Goal: Information Seeking & Learning: Learn about a topic

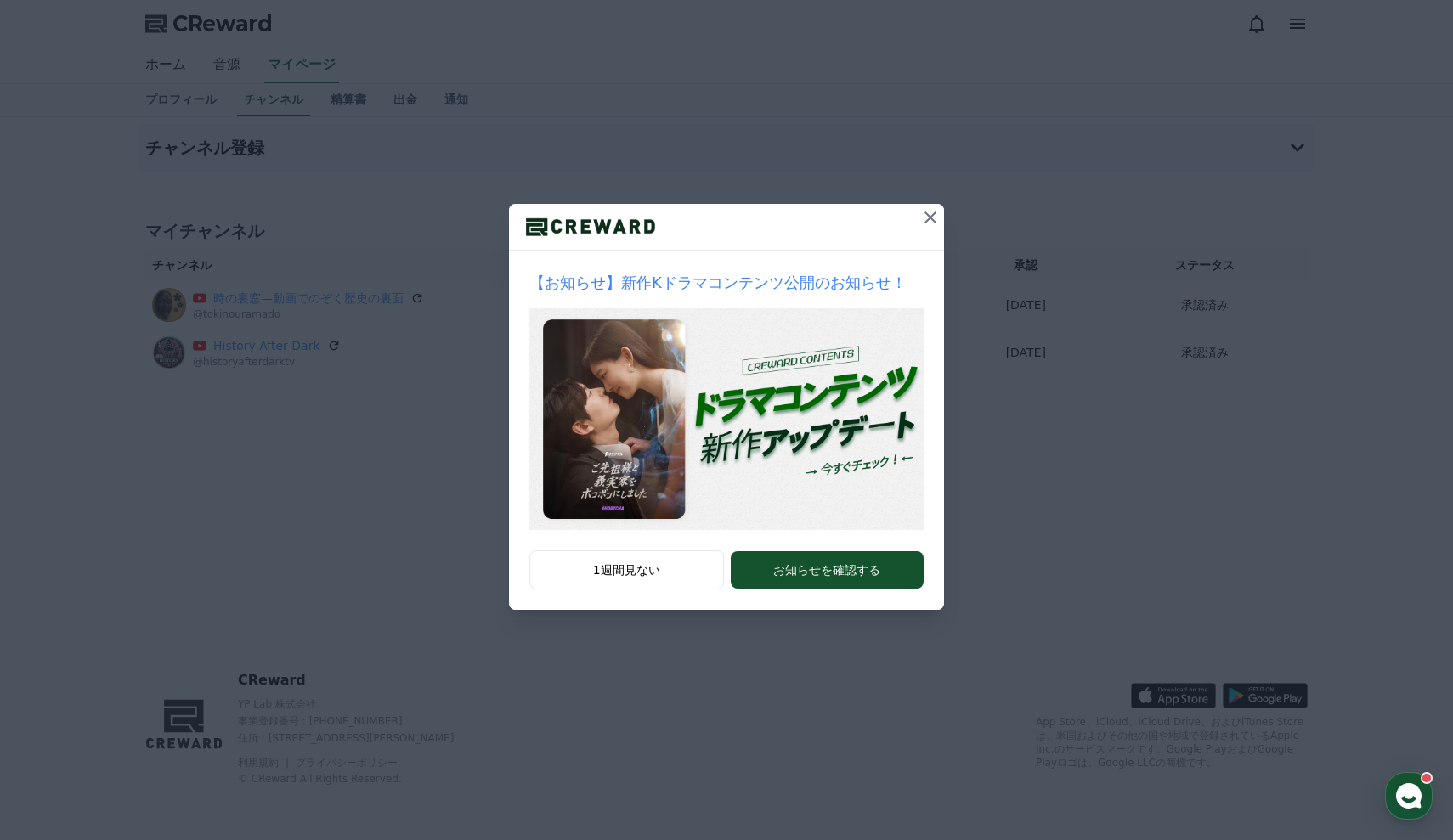
click at [932, 224] on icon at bounding box center [930, 218] width 20 height 20
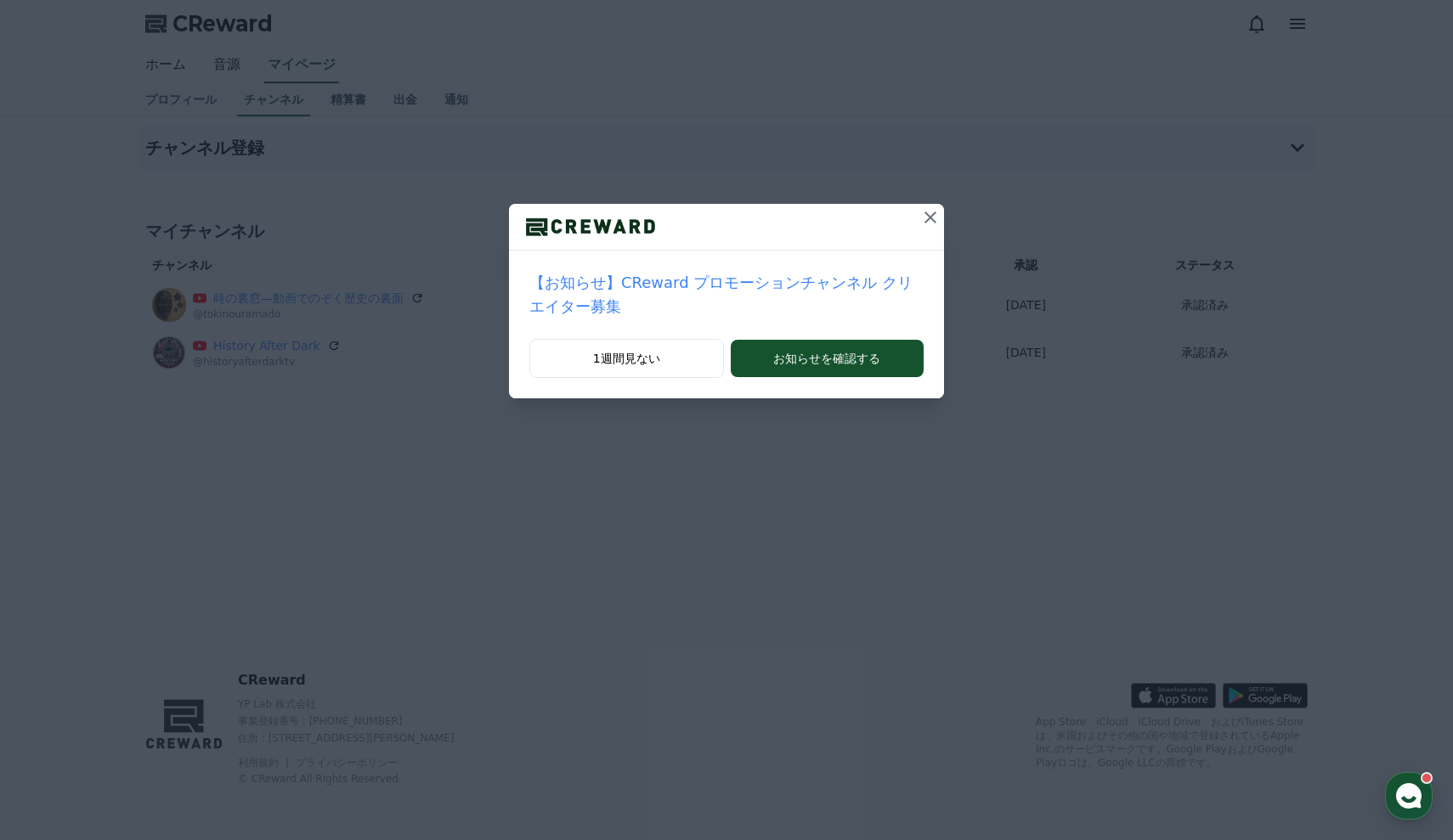
click at [941, 222] on button at bounding box center [930, 217] width 27 height 27
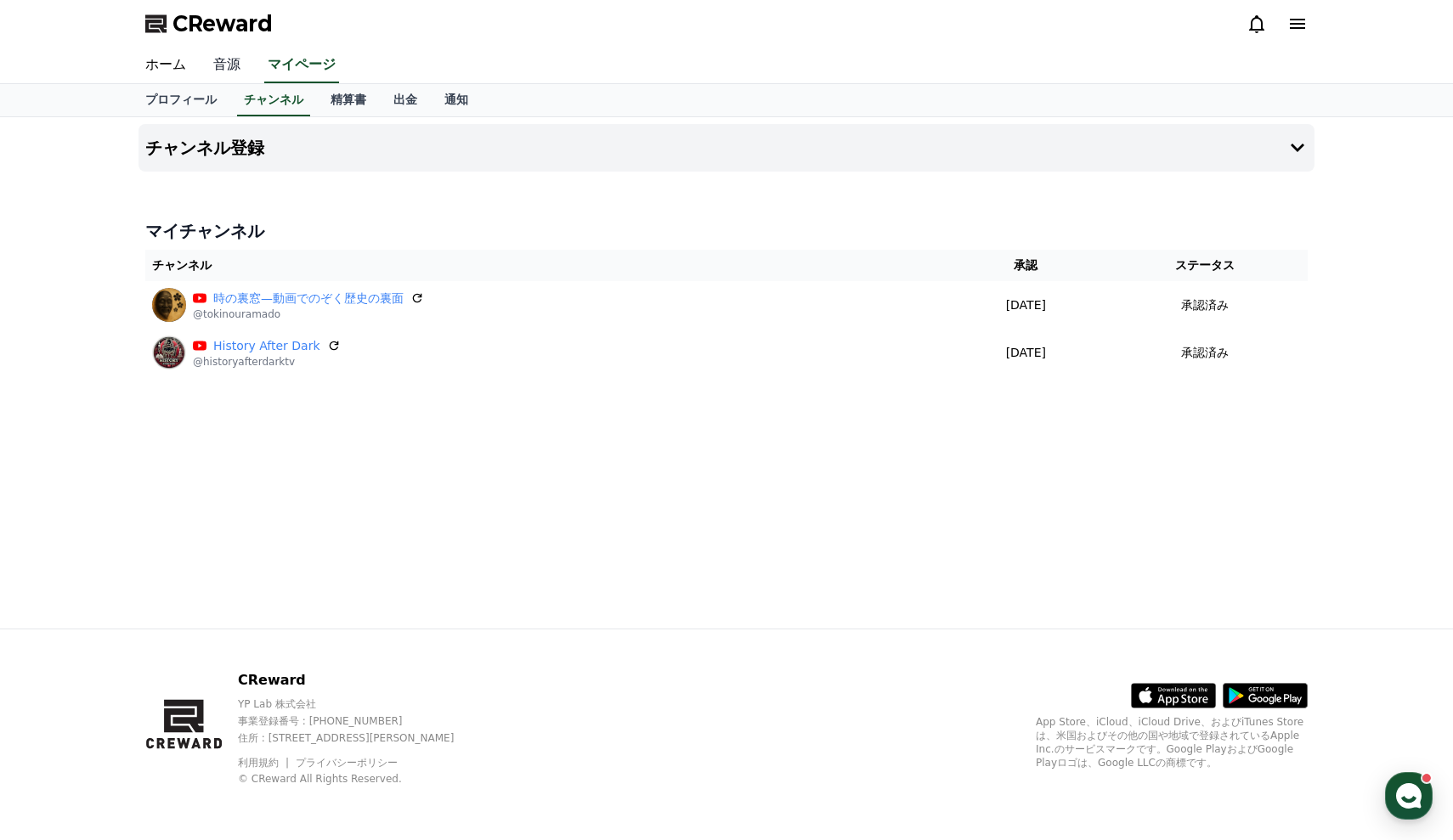
click at [225, 66] on link "音源" at bounding box center [226, 65] width 54 height 35
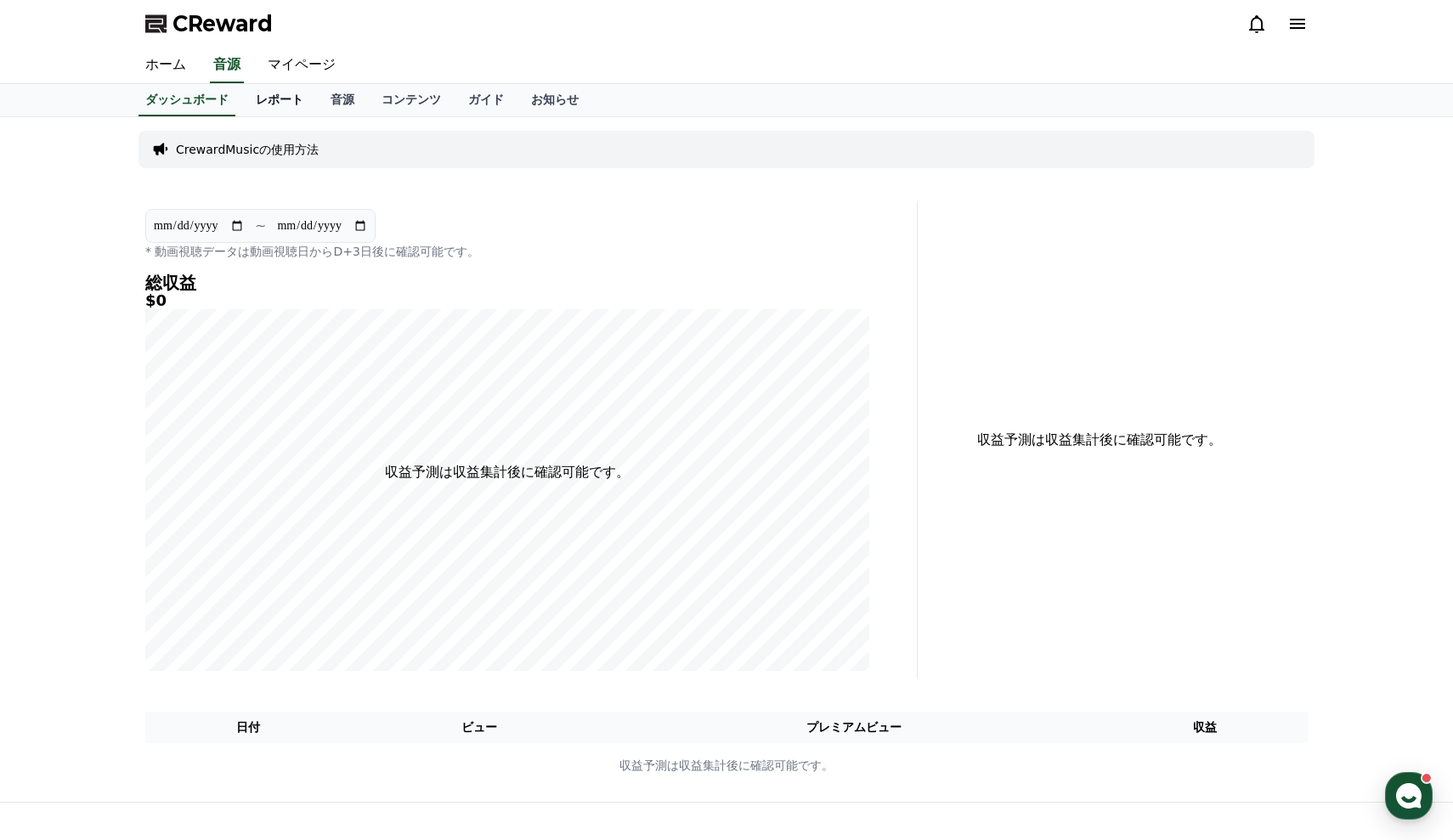
click at [274, 97] on link "レポート" at bounding box center [279, 100] width 75 height 33
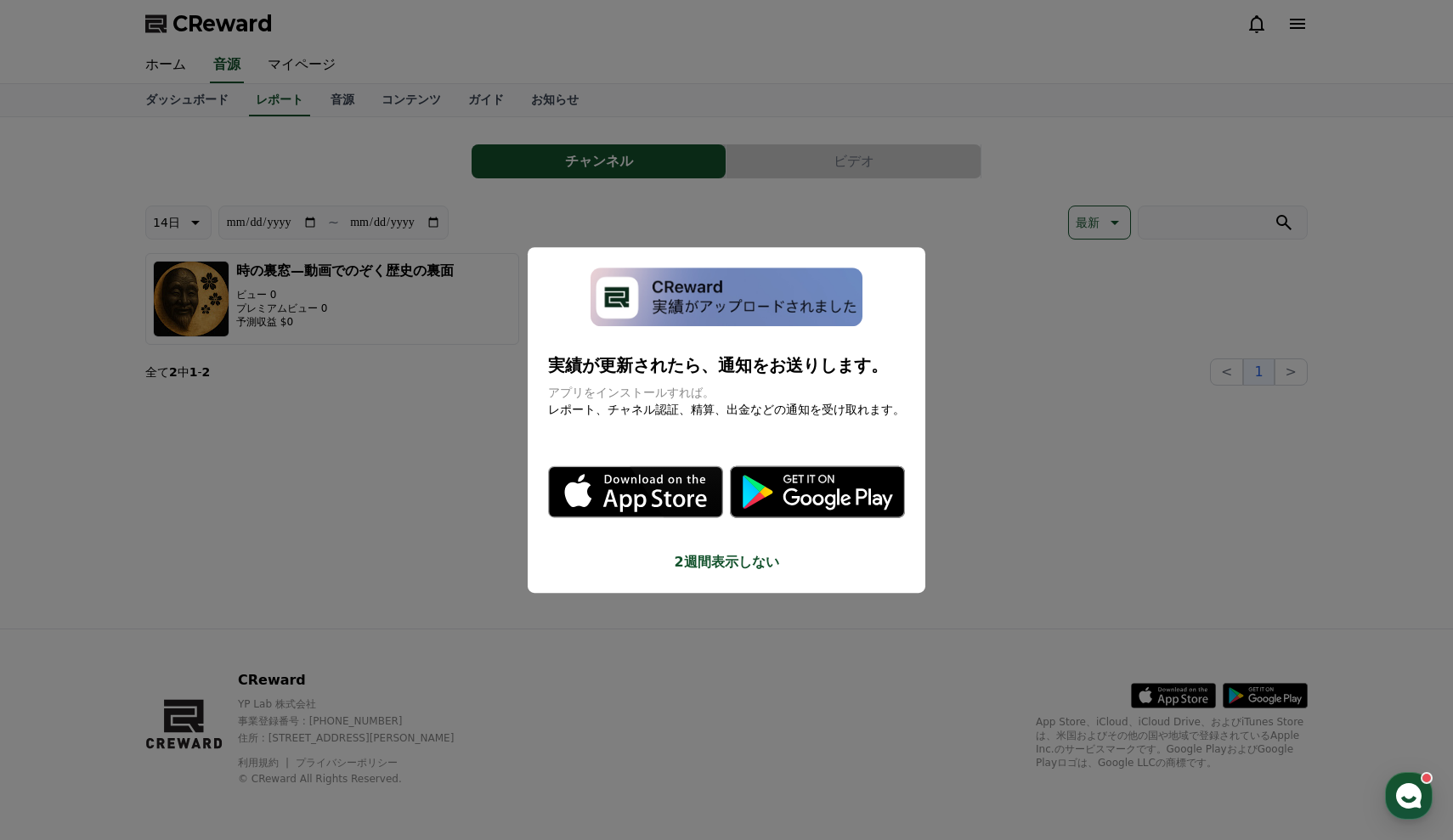
click at [606, 562] on button "close modal" at bounding box center [726, 420] width 1453 height 840
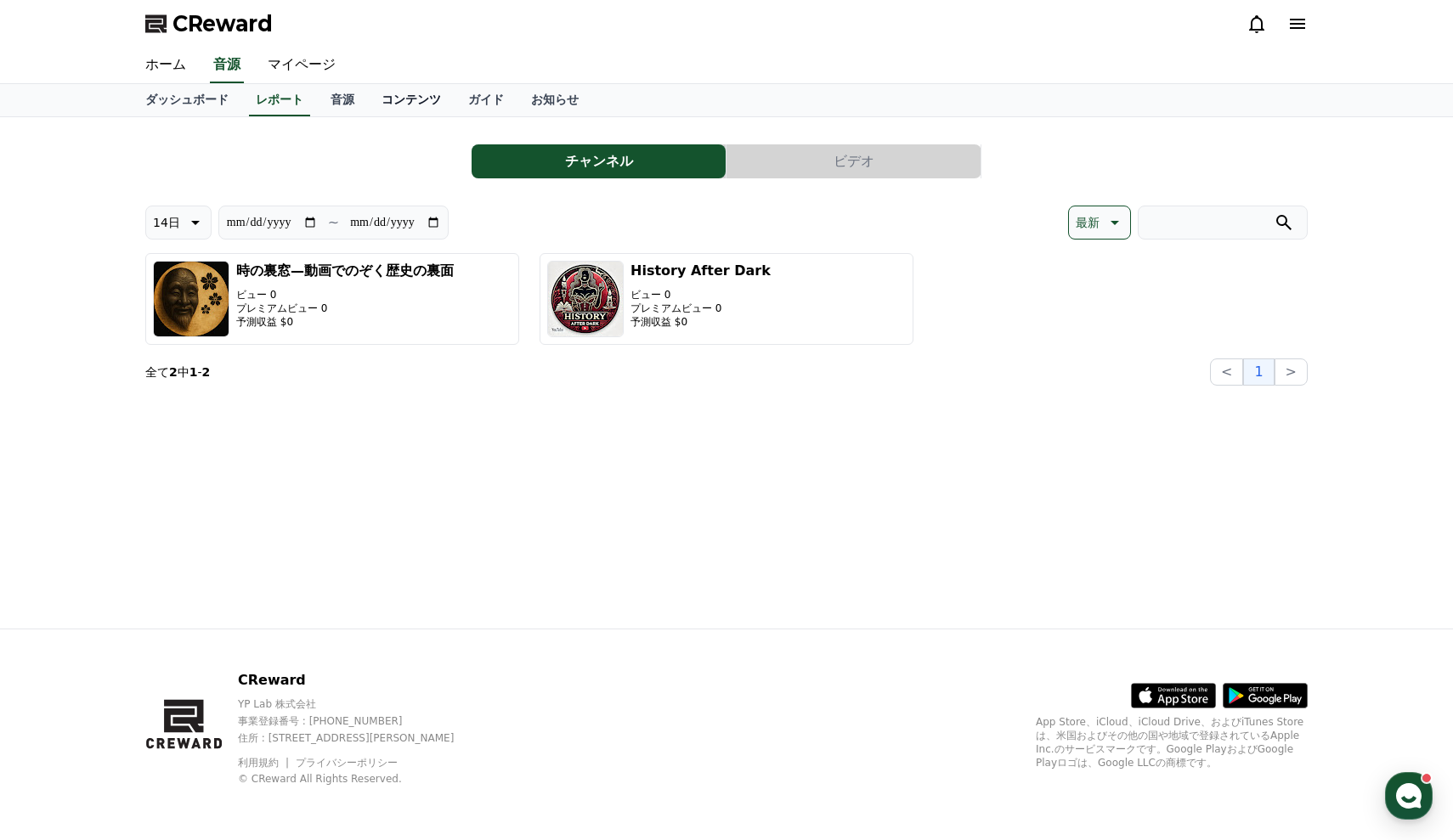
click at [380, 103] on link "コンテンツ" at bounding box center [411, 100] width 87 height 33
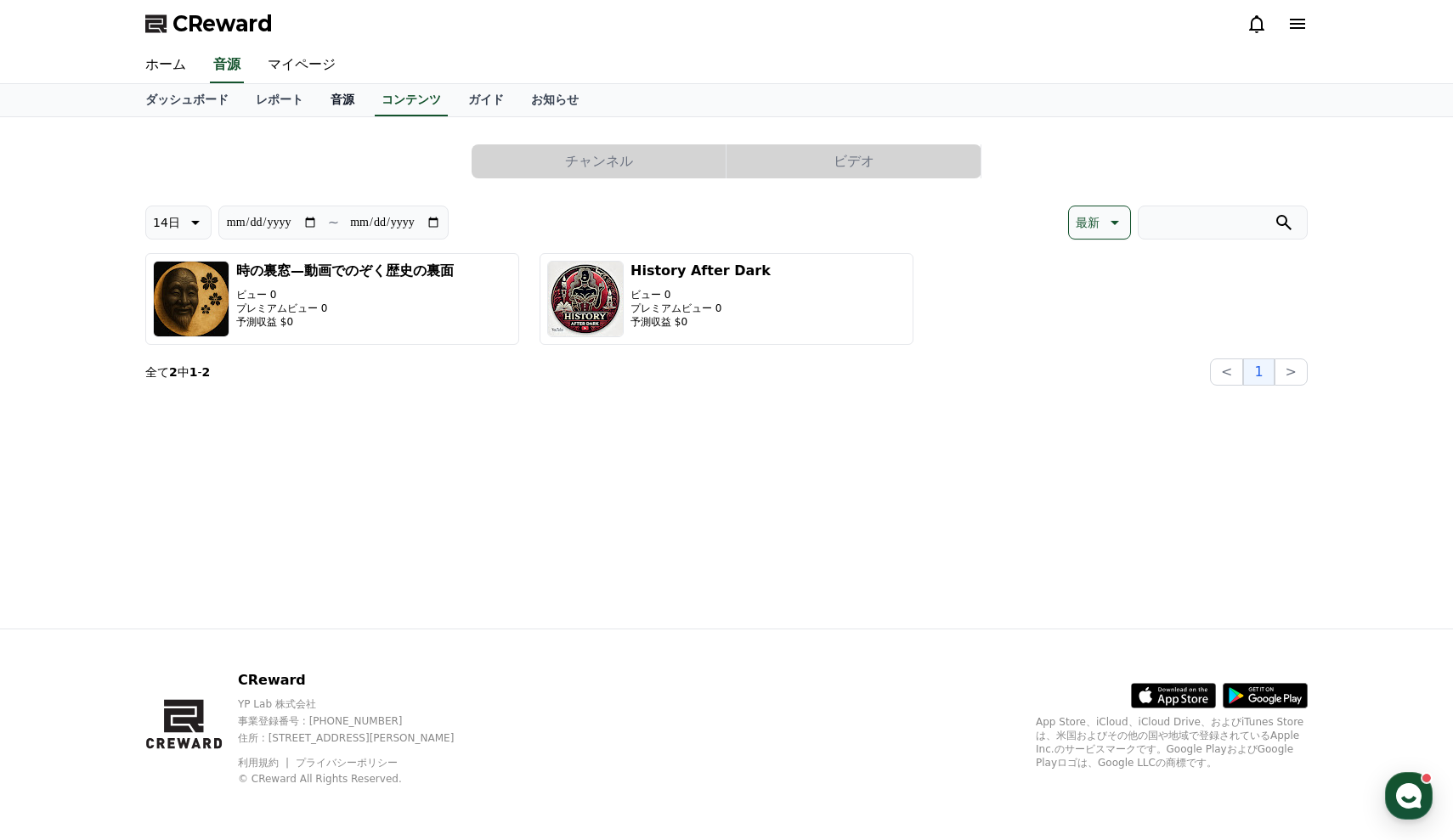
click at [330, 94] on link "音源" at bounding box center [342, 100] width 51 height 33
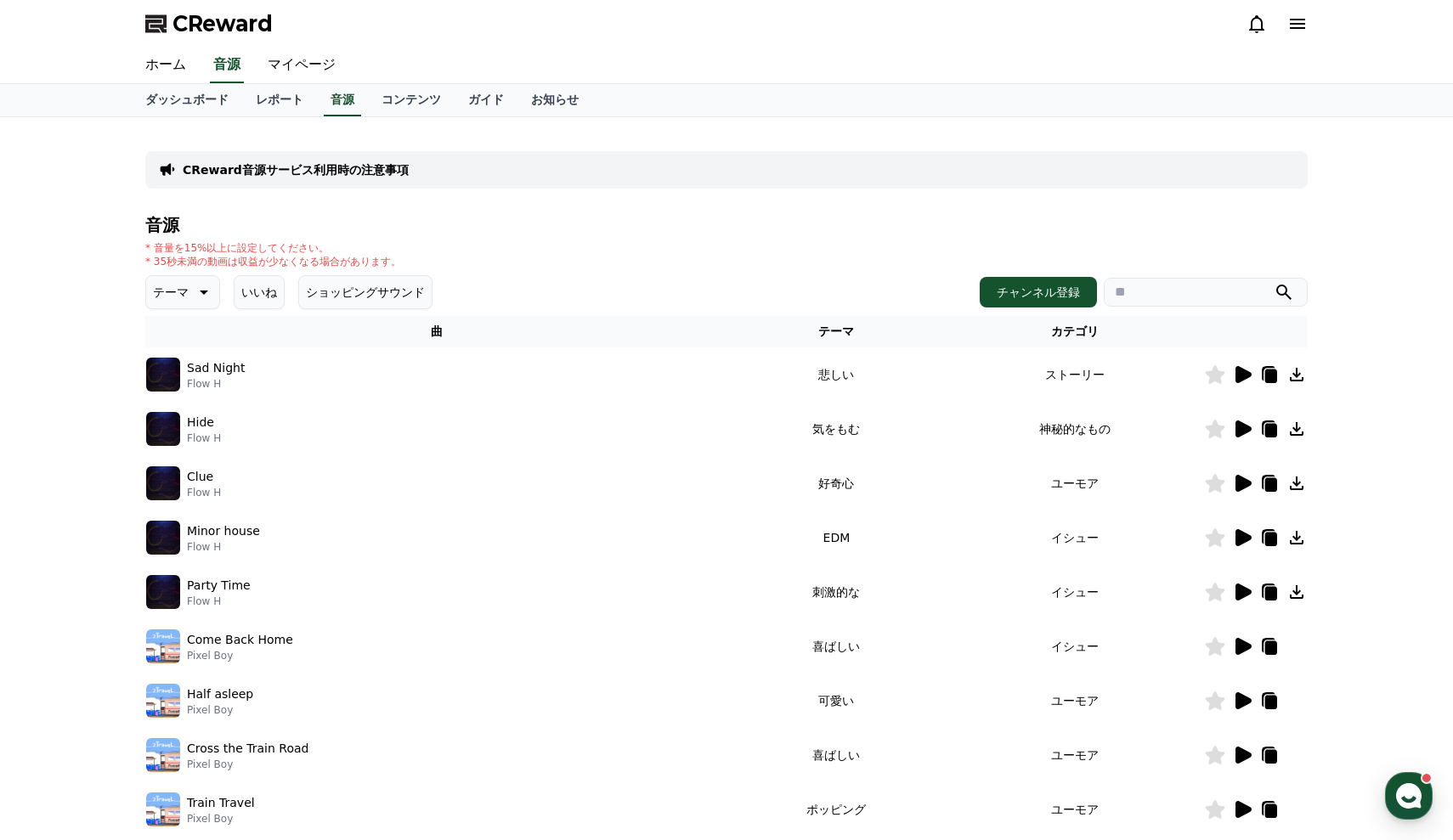
click at [1243, 374] on icon at bounding box center [1243, 374] width 16 height 17
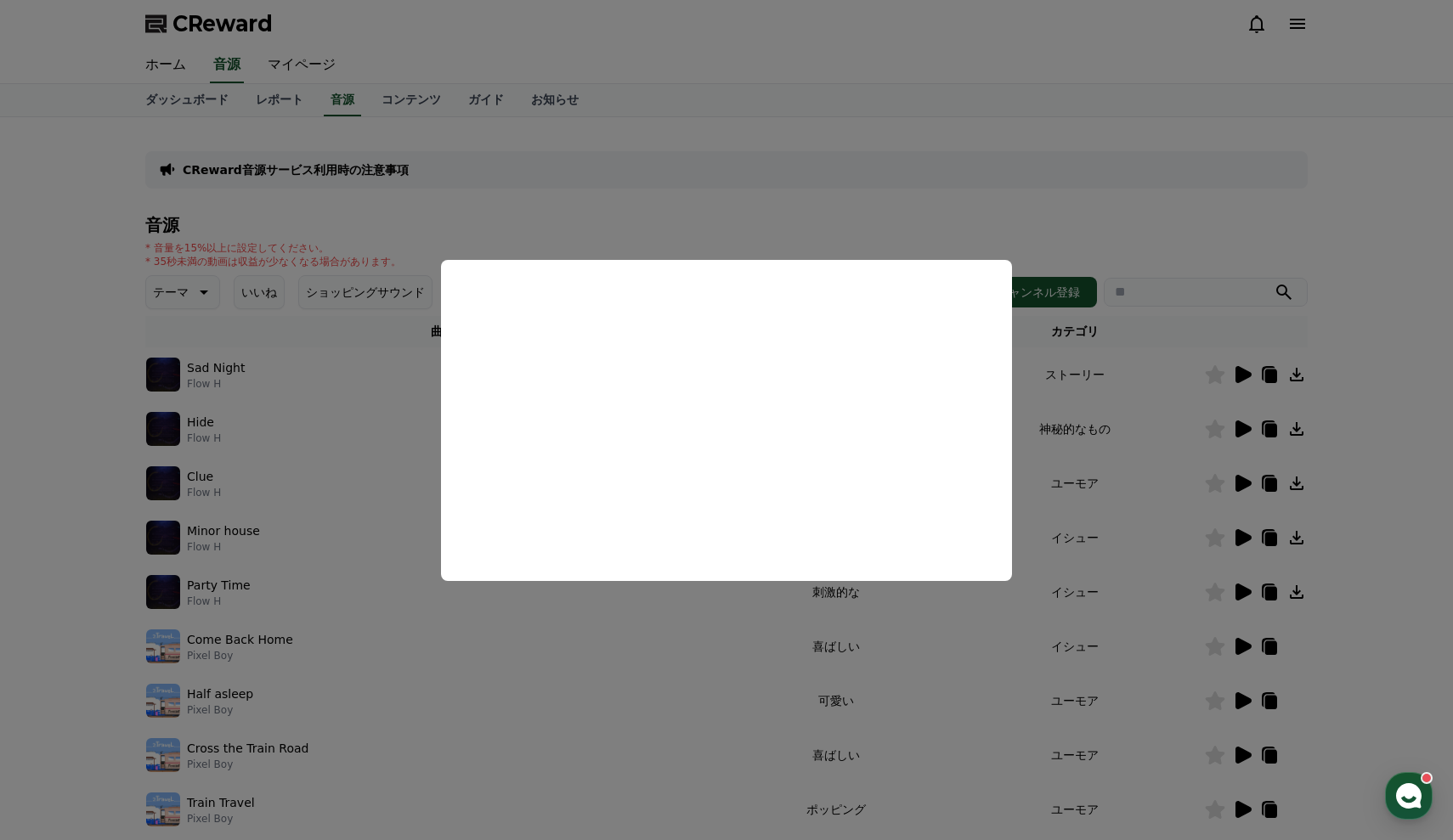
click at [72, 521] on button "close modal" at bounding box center [726, 420] width 1453 height 840
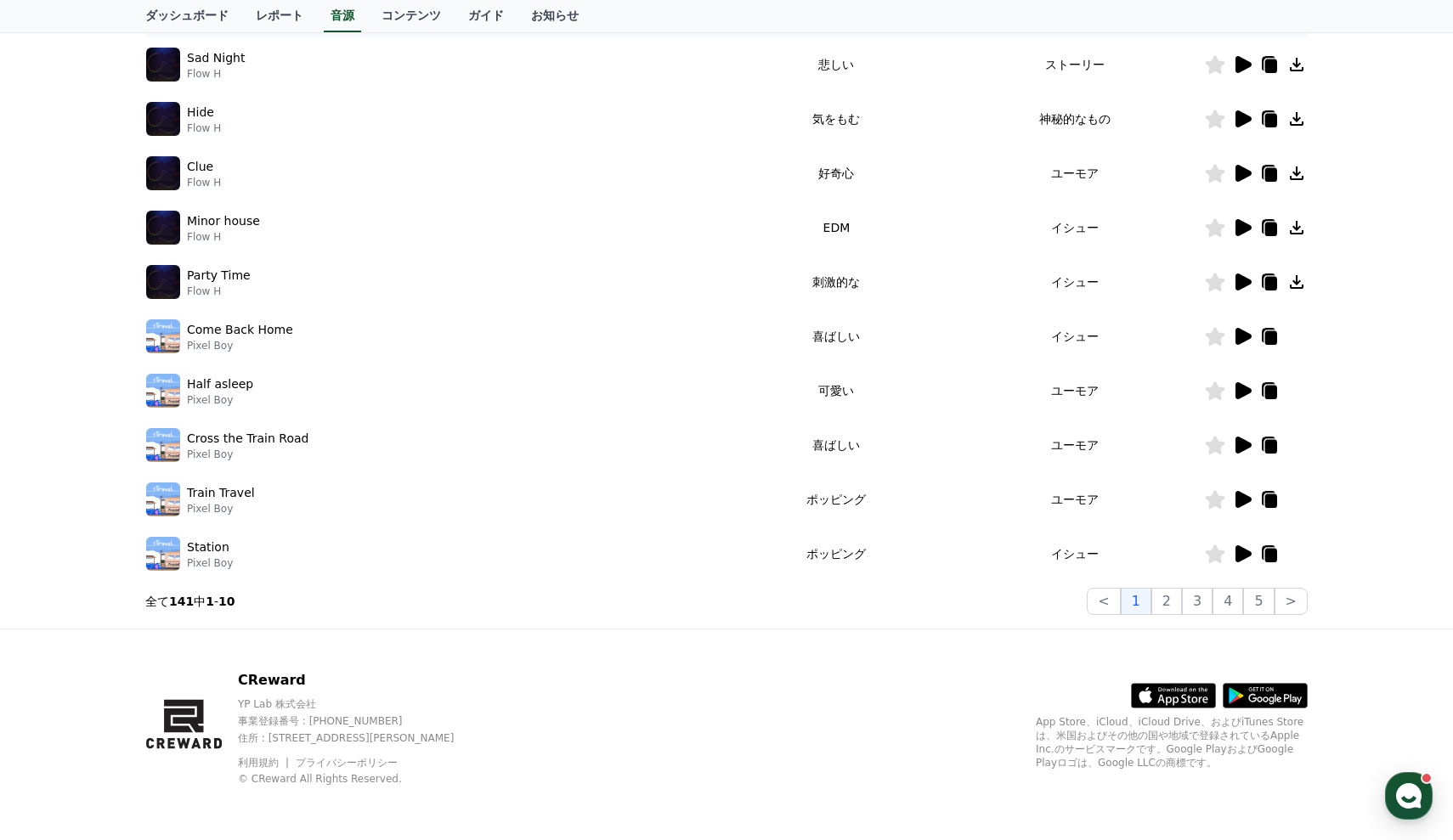
scroll to position [310, 0]
click at [1162, 602] on button "2" at bounding box center [1166, 601] width 31 height 27
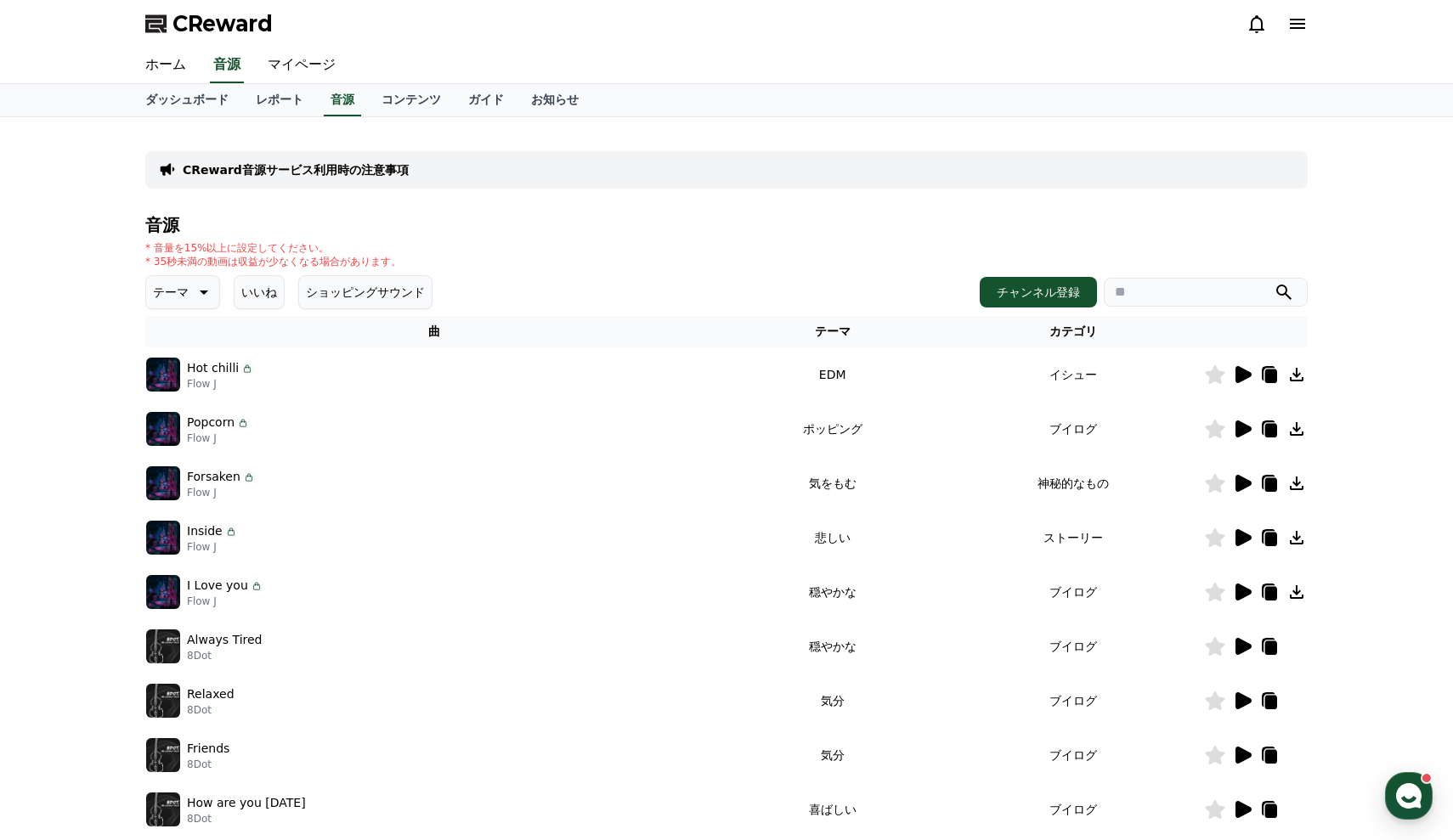
click at [1236, 376] on icon at bounding box center [1243, 374] width 20 height 20
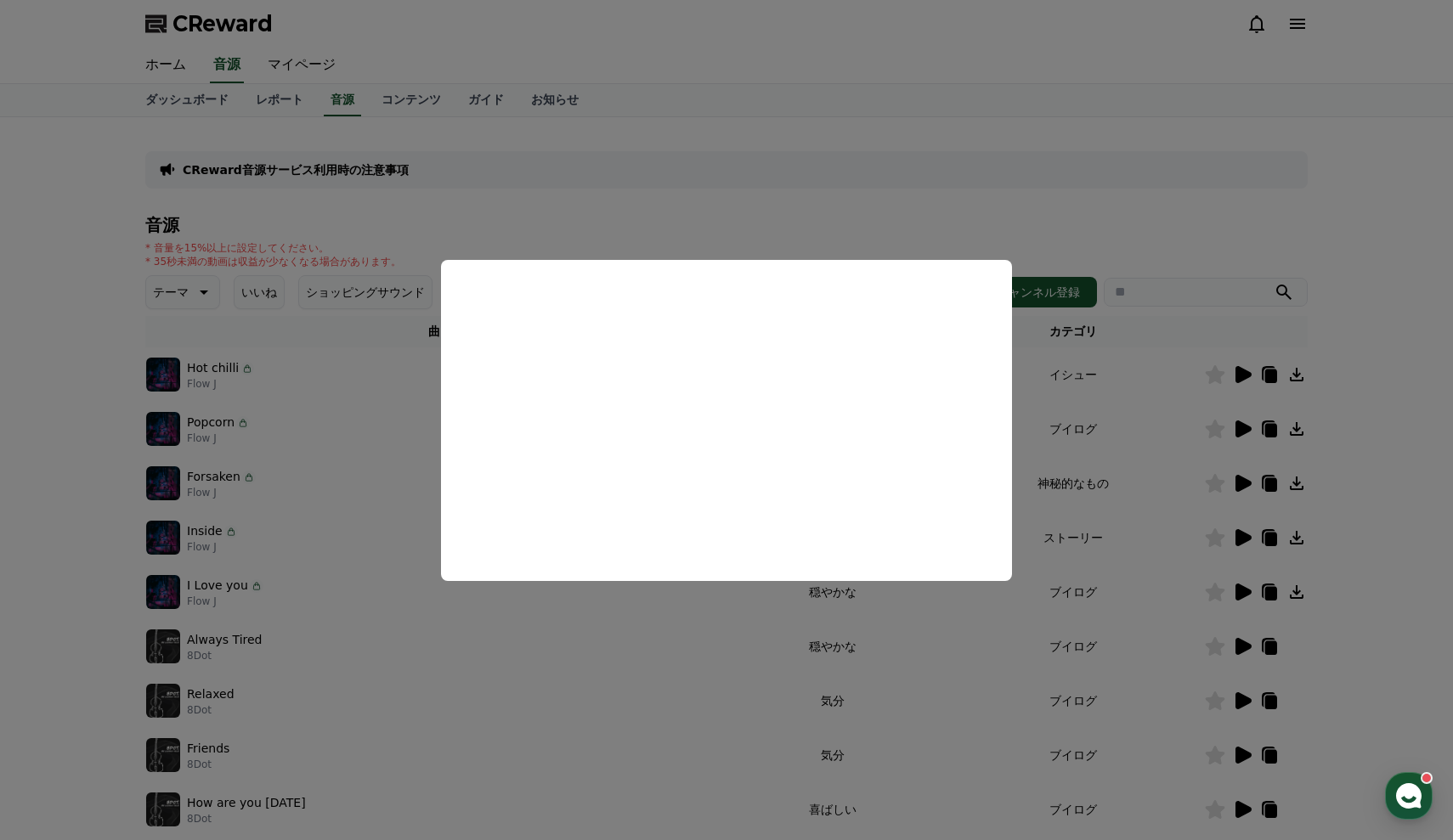
click at [1081, 219] on button "close modal" at bounding box center [726, 420] width 1453 height 840
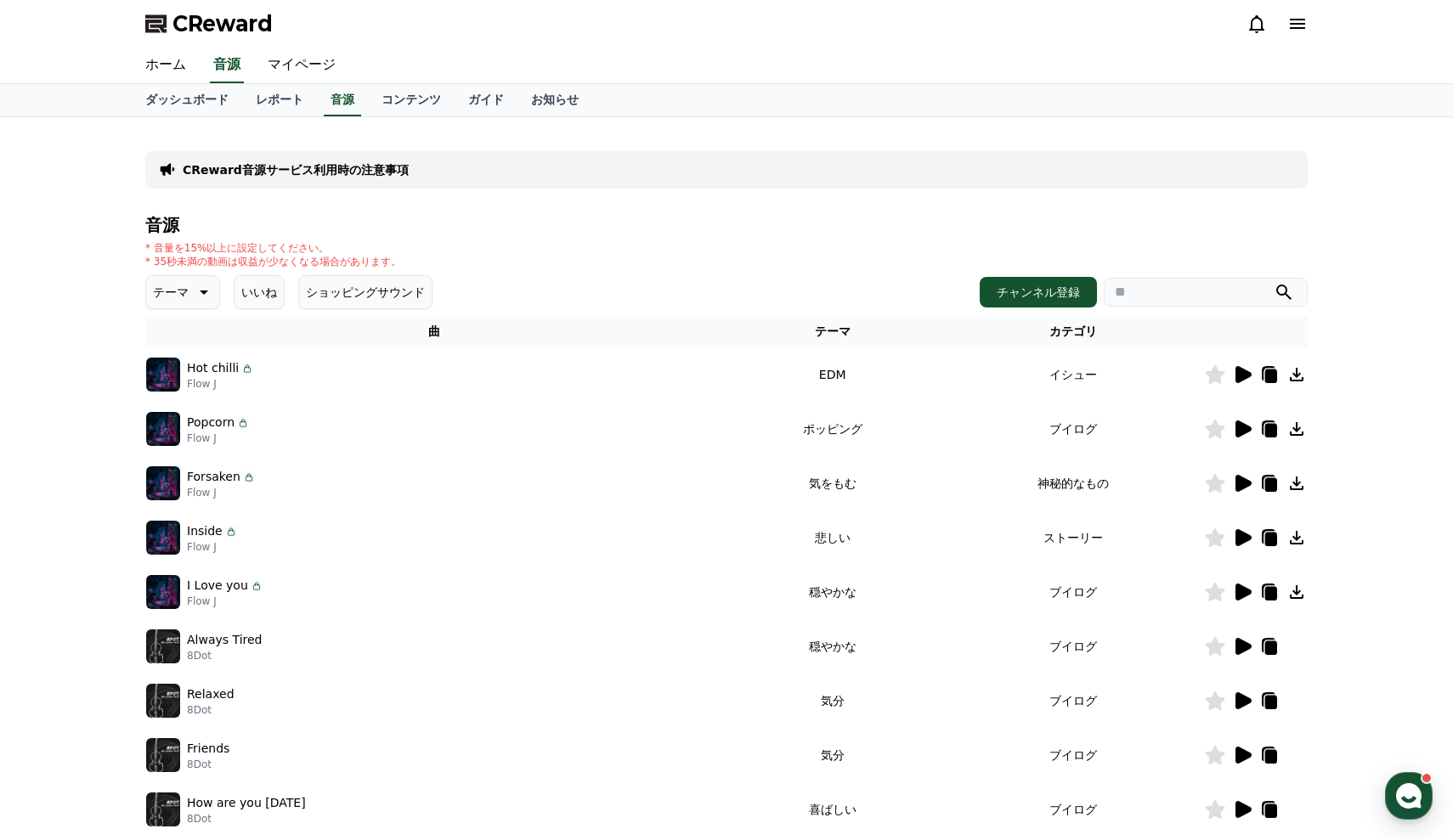
click at [1219, 378] on icon at bounding box center [1215, 374] width 20 height 19
click at [1240, 479] on icon at bounding box center [1243, 483] width 16 height 17
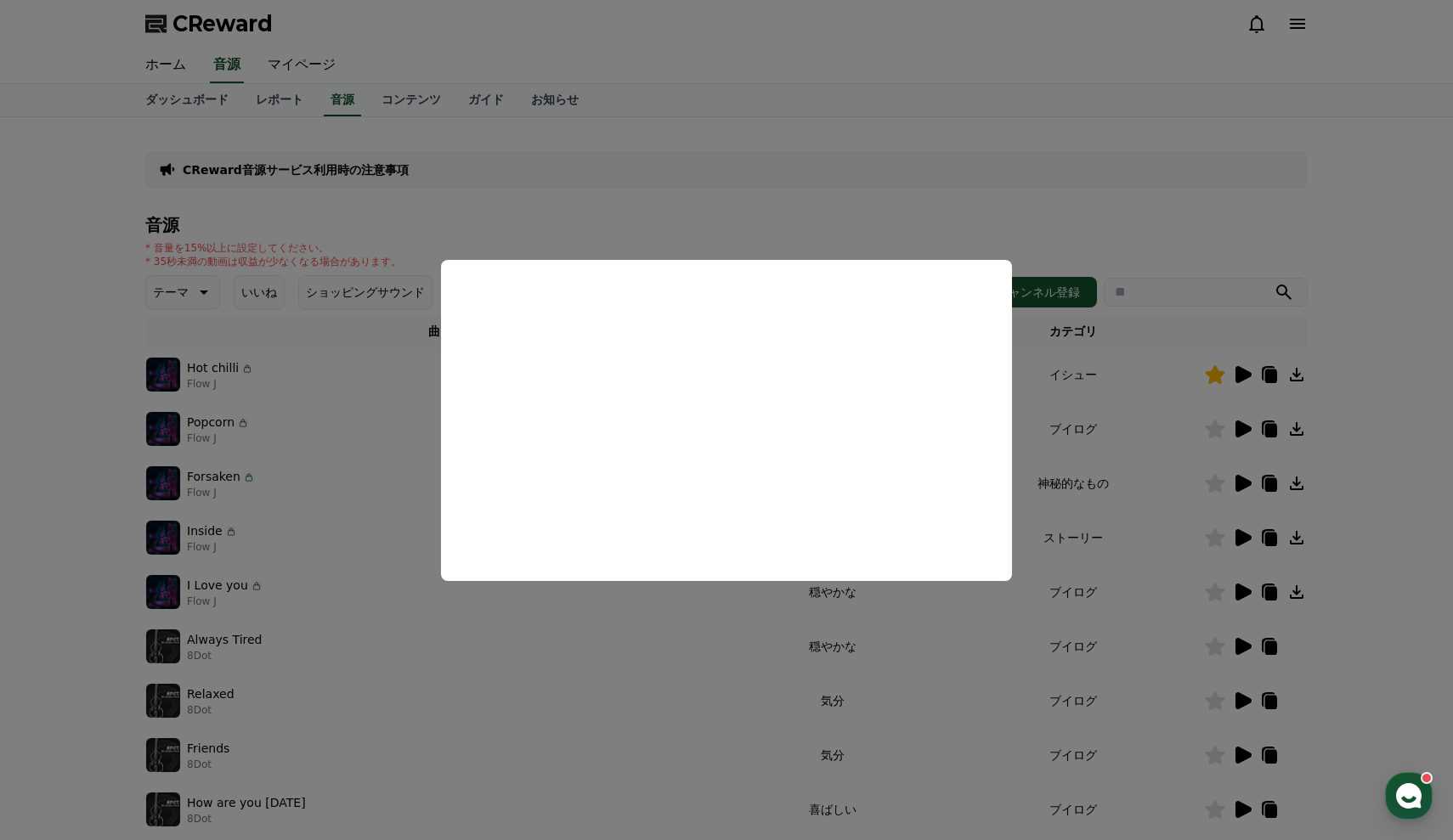
click at [1121, 219] on button "close modal" at bounding box center [726, 420] width 1453 height 840
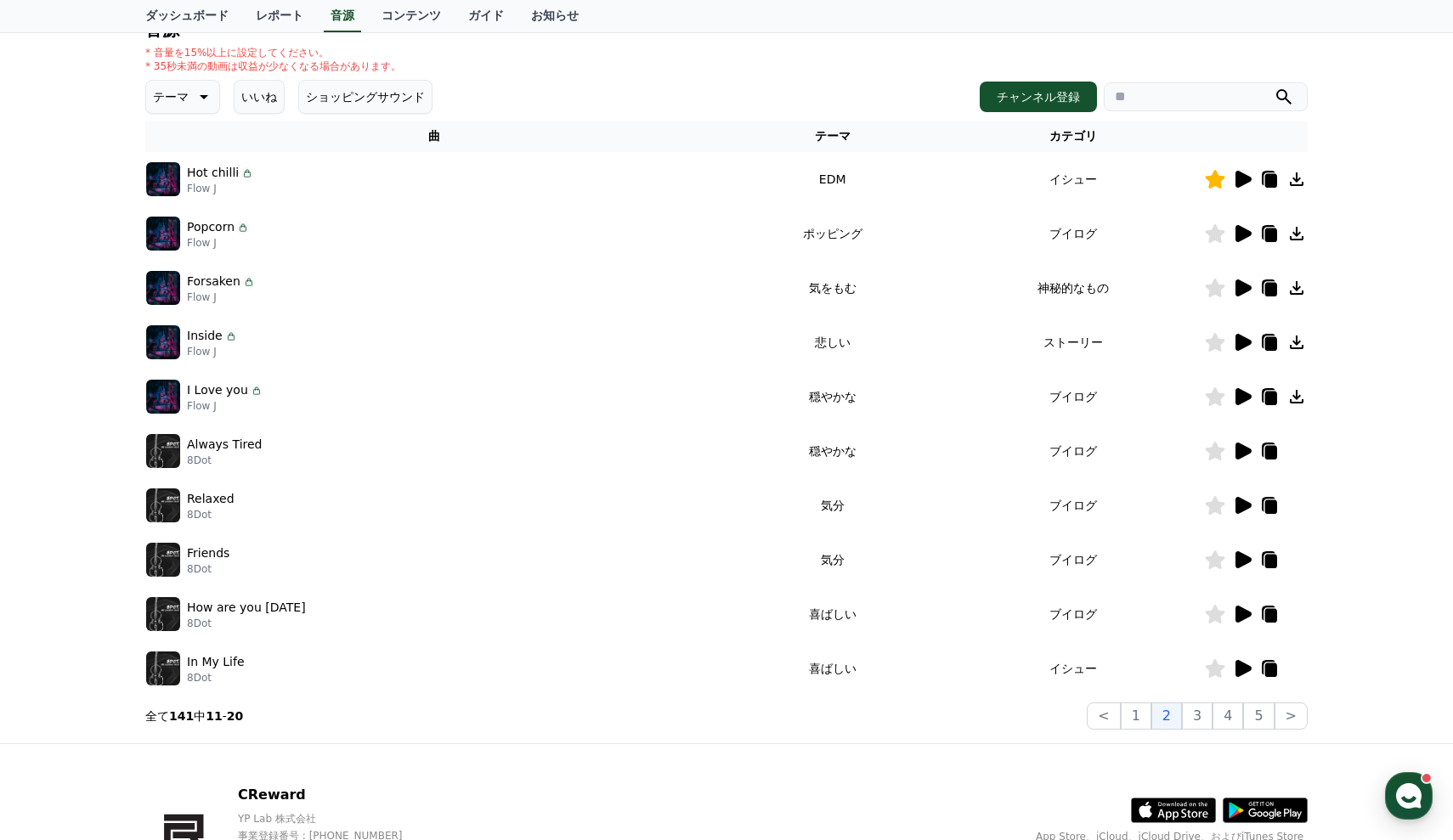
scroll to position [222, 0]
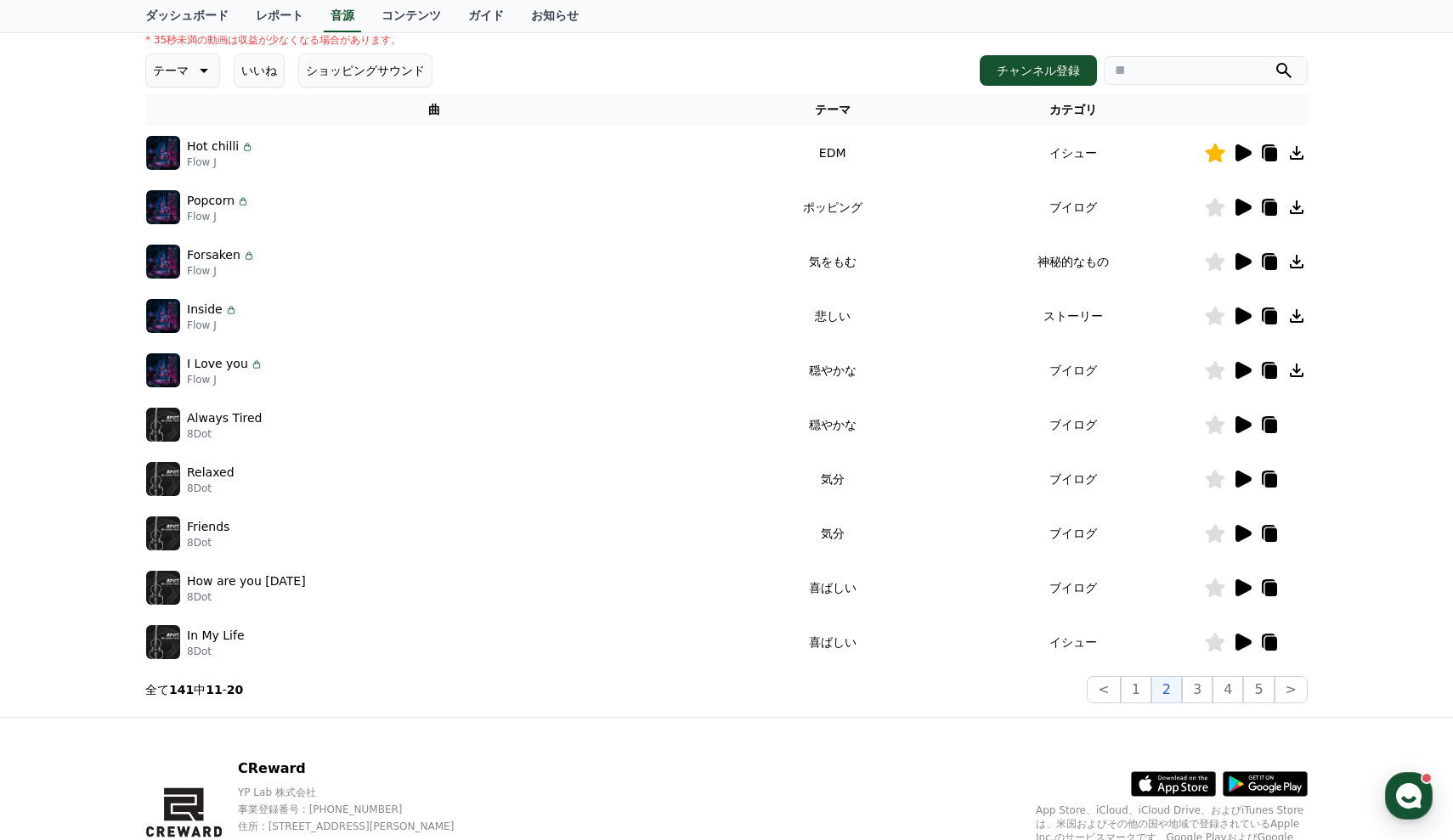
click at [1243, 312] on icon at bounding box center [1243, 316] width 16 height 17
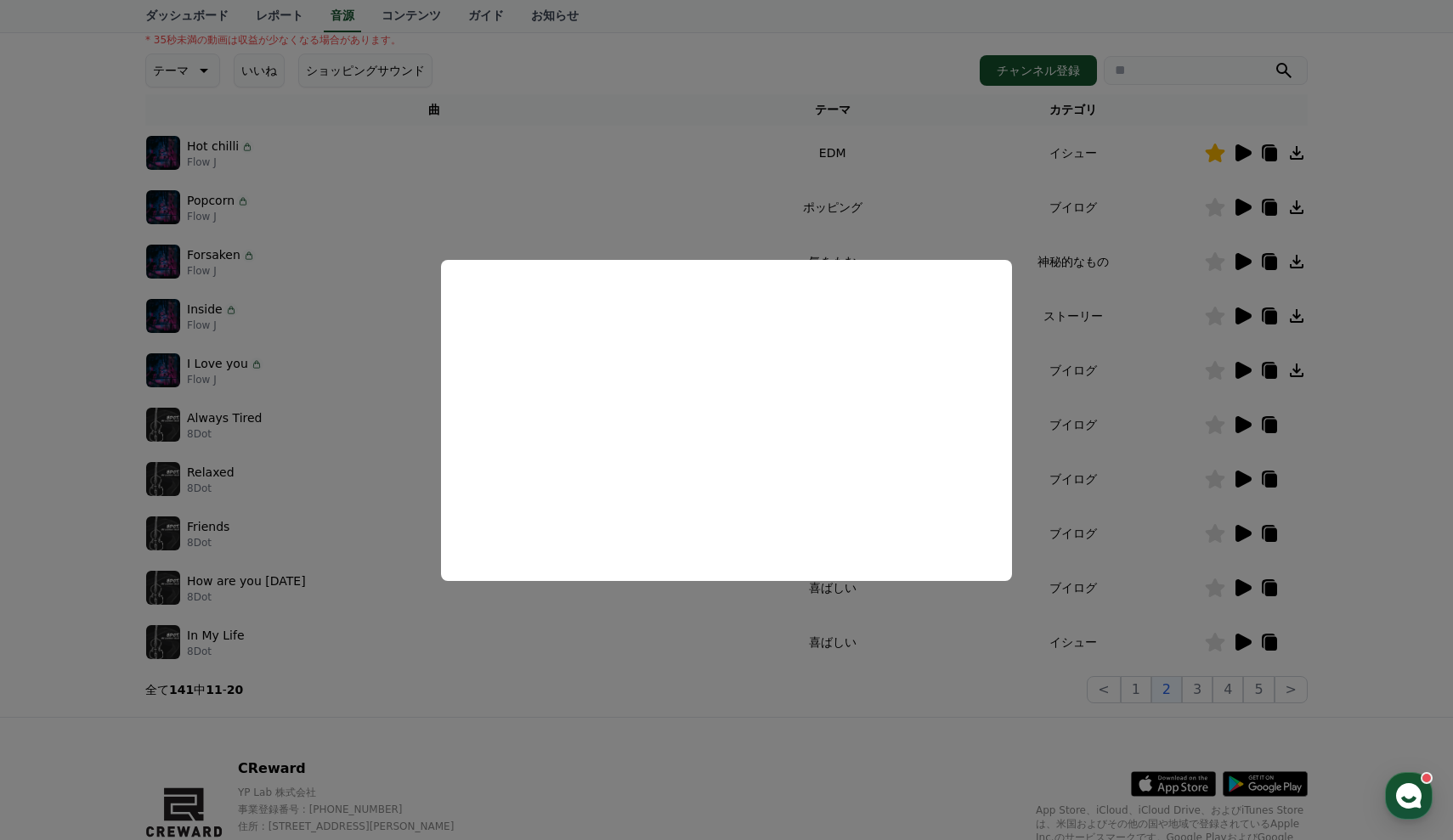
click at [1450, 296] on button "close modal" at bounding box center [726, 420] width 1453 height 840
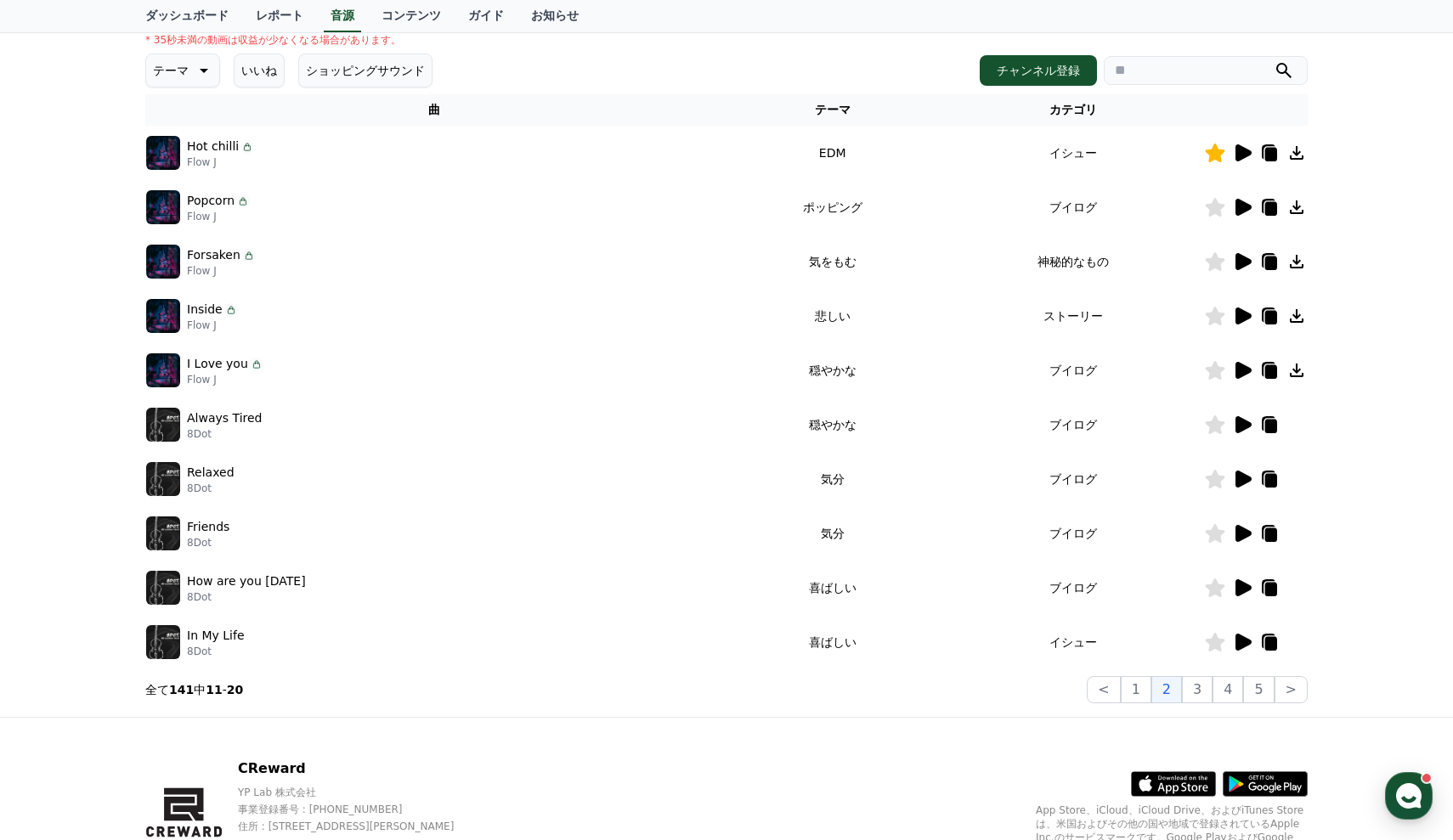
click at [1214, 320] on icon at bounding box center [1215, 316] width 20 height 19
click at [1241, 371] on icon at bounding box center [1243, 371] width 16 height 17
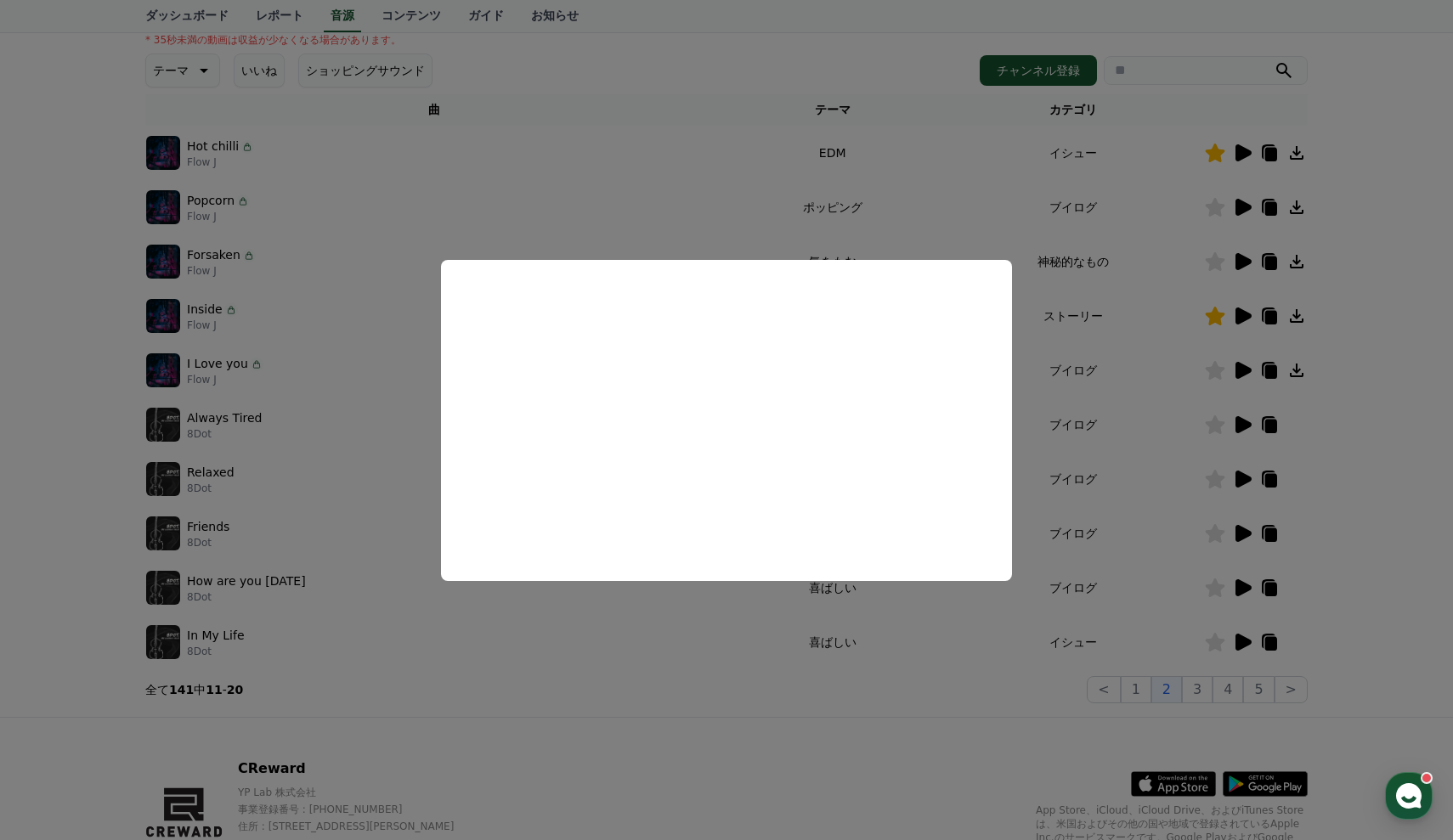
click at [1371, 389] on button "close modal" at bounding box center [726, 420] width 1453 height 840
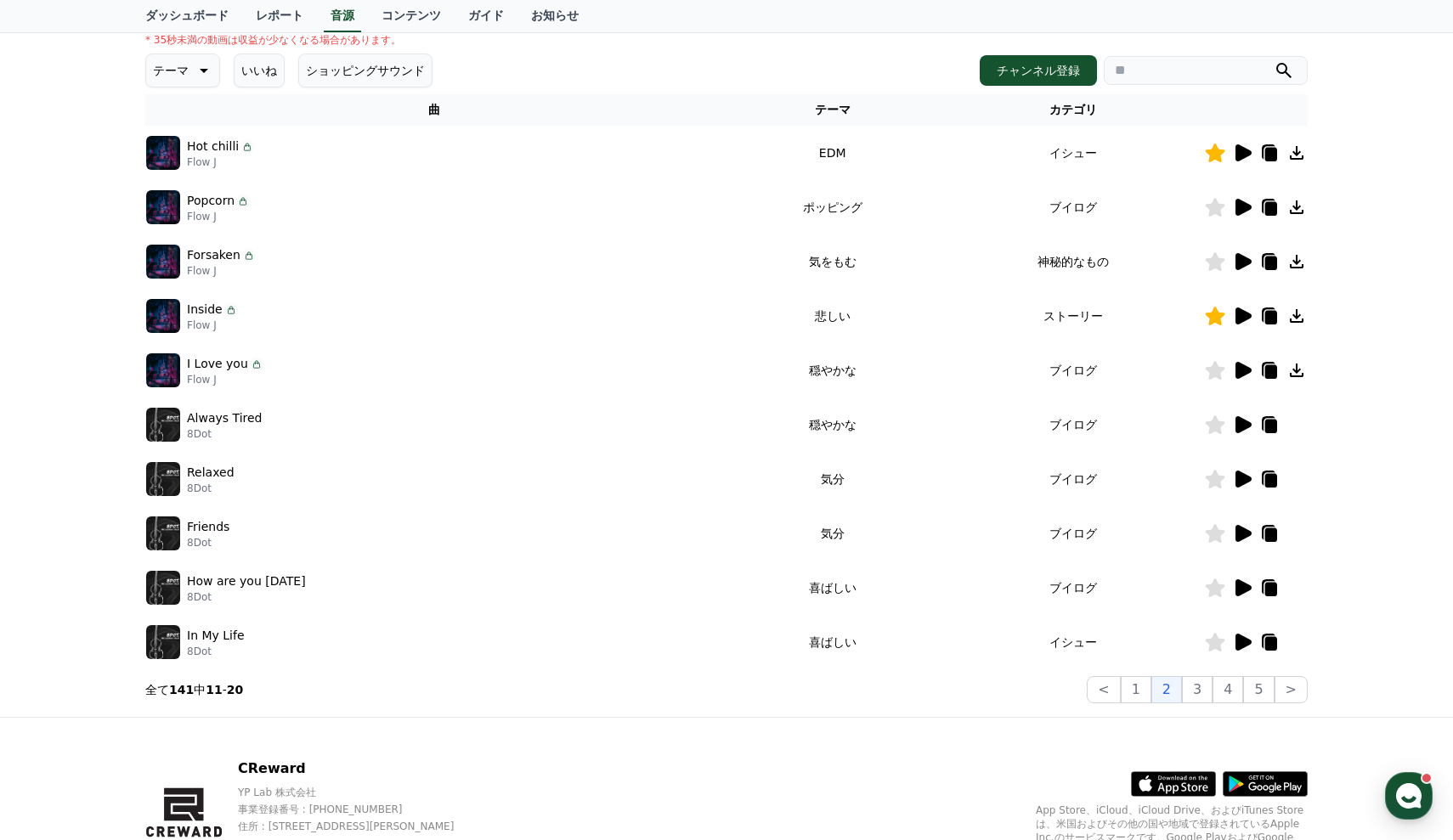
click at [1253, 418] on icon at bounding box center [1243, 425] width 20 height 20
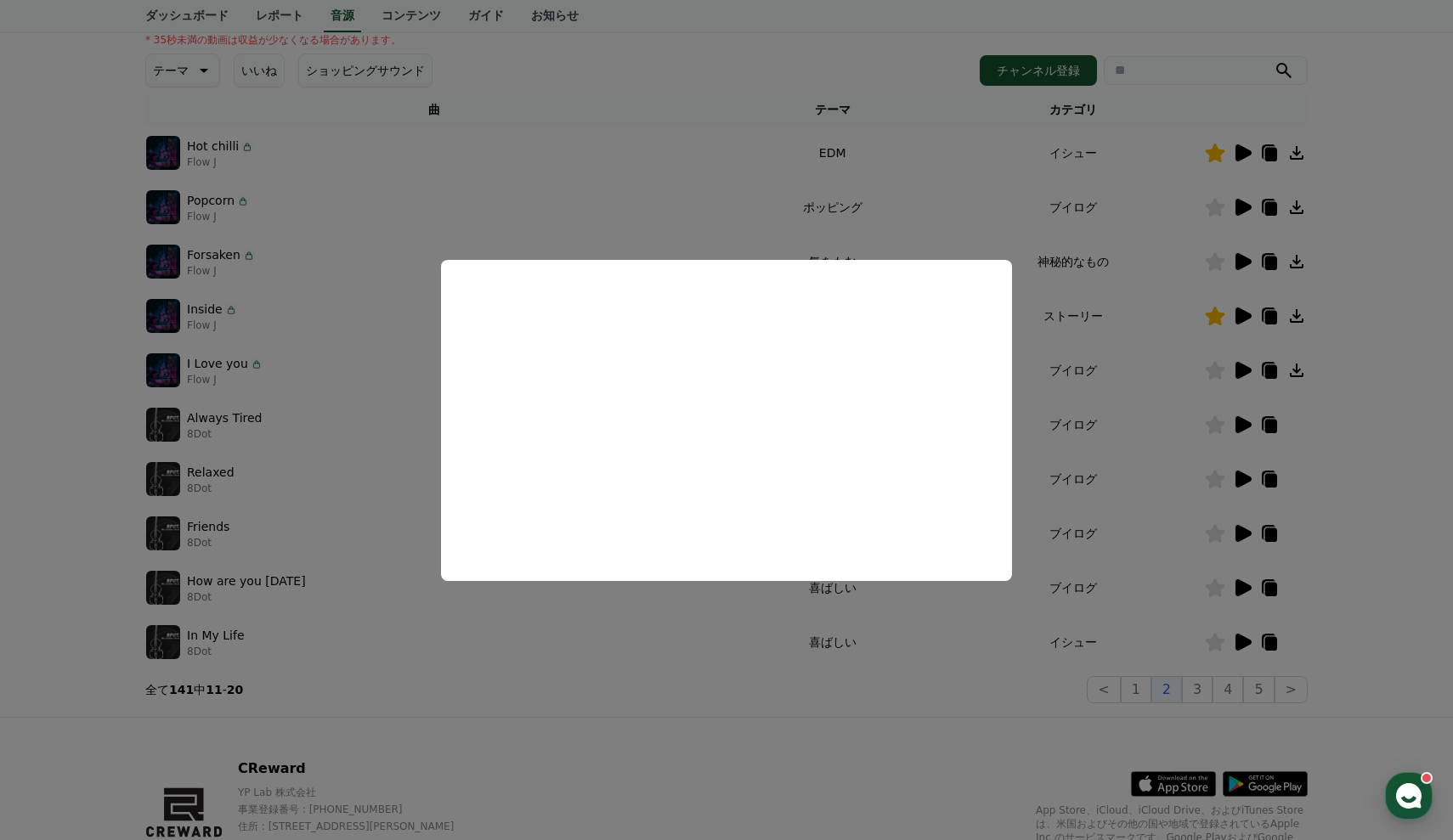
click at [1348, 428] on button "close modal" at bounding box center [726, 420] width 1453 height 840
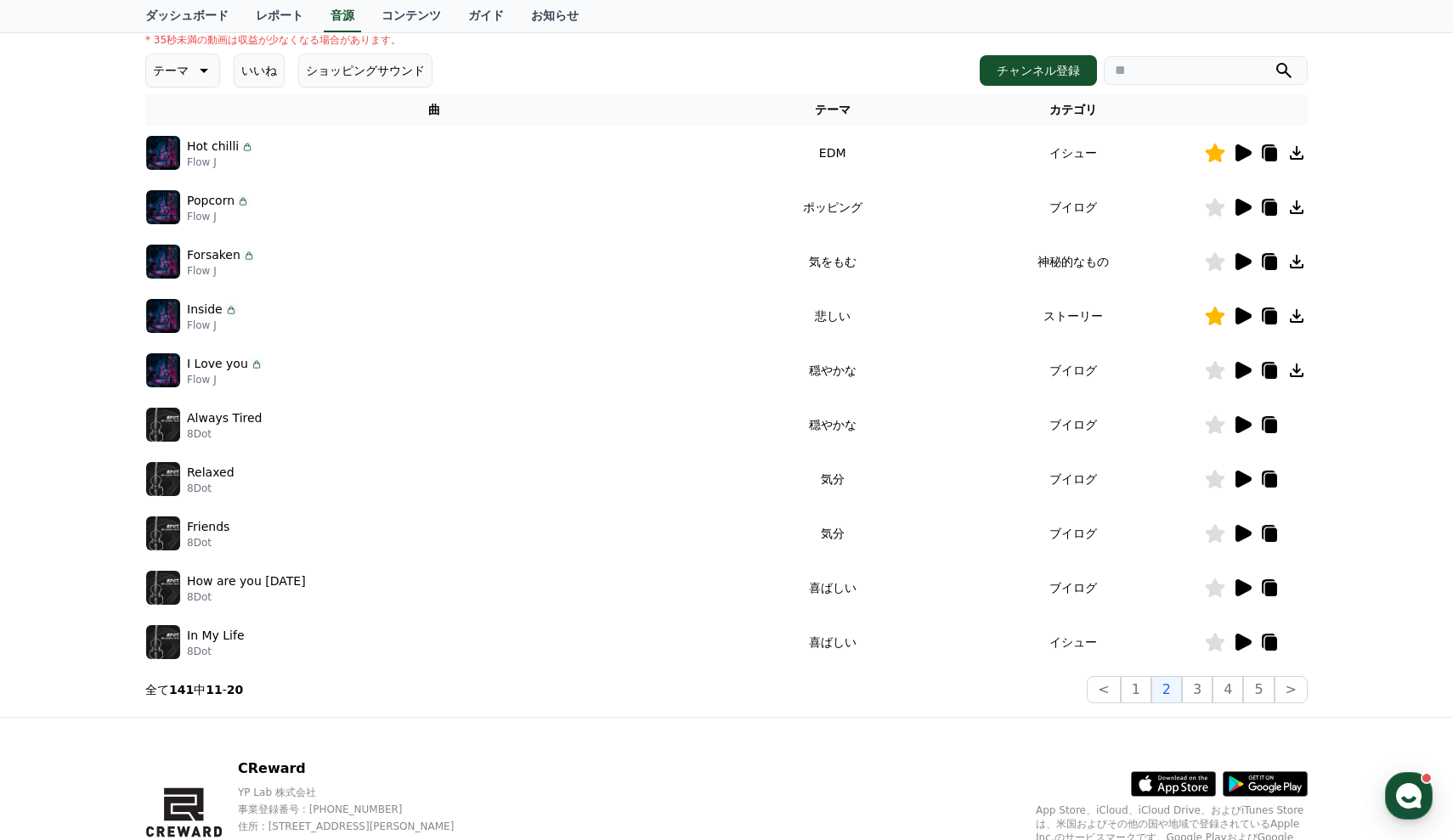
click at [1242, 481] on icon at bounding box center [1243, 480] width 16 height 17
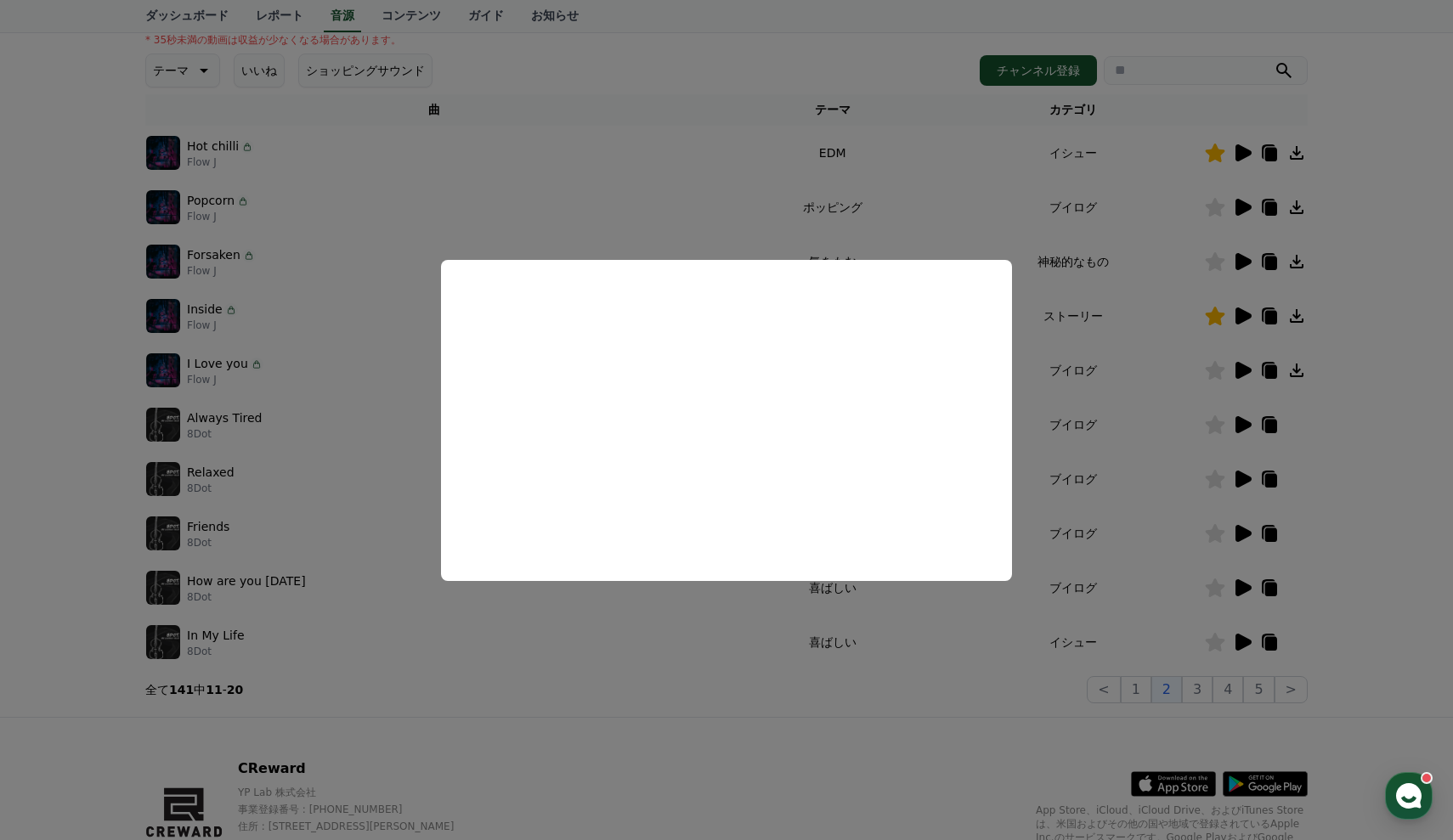
click at [1346, 444] on button "close modal" at bounding box center [726, 420] width 1453 height 840
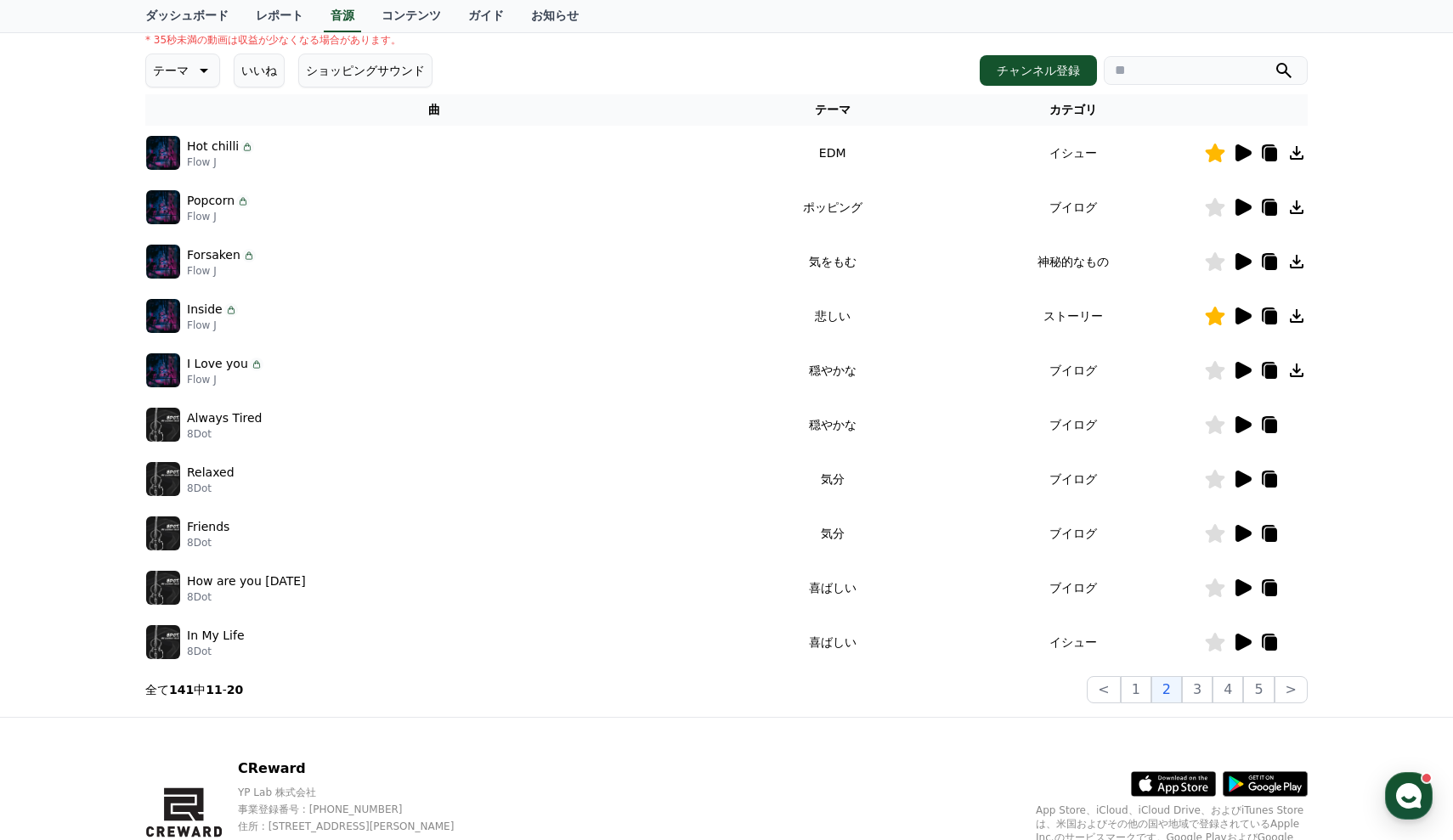
click at [1245, 644] on icon at bounding box center [1243, 643] width 16 height 17
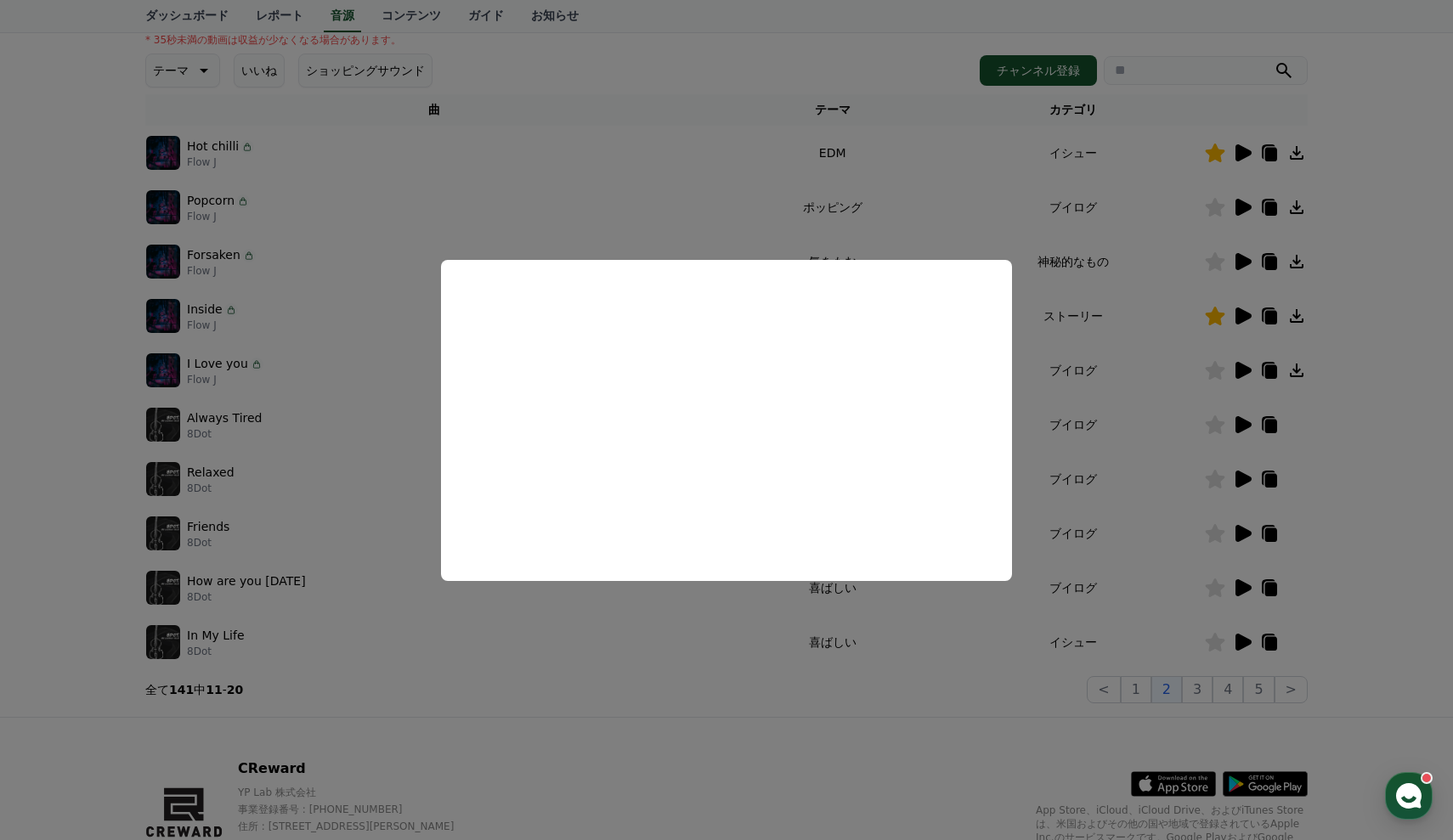
click at [1365, 499] on button "close modal" at bounding box center [726, 420] width 1453 height 840
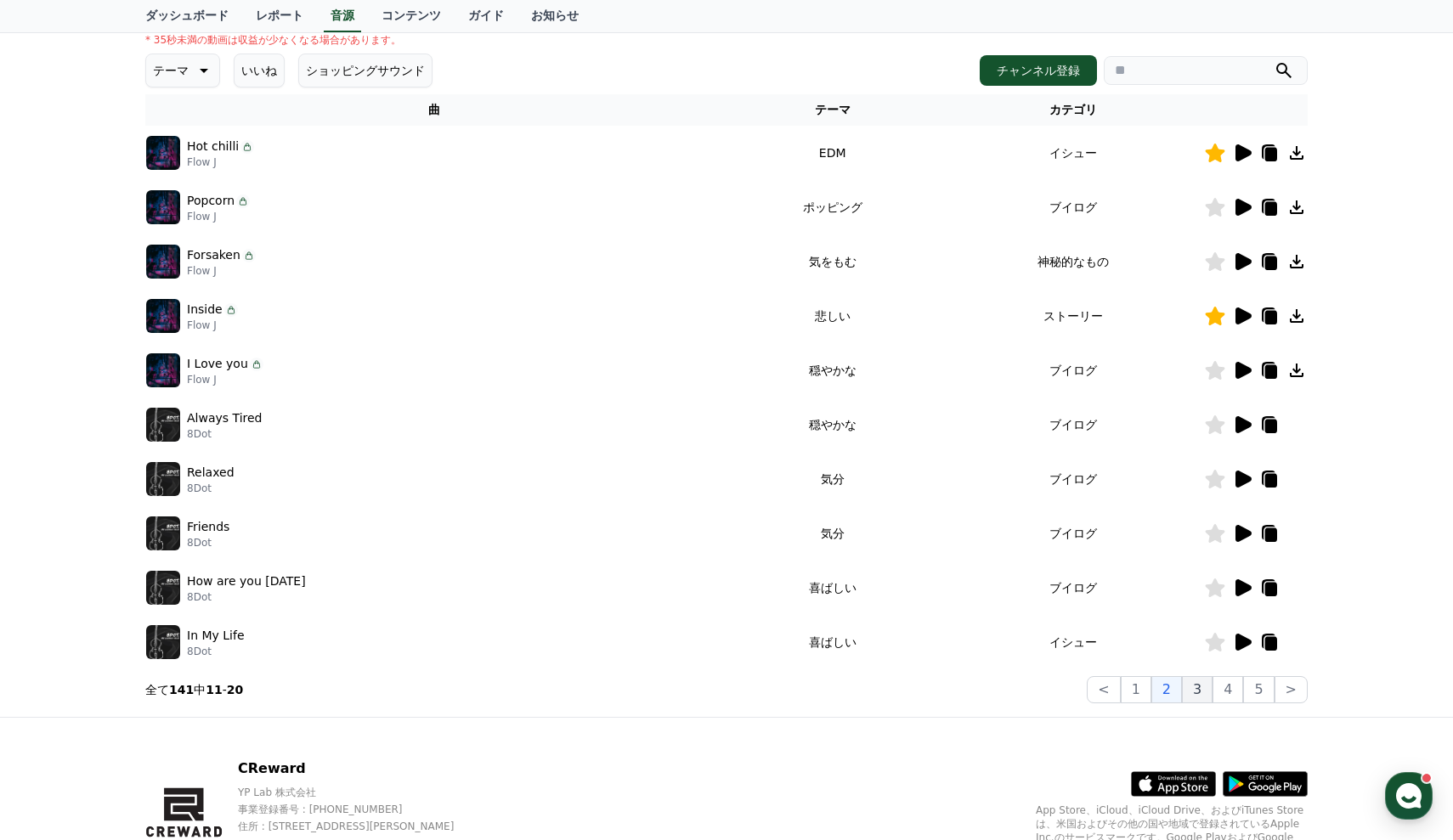
click at [1202, 688] on button "3" at bounding box center [1197, 689] width 31 height 27
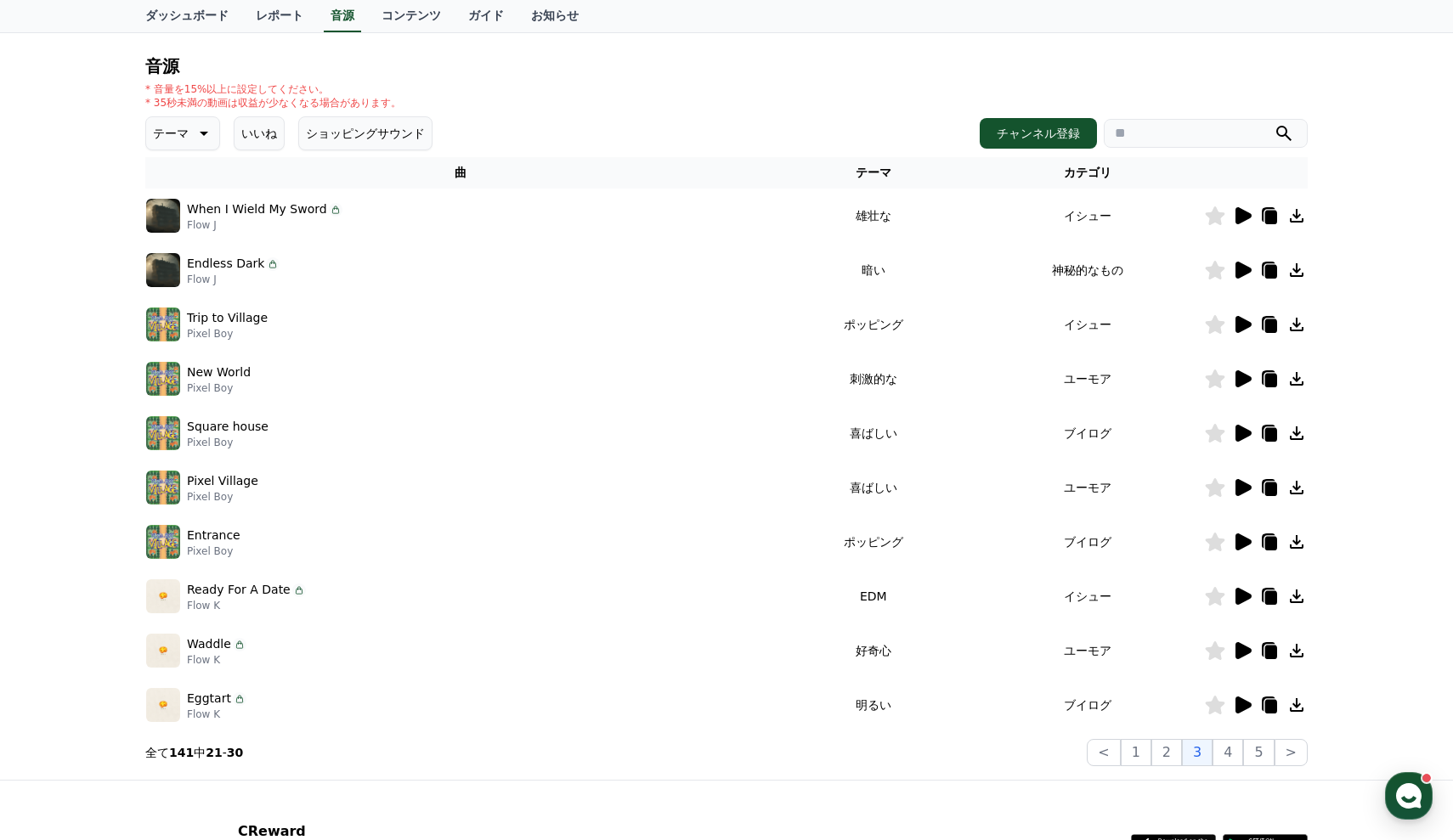
scroll to position [284, 0]
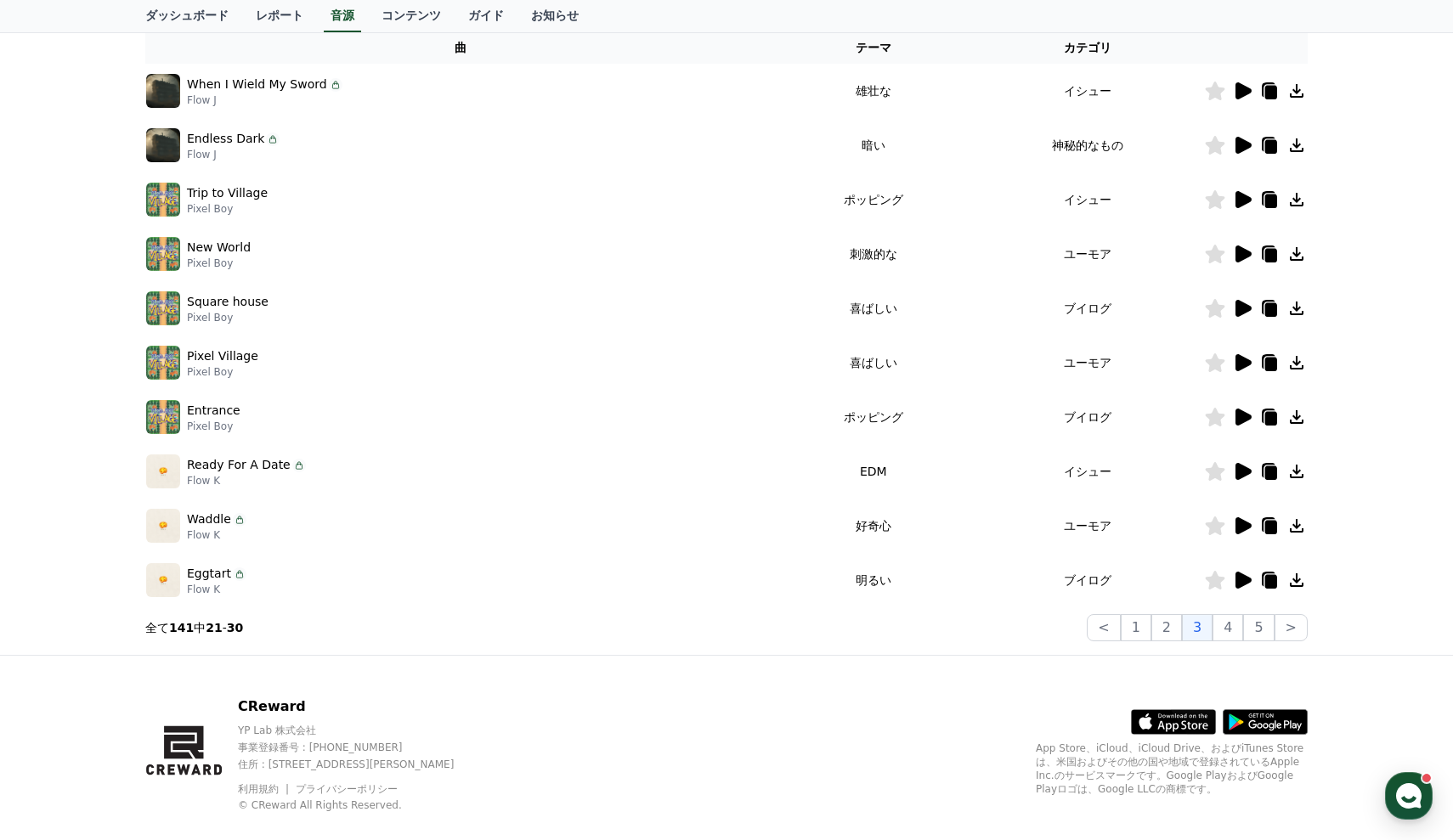
click at [1241, 90] on icon at bounding box center [1243, 91] width 16 height 17
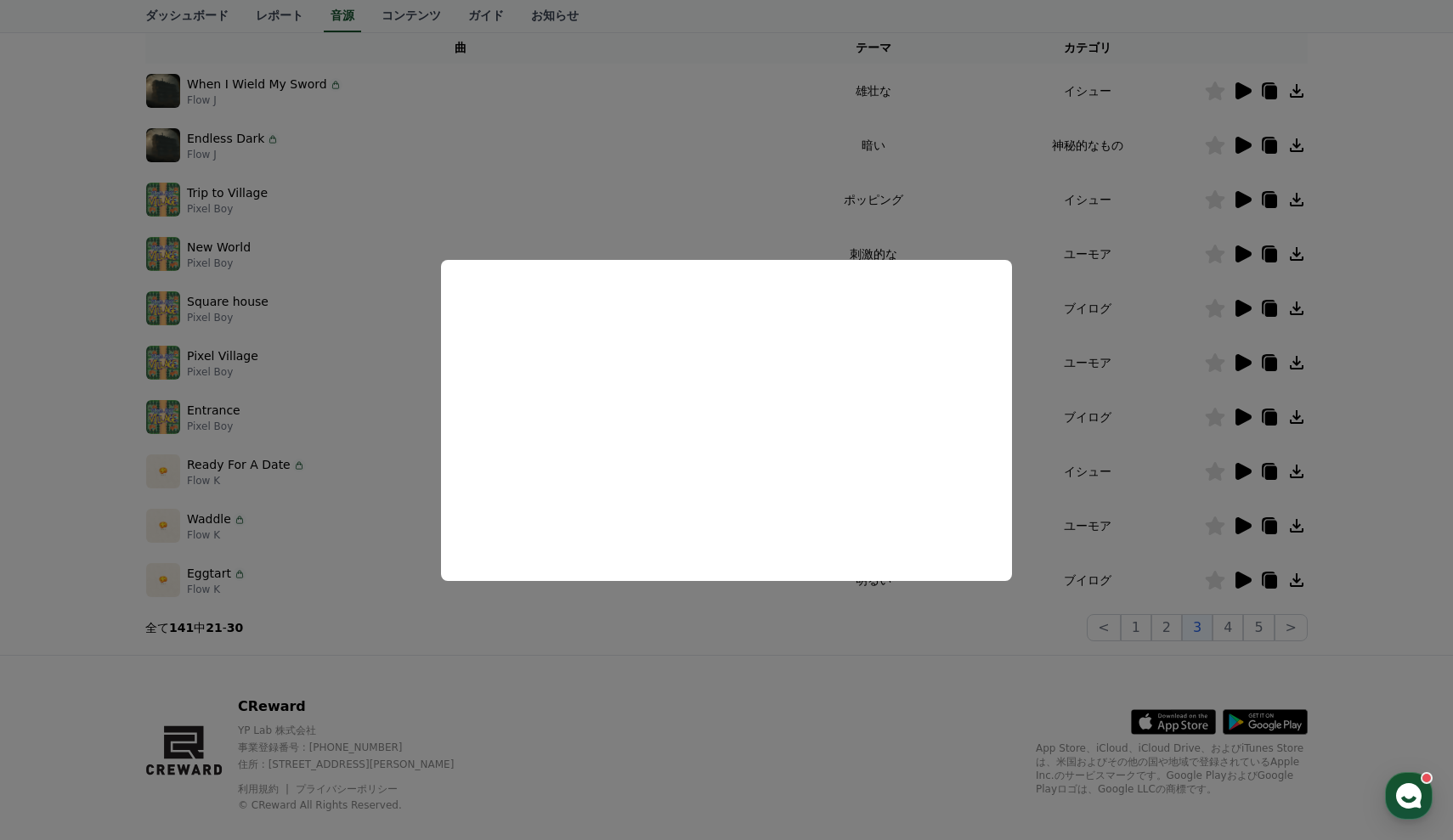
click at [1410, 432] on button "close modal" at bounding box center [726, 420] width 1453 height 840
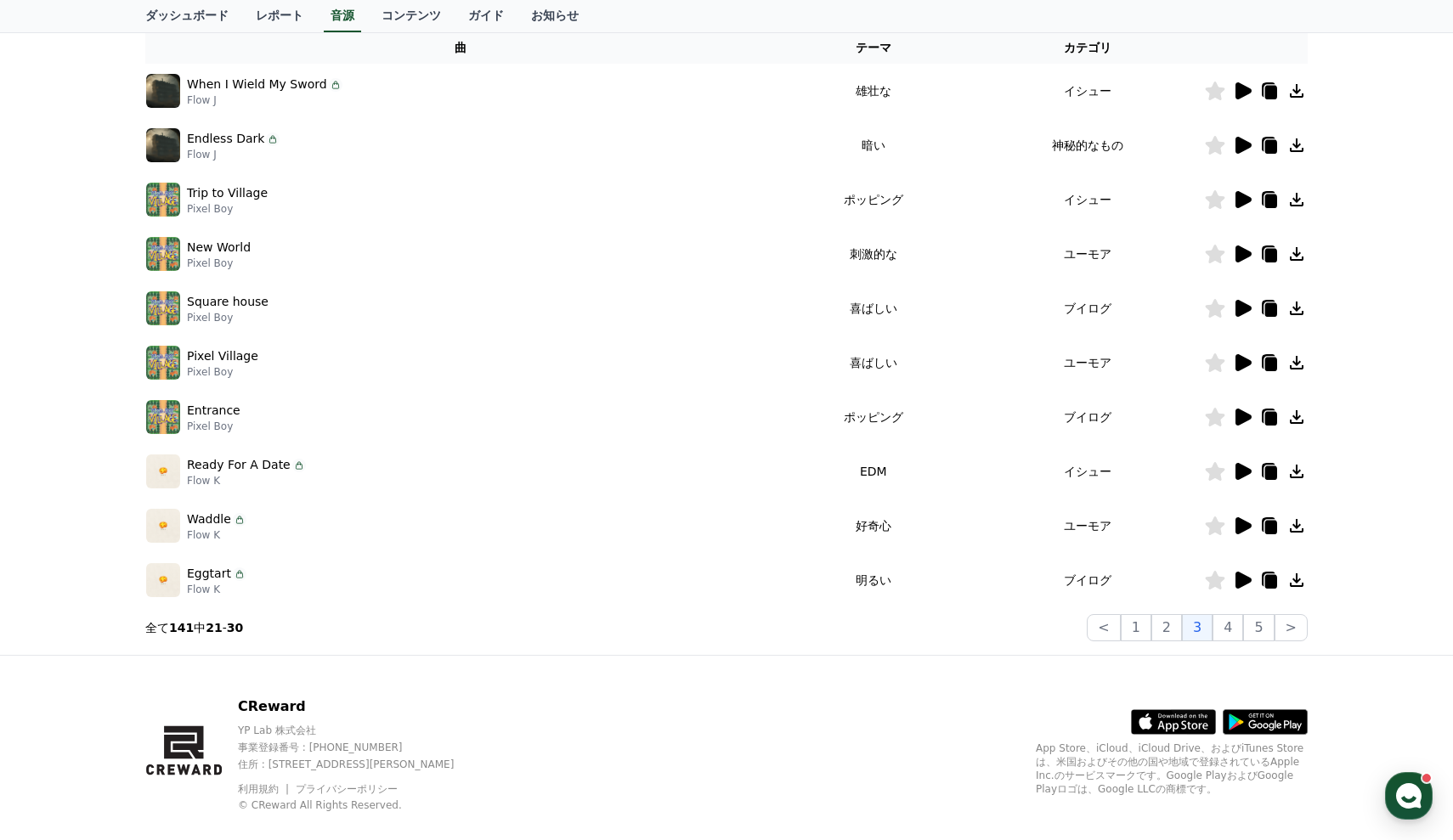
click at [1221, 89] on icon at bounding box center [1215, 91] width 20 height 19
click at [1241, 139] on icon at bounding box center [1243, 145] width 16 height 17
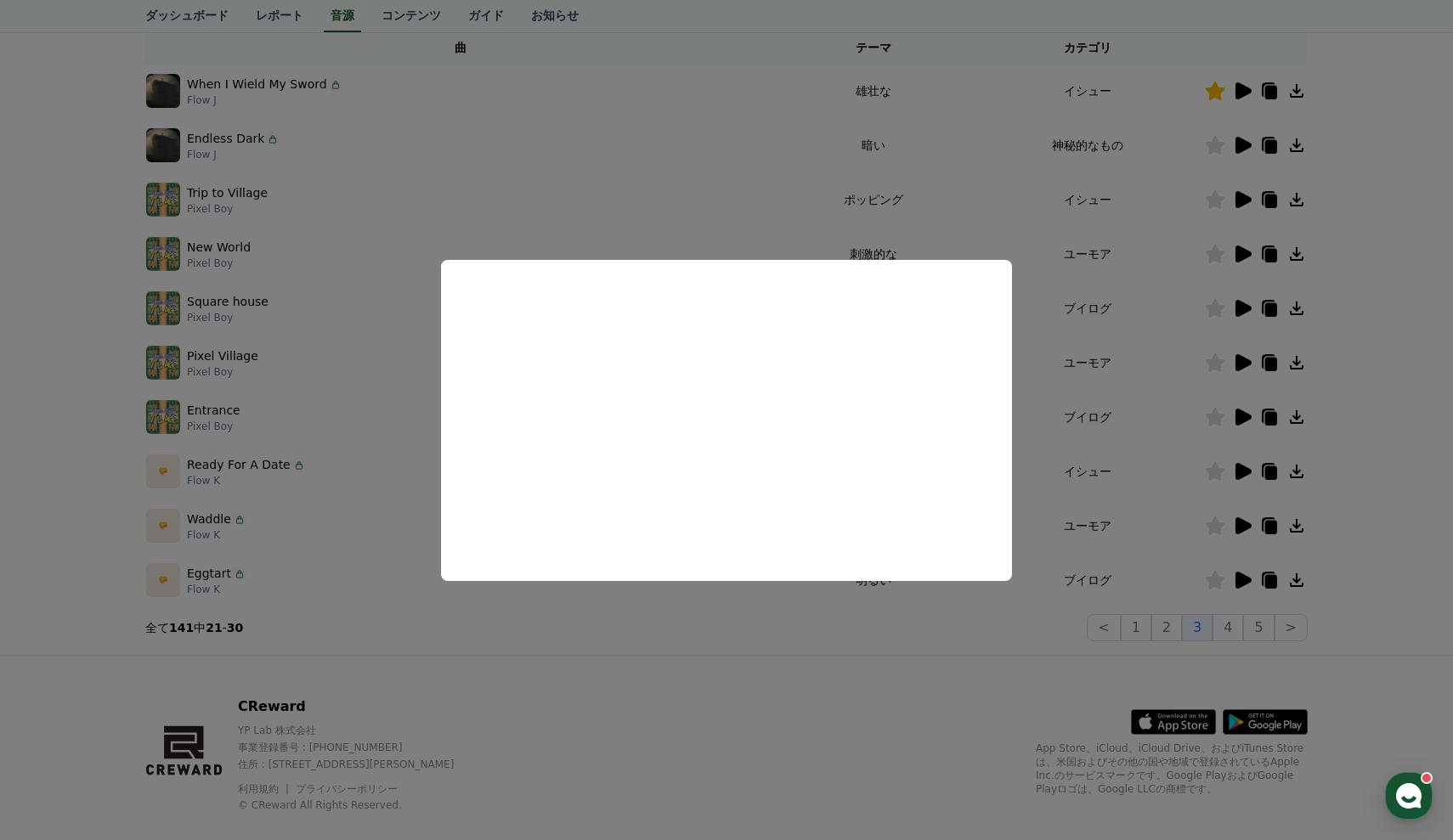
click at [1451, 335] on button "close modal" at bounding box center [726, 420] width 1453 height 840
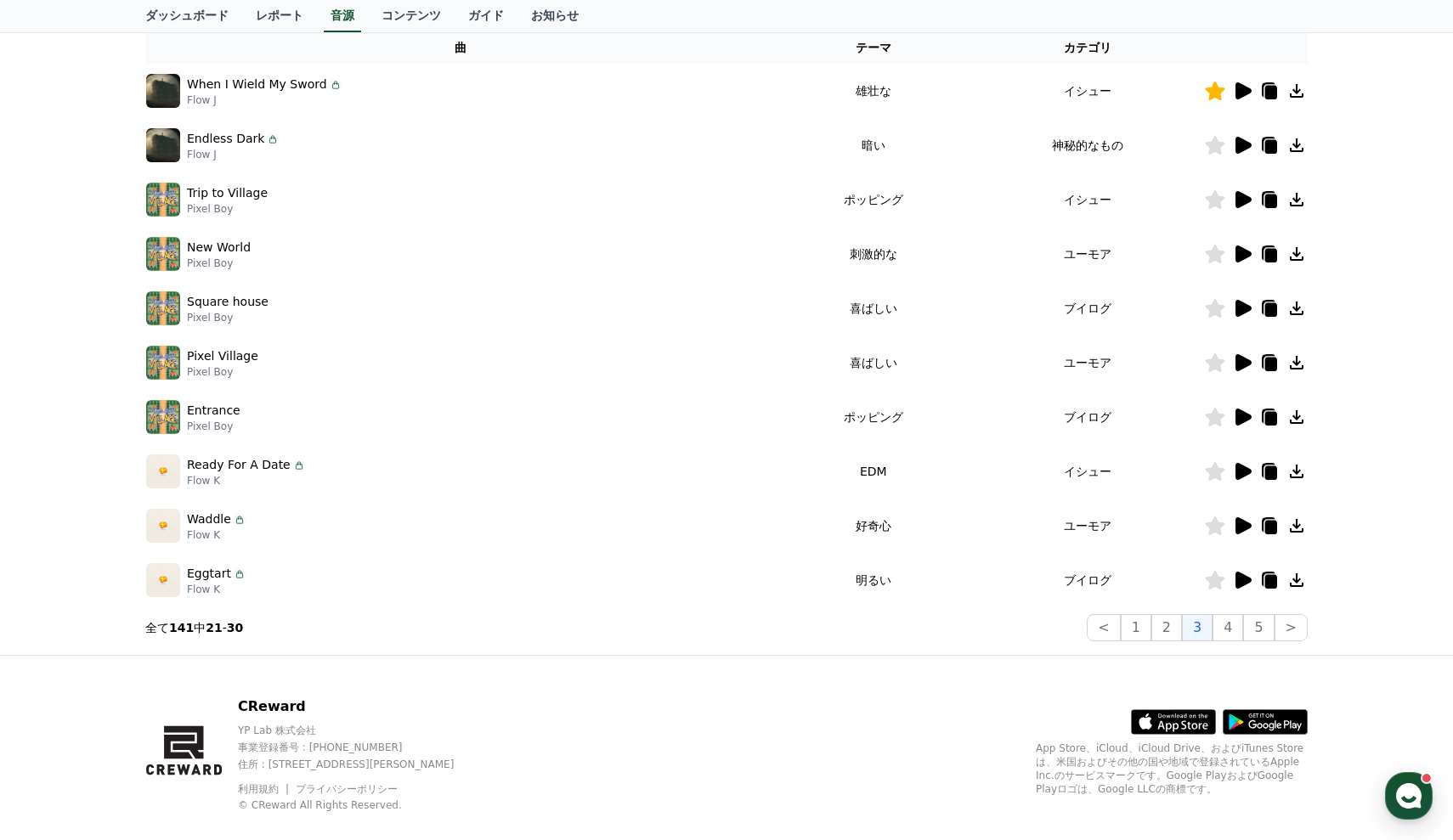
click at [1215, 141] on icon at bounding box center [1215, 145] width 20 height 19
click at [1243, 257] on icon at bounding box center [1243, 254] width 16 height 17
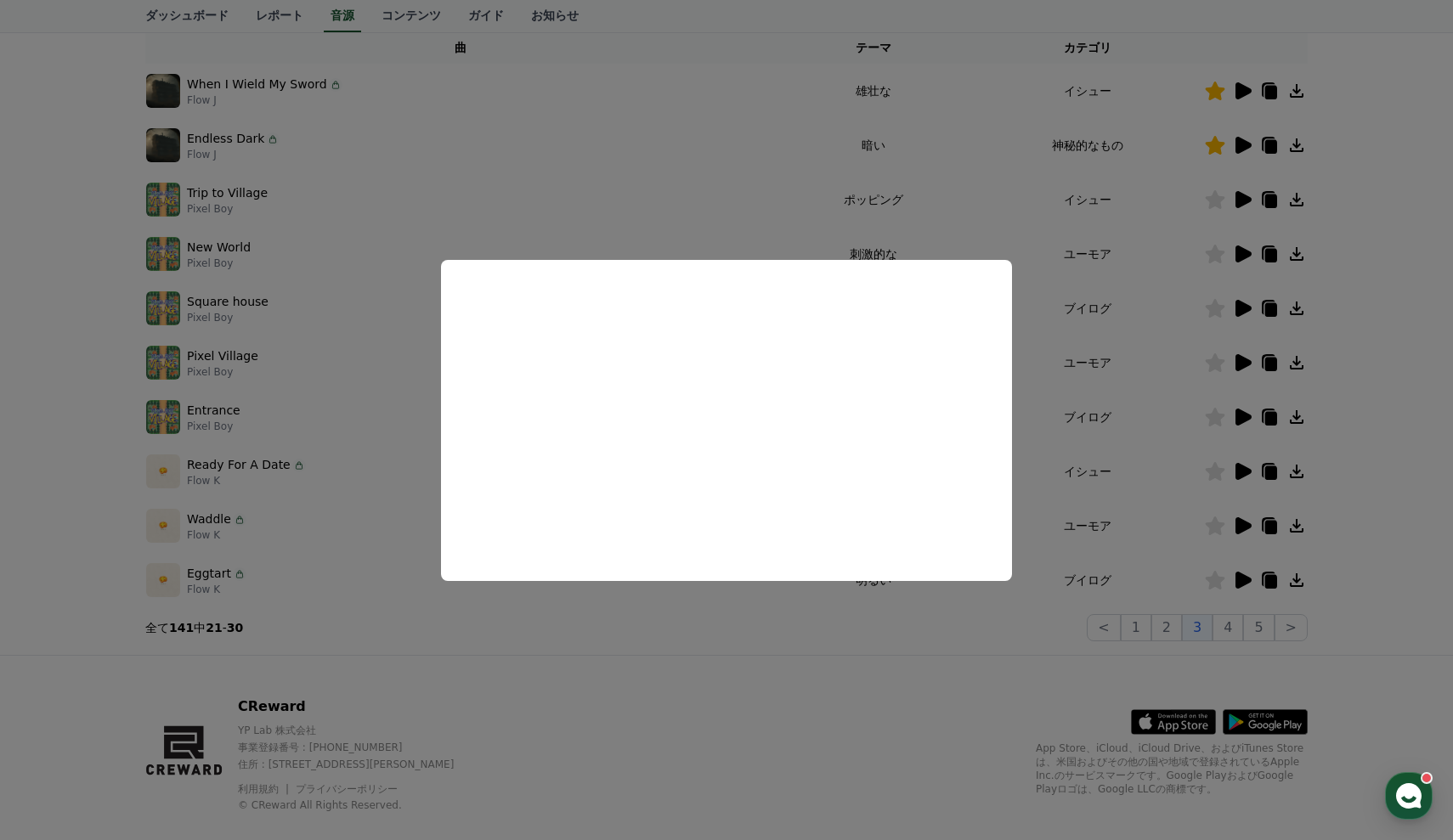
click at [1420, 407] on button "close modal" at bounding box center [726, 420] width 1453 height 840
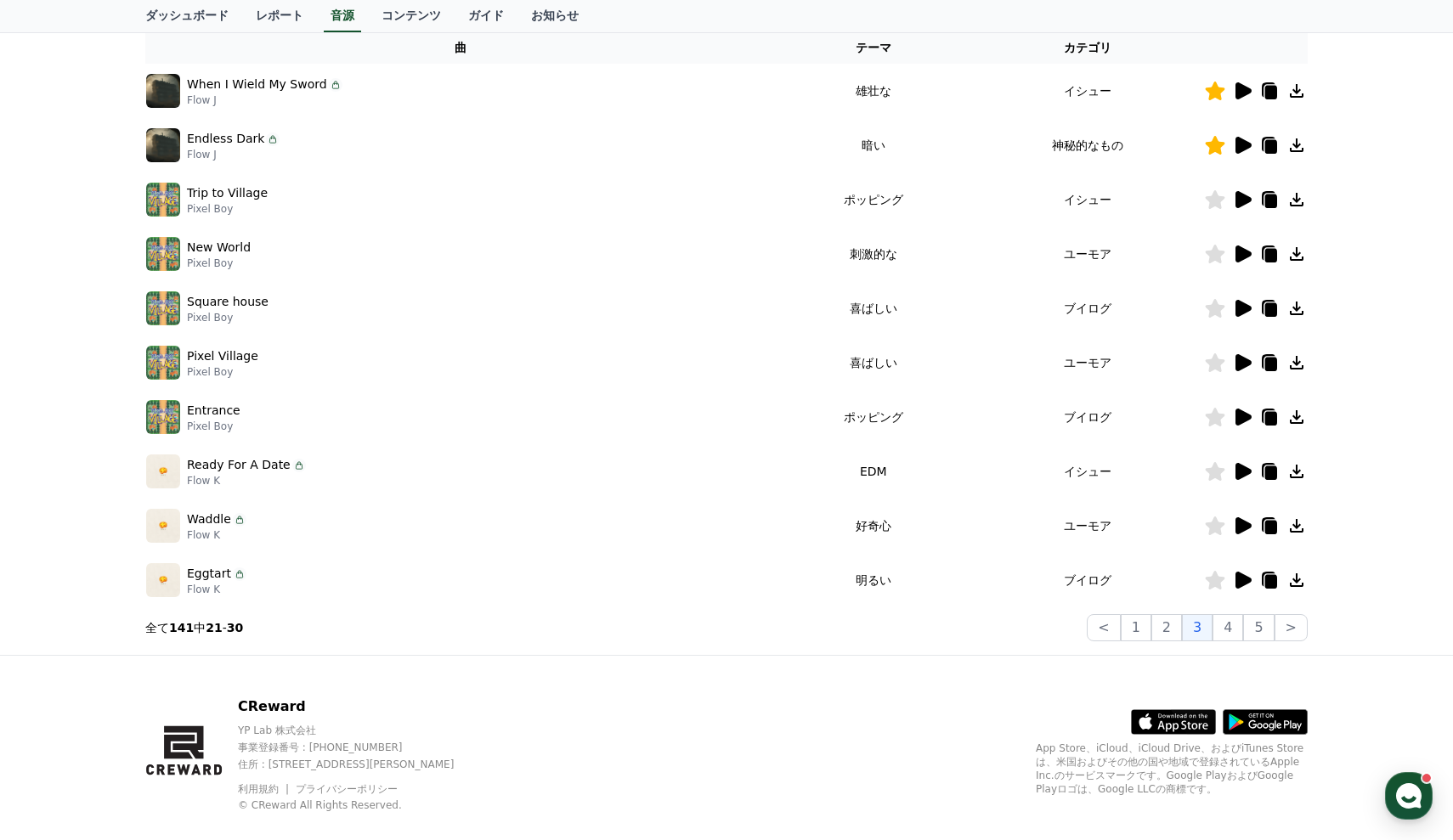
click at [1246, 471] on icon at bounding box center [1243, 471] width 16 height 17
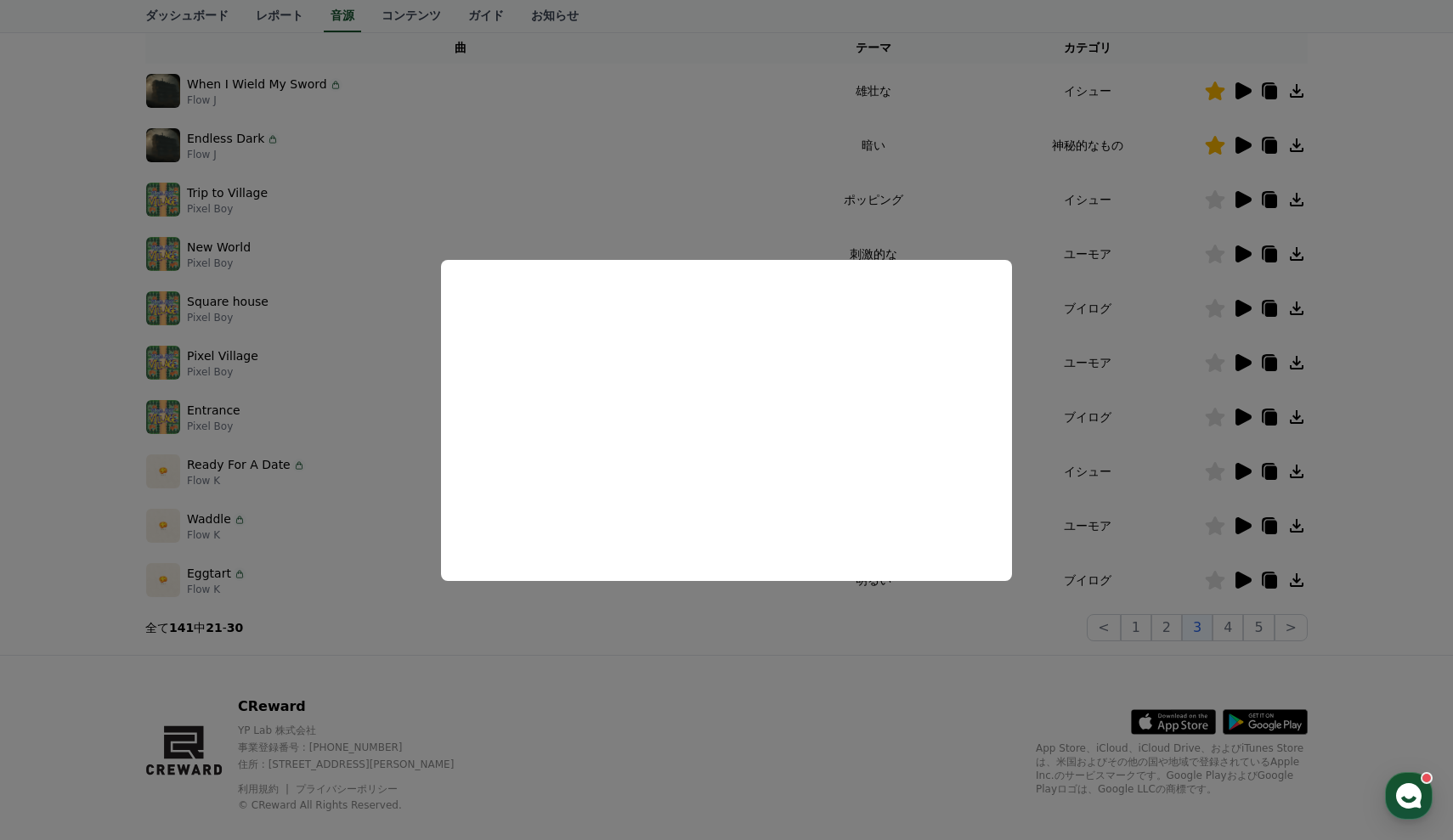
click at [1378, 464] on button "close modal" at bounding box center [726, 420] width 1453 height 840
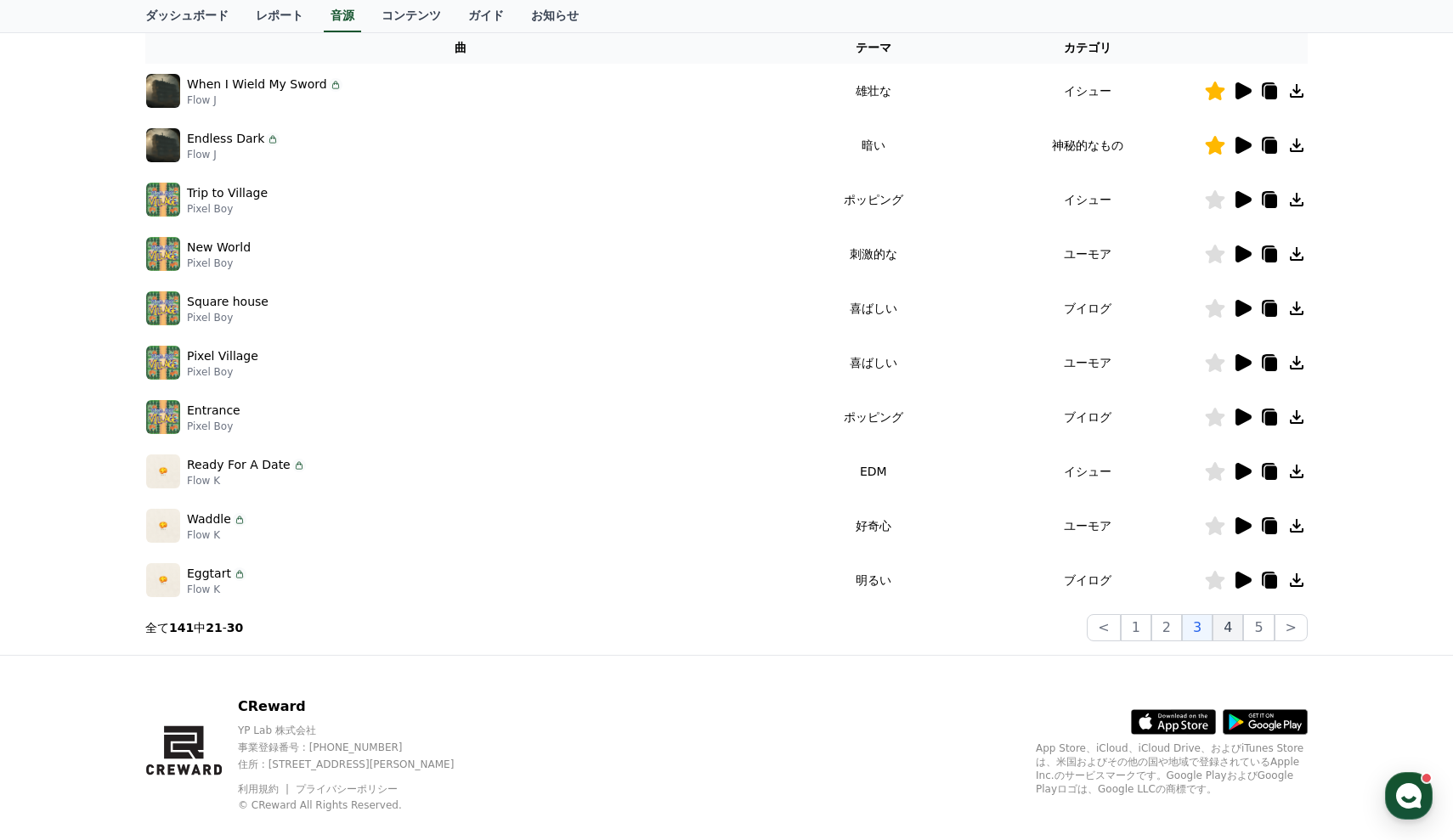
click at [1234, 628] on button "4" at bounding box center [1228, 628] width 31 height 27
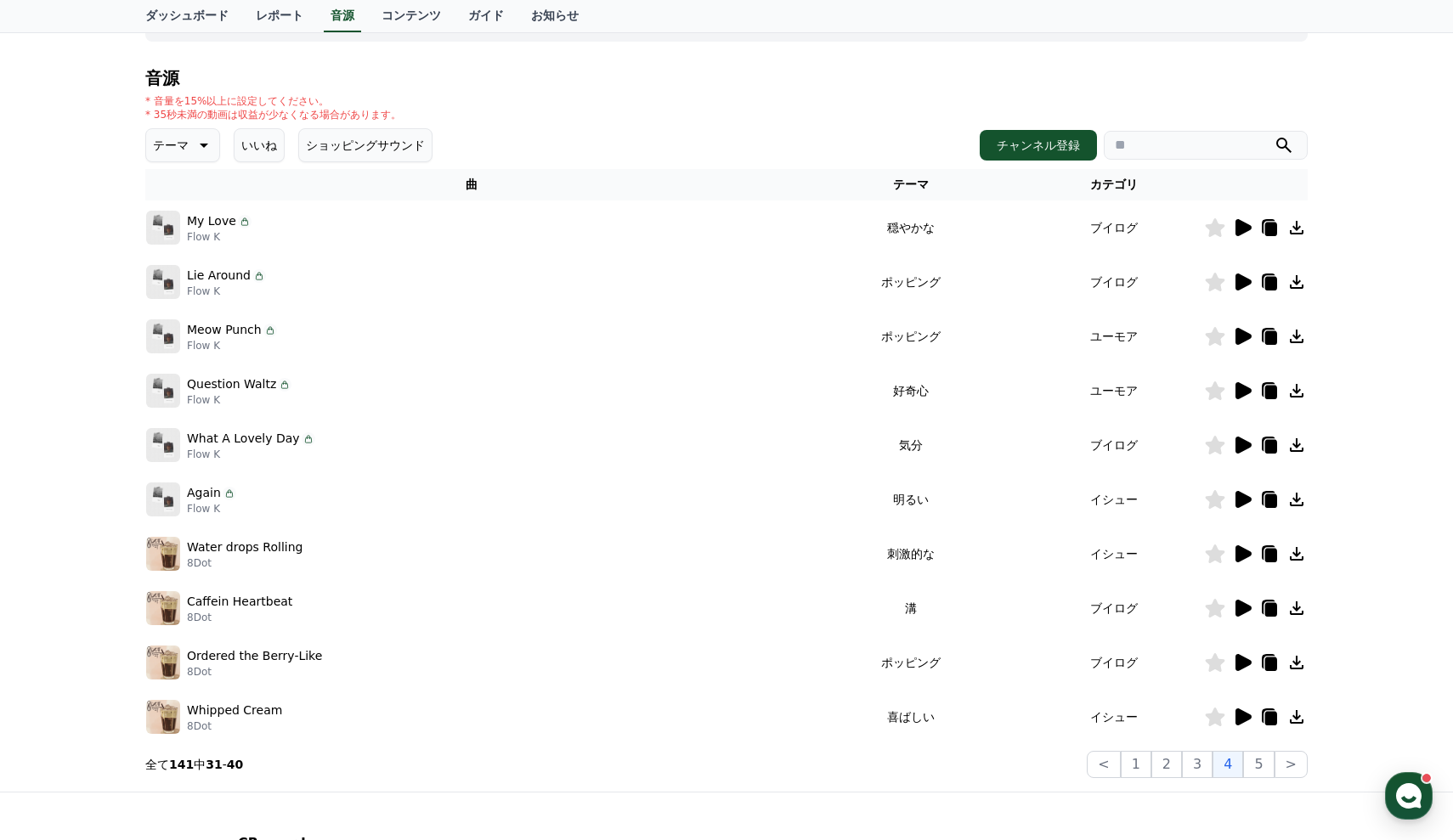
scroll to position [165, 0]
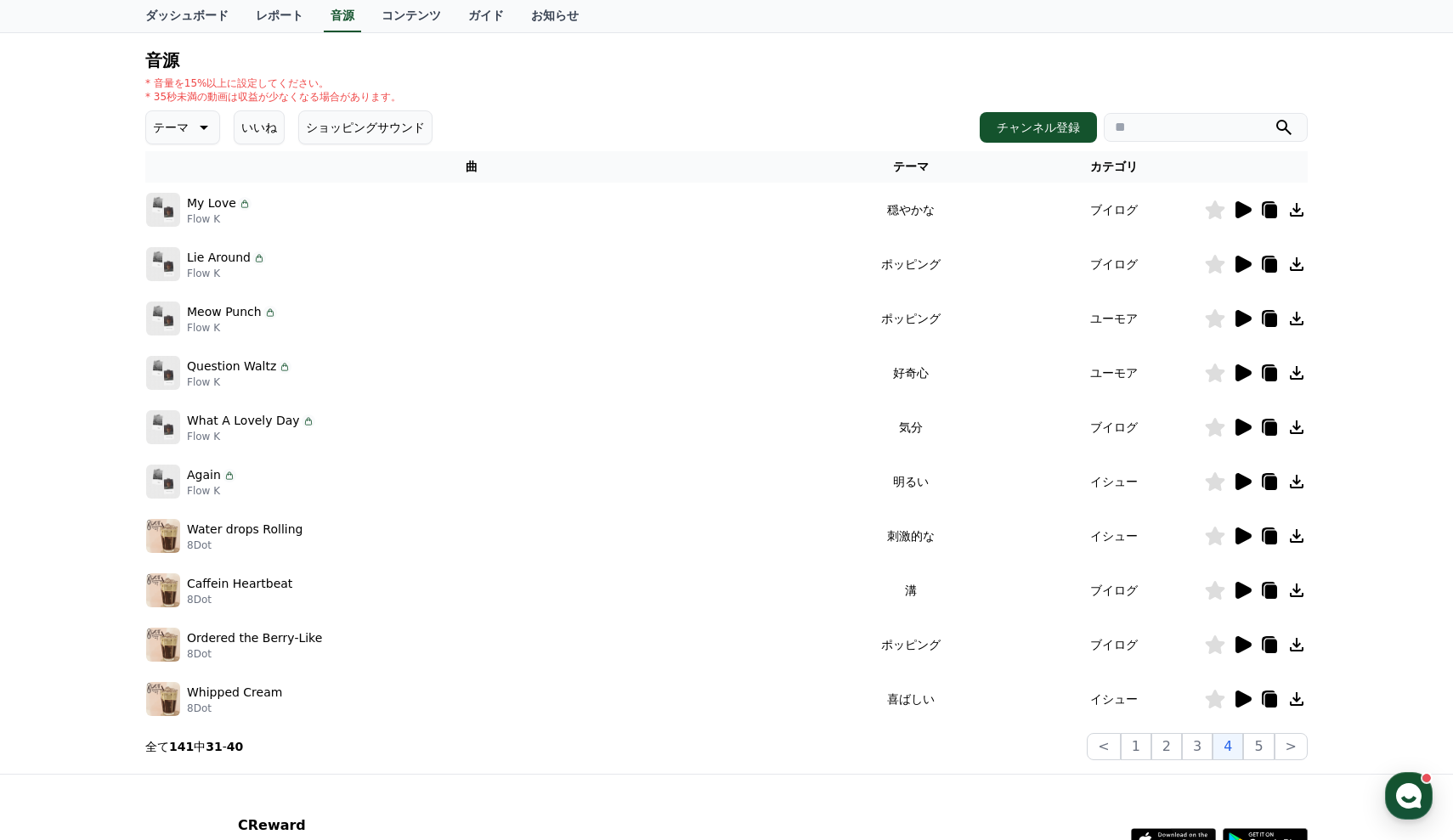
click at [1238, 588] on icon at bounding box center [1243, 590] width 16 height 17
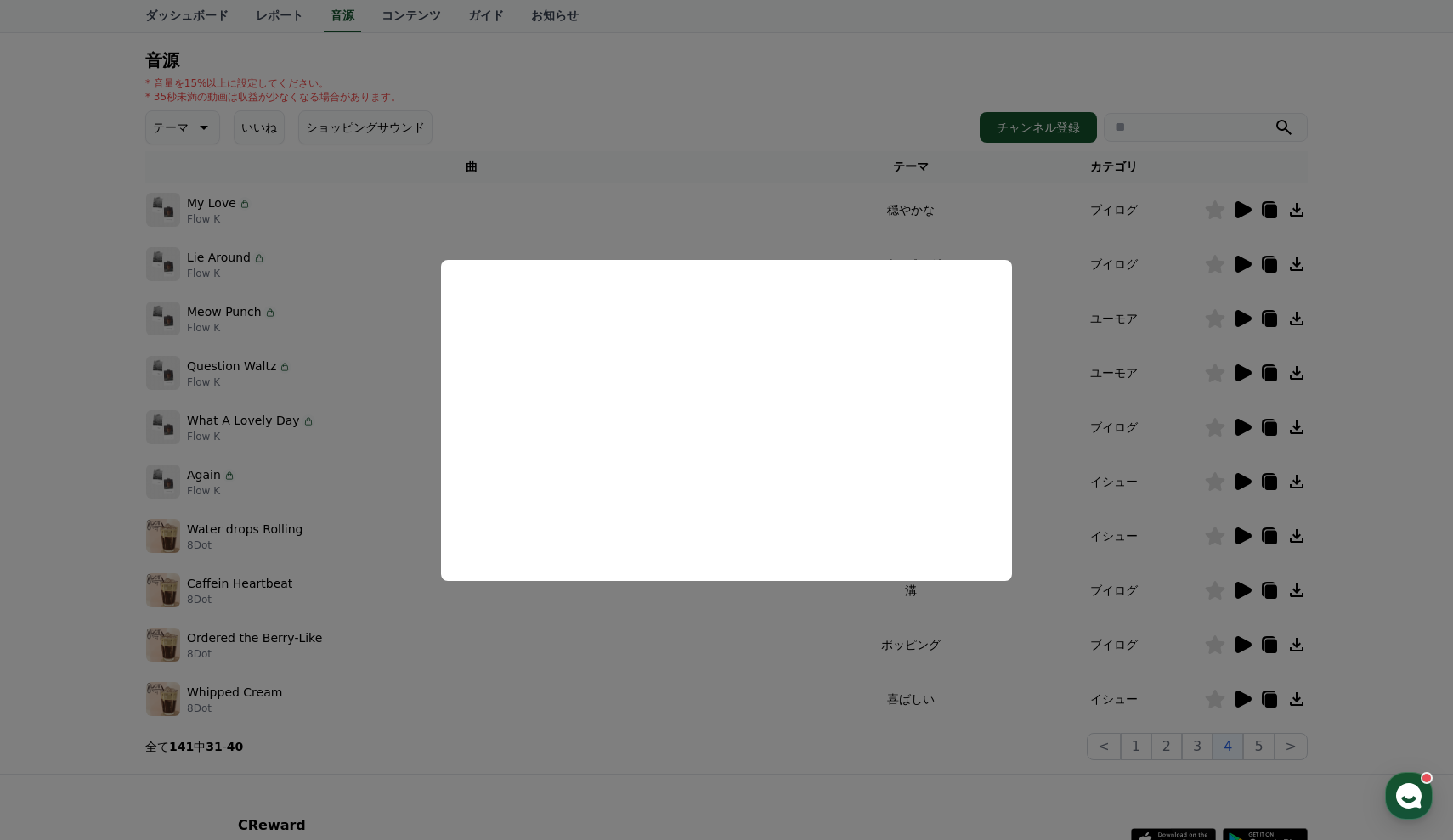
click at [1413, 456] on button "close modal" at bounding box center [726, 420] width 1453 height 840
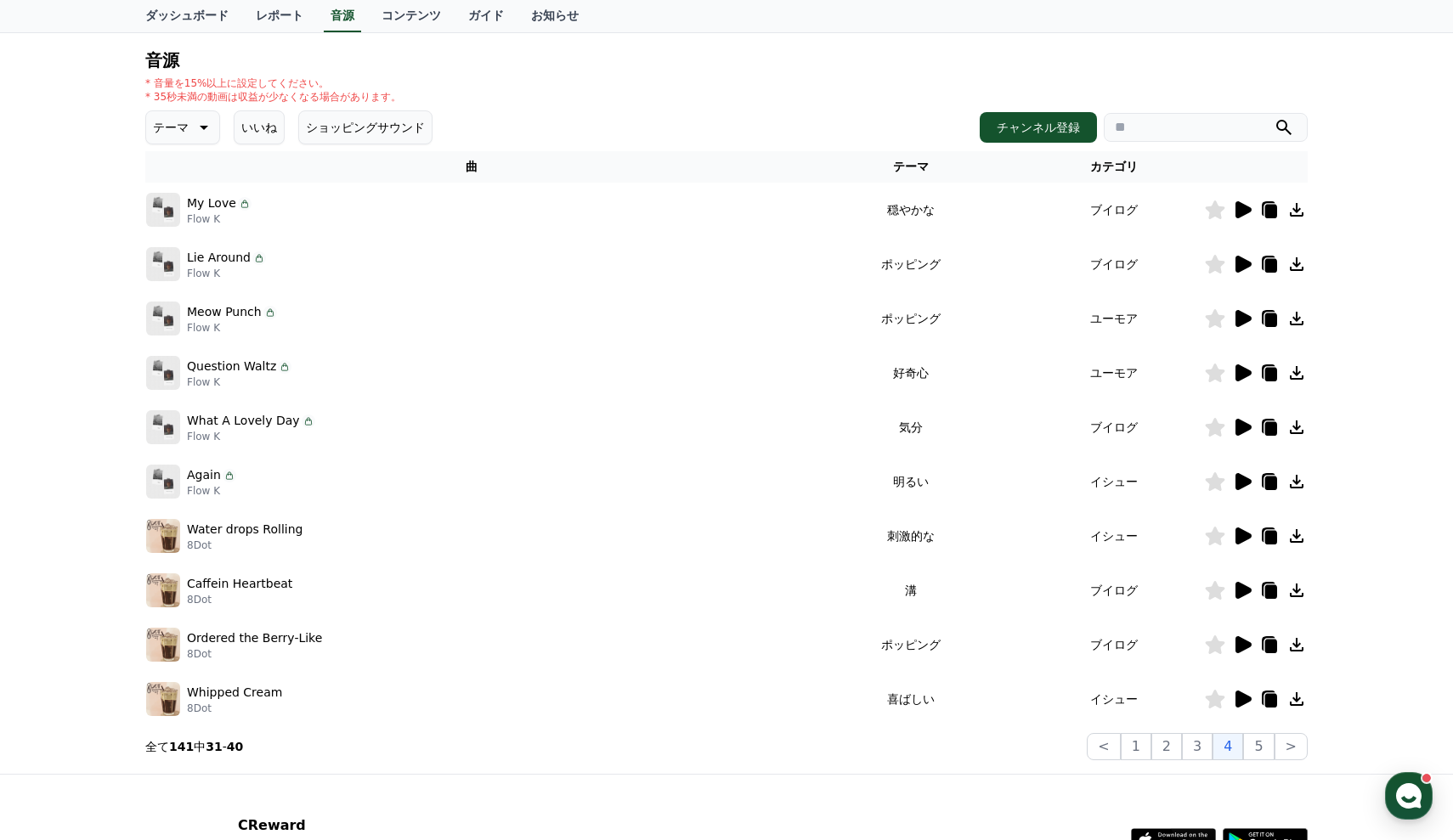
click at [1239, 207] on icon at bounding box center [1243, 210] width 16 height 17
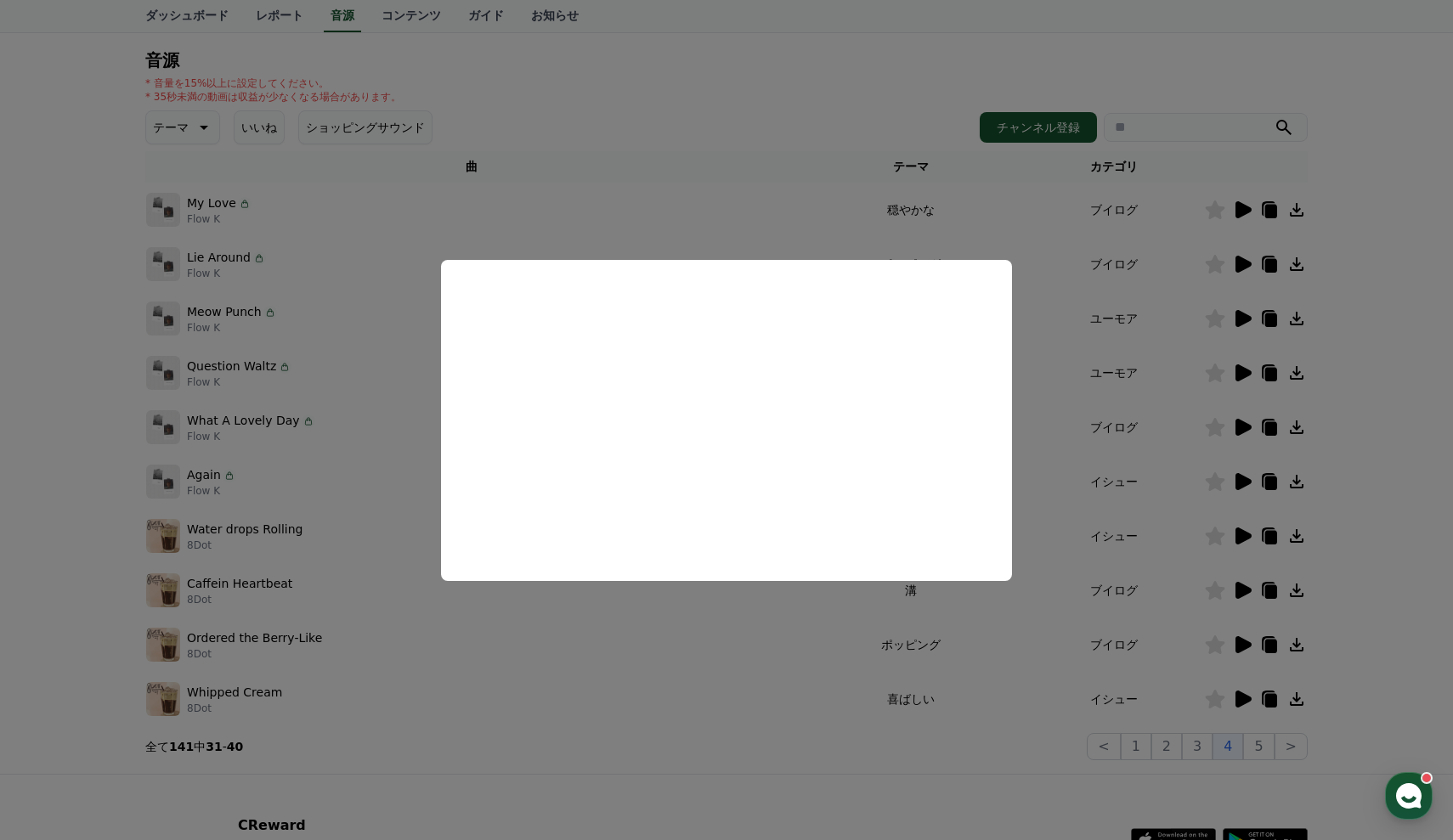
click at [1390, 445] on button "close modal" at bounding box center [726, 420] width 1453 height 840
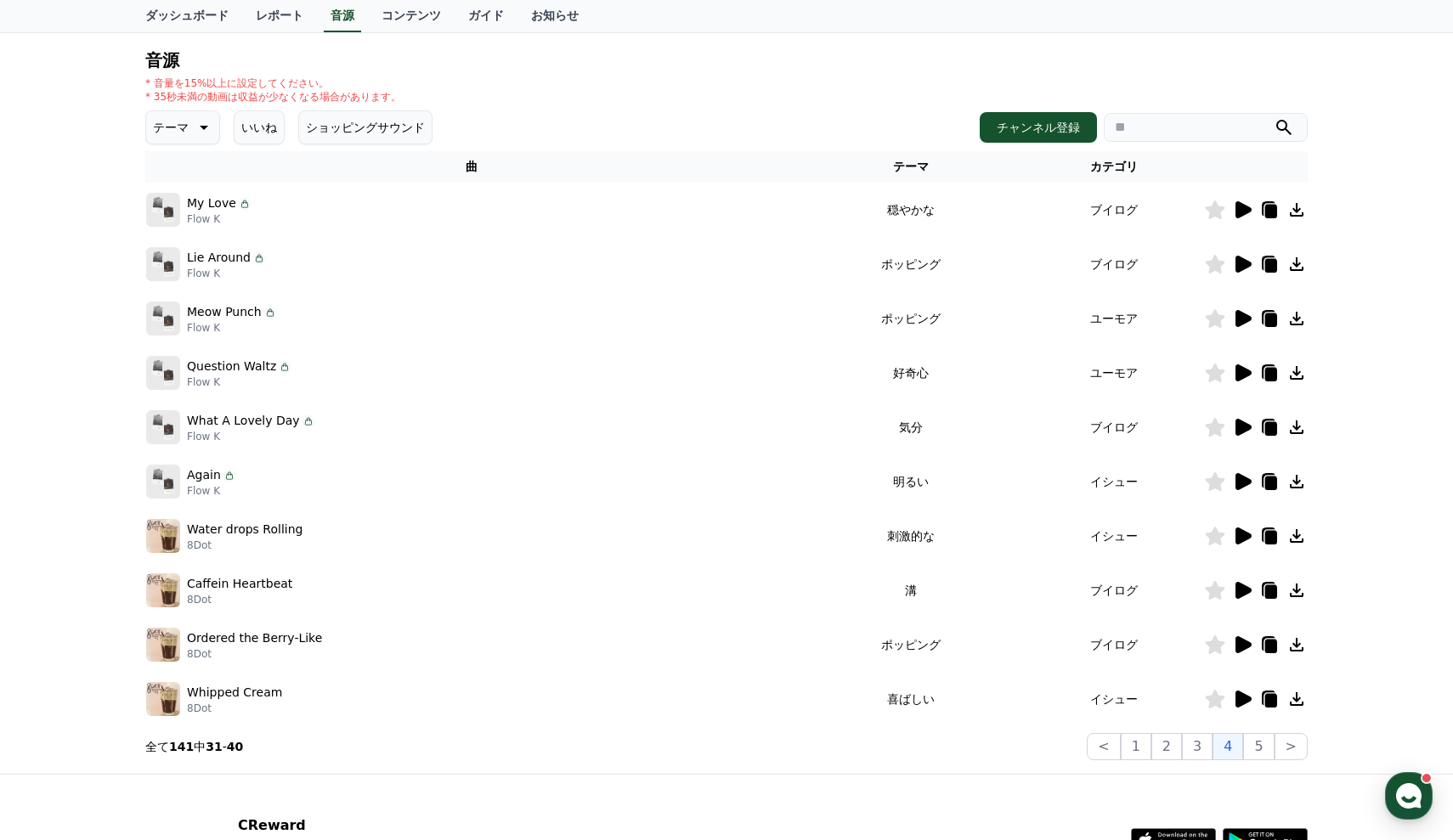
click at [1243, 267] on icon at bounding box center [1243, 264] width 16 height 17
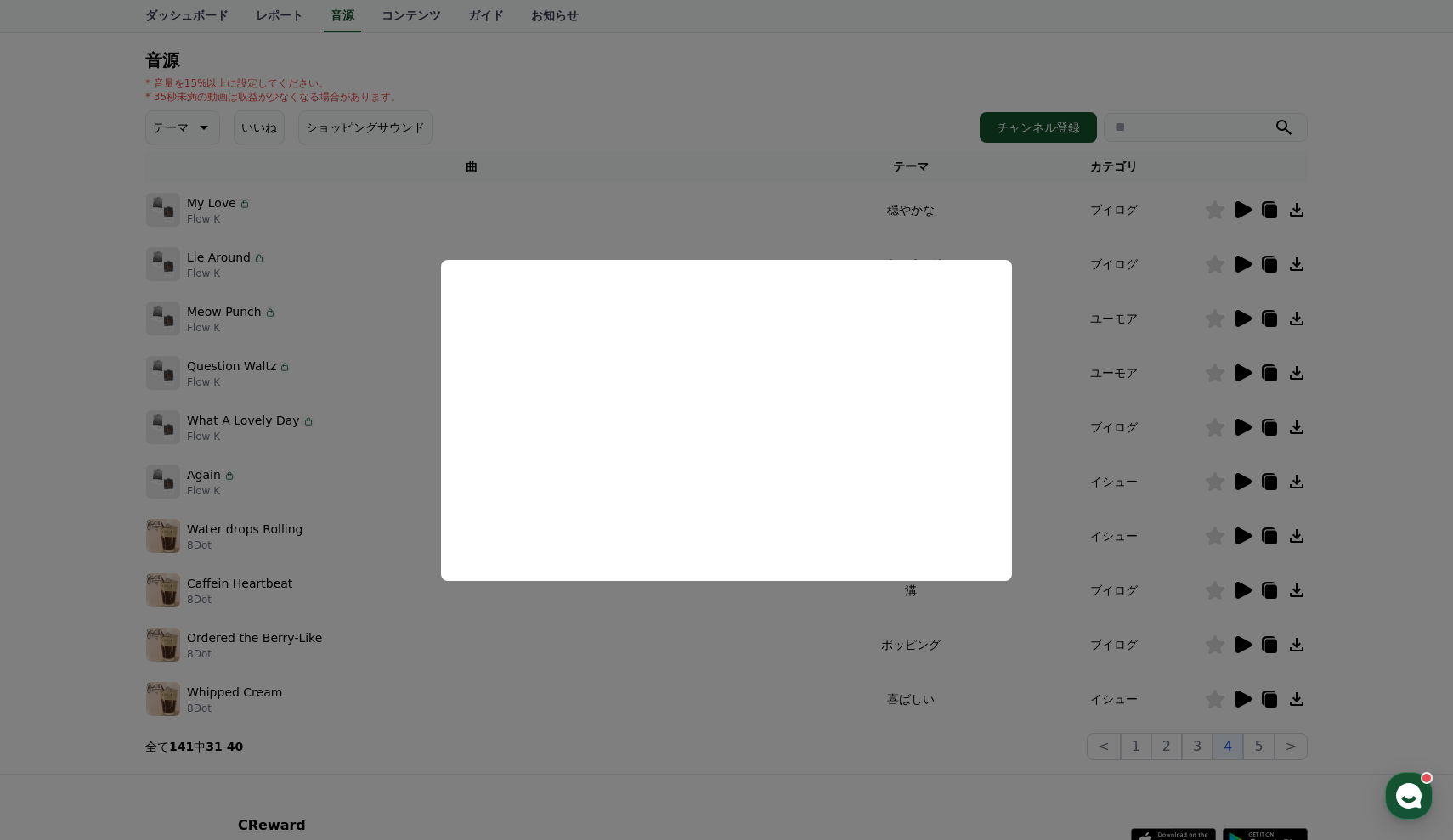
click at [1374, 346] on button "close modal" at bounding box center [726, 420] width 1453 height 840
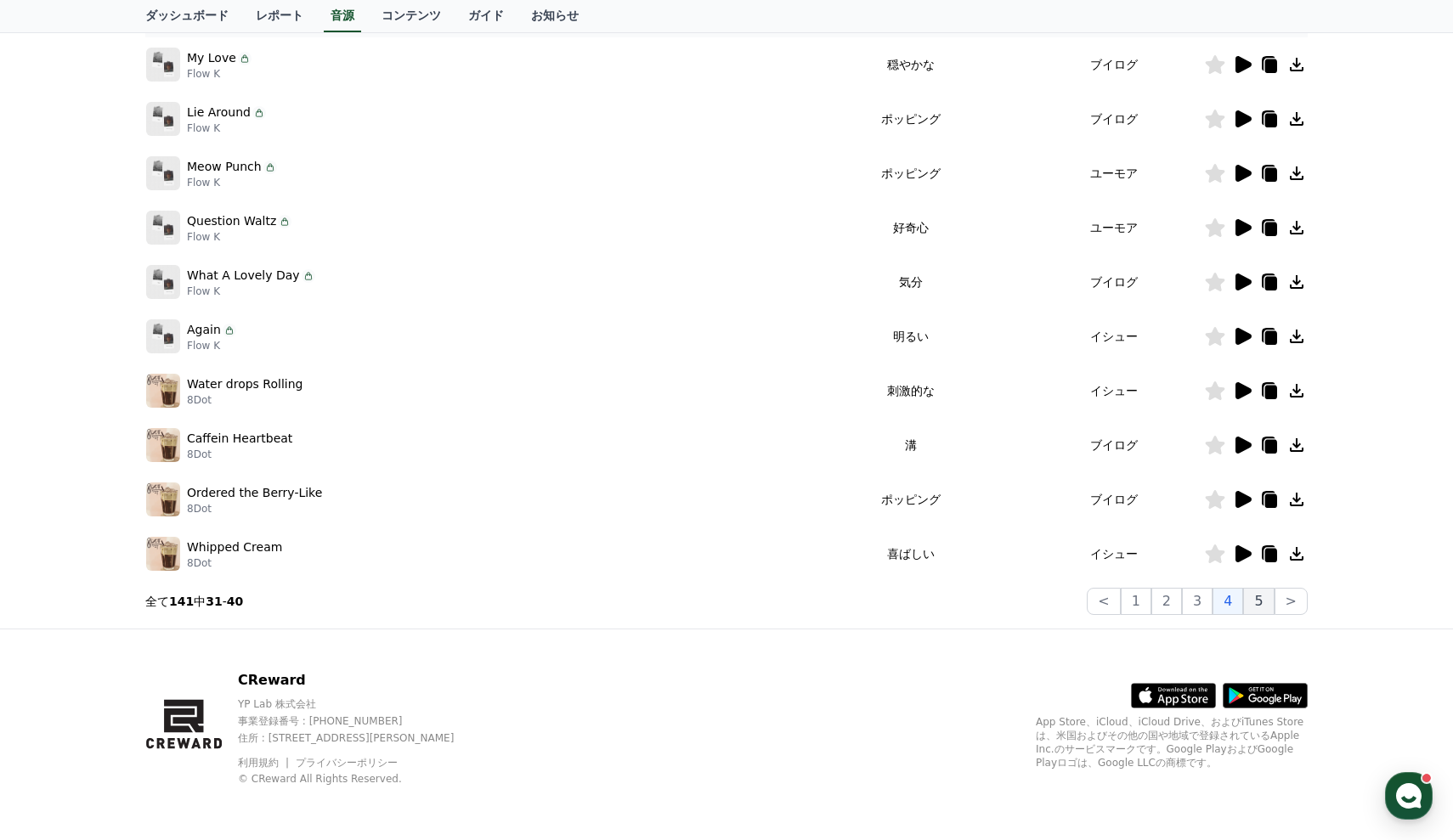
scroll to position [310, 0]
click at [1254, 606] on button "5" at bounding box center [1258, 601] width 31 height 27
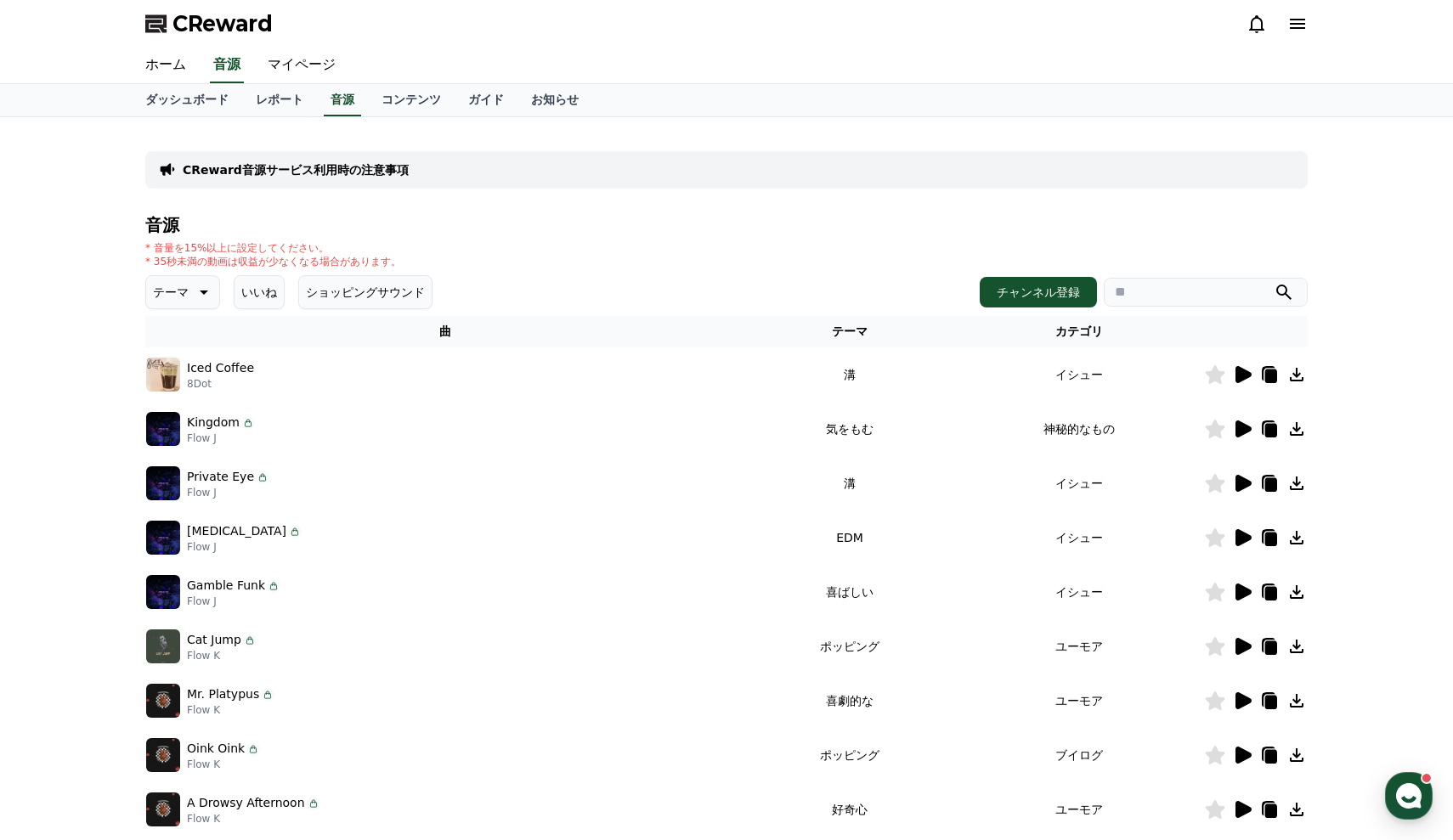
click at [369, 169] on p "CReward音源サービス利用時の注意事項" at bounding box center [295, 169] width 226 height 17
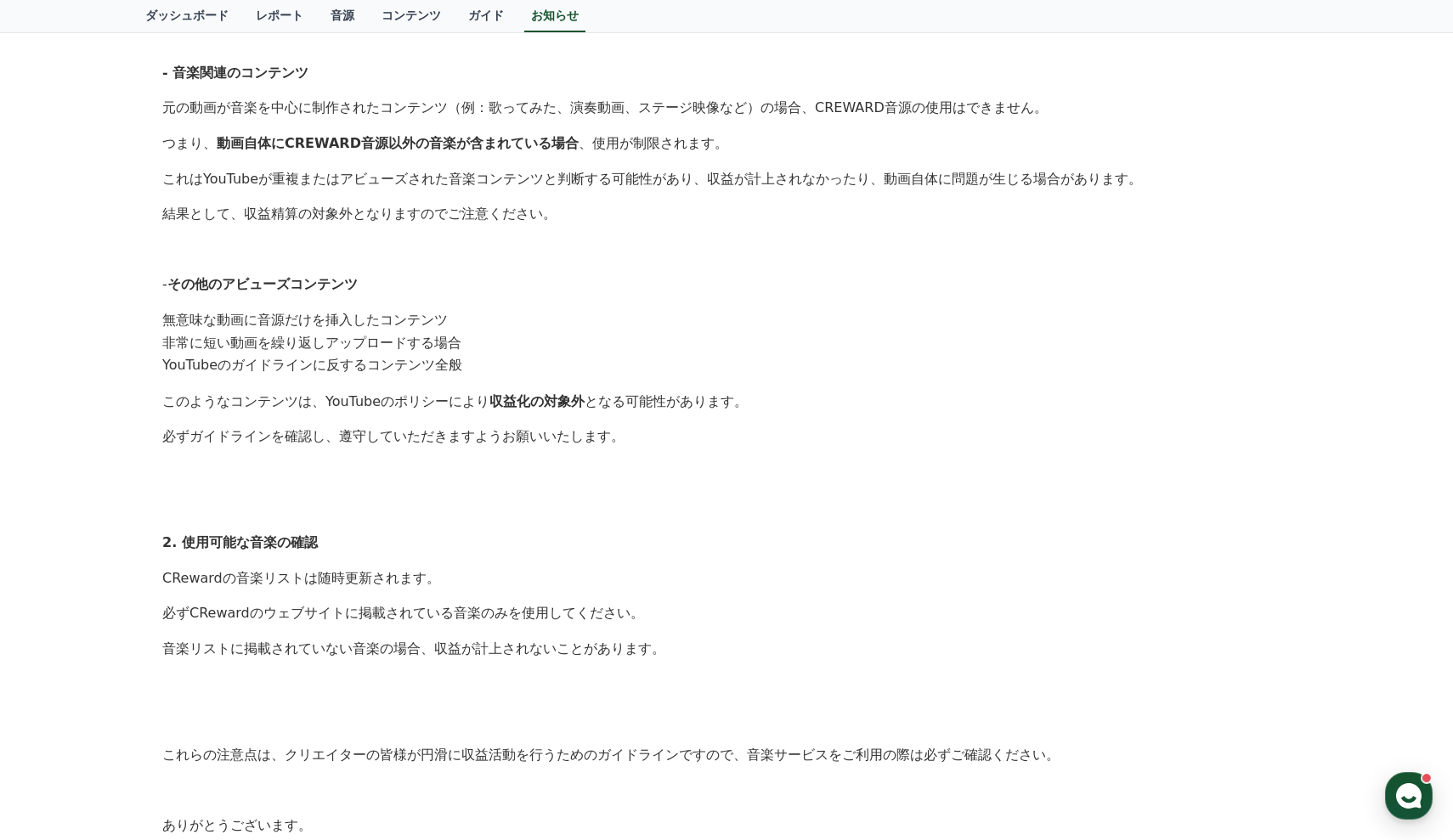
scroll to position [284, 0]
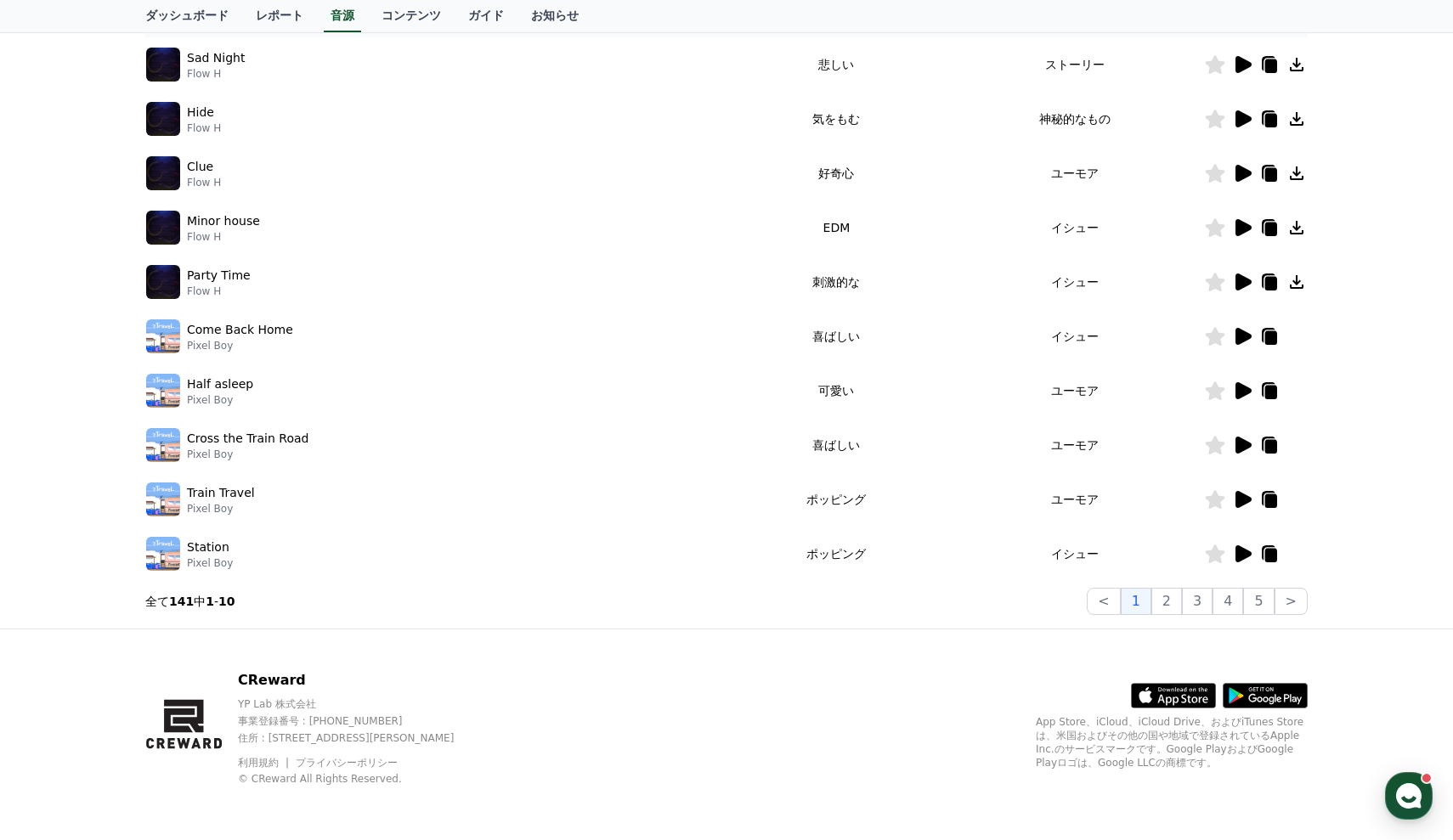
scroll to position [310, 0]
click at [1264, 592] on button "5" at bounding box center [1258, 601] width 31 height 27
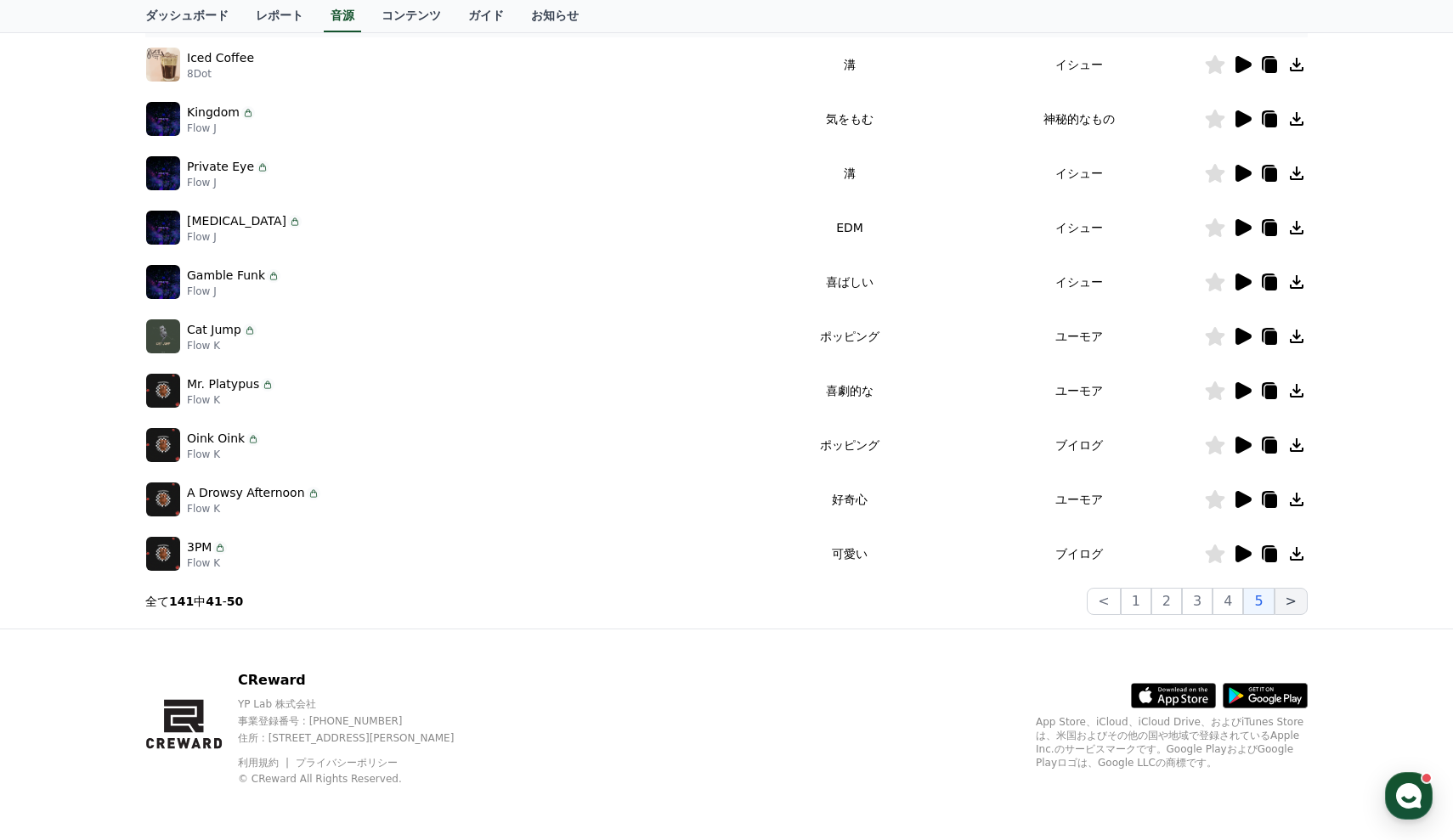
click at [1285, 603] on button ">" at bounding box center [1292, 601] width 34 height 27
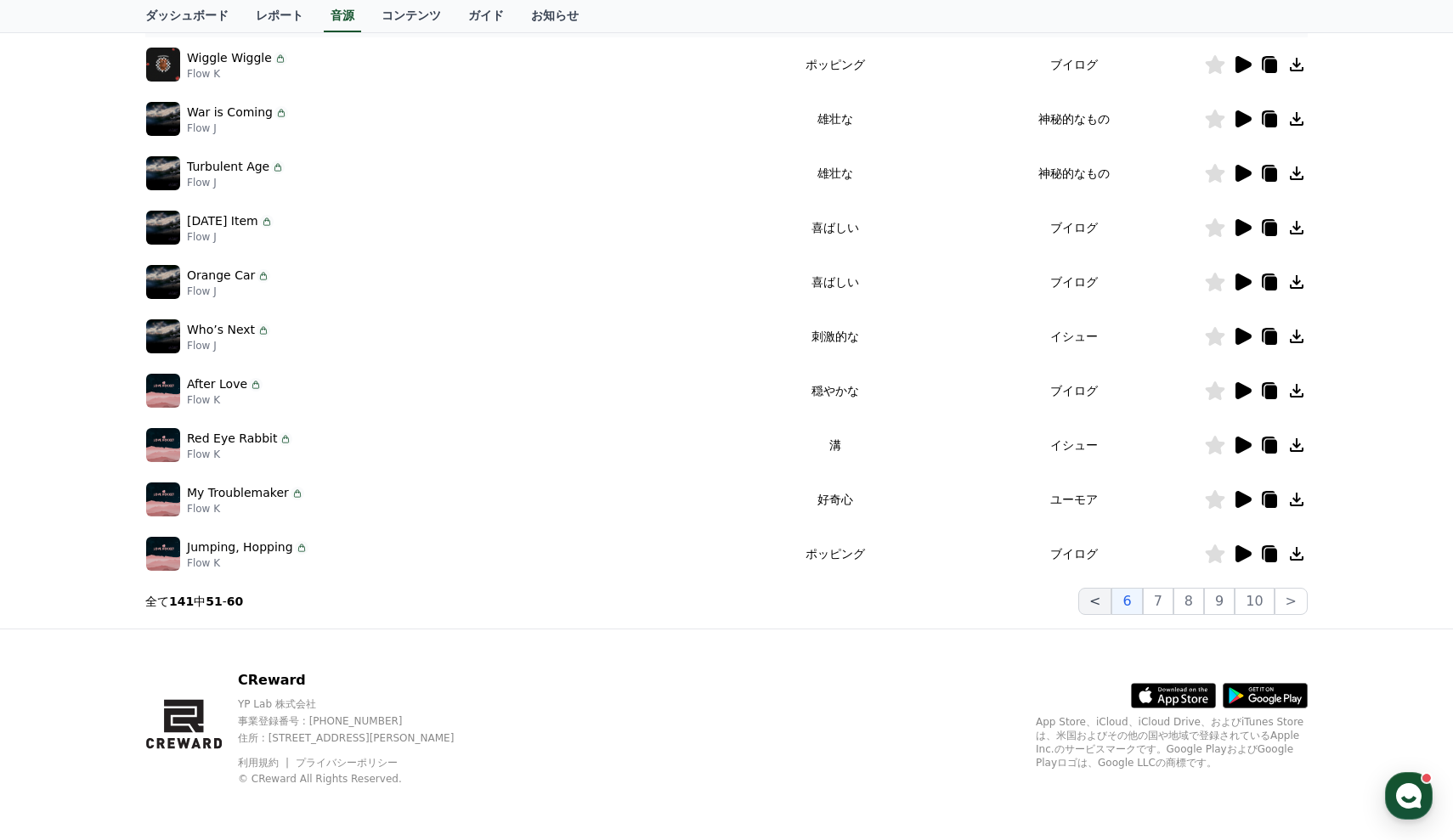
click at [1102, 600] on button "<" at bounding box center [1095, 601] width 34 height 27
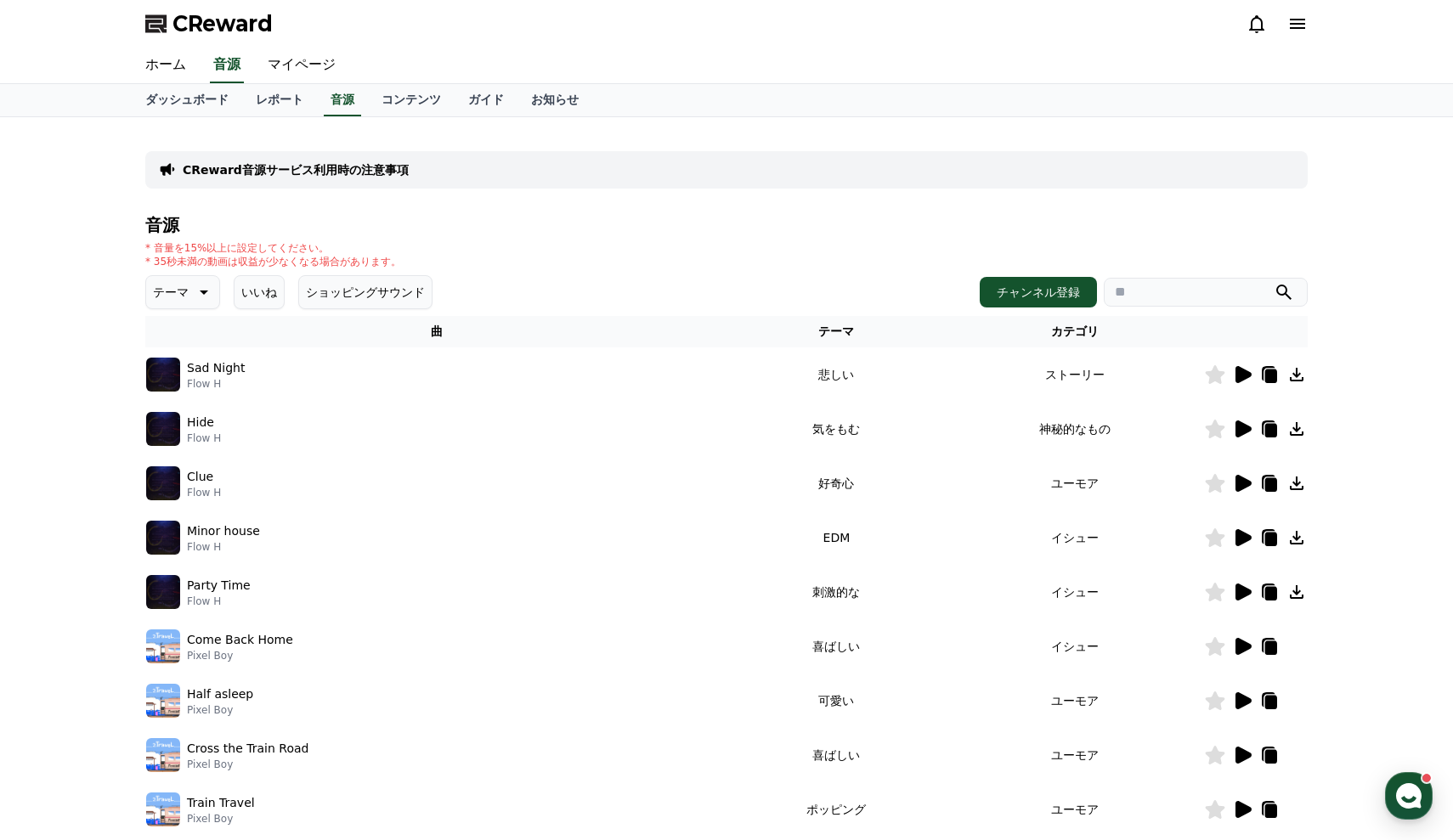
click at [1243, 434] on icon at bounding box center [1243, 429] width 16 height 17
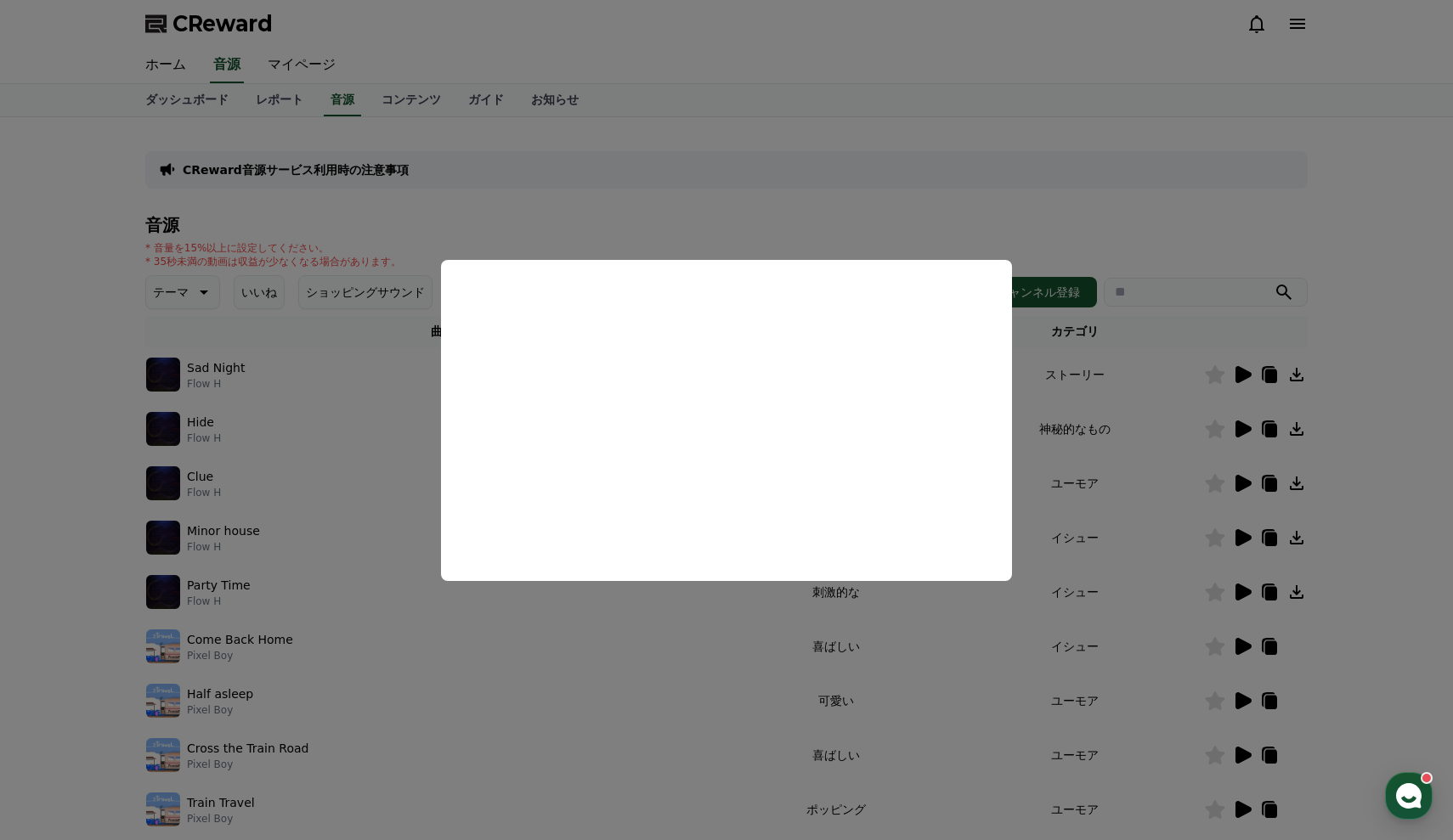
click at [1047, 197] on button "close modal" at bounding box center [726, 420] width 1453 height 840
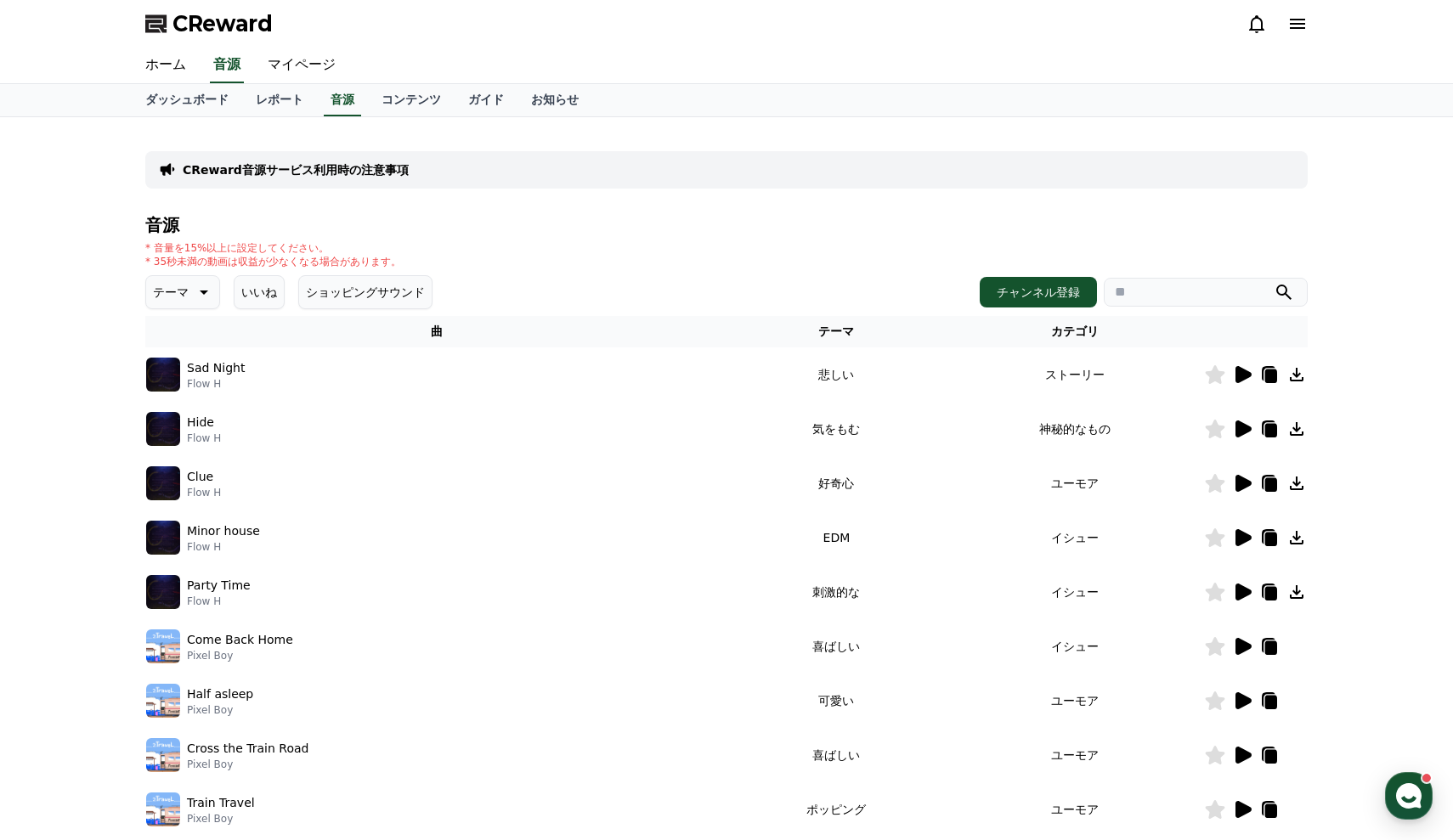
click at [1245, 373] on icon at bounding box center [1243, 374] width 16 height 17
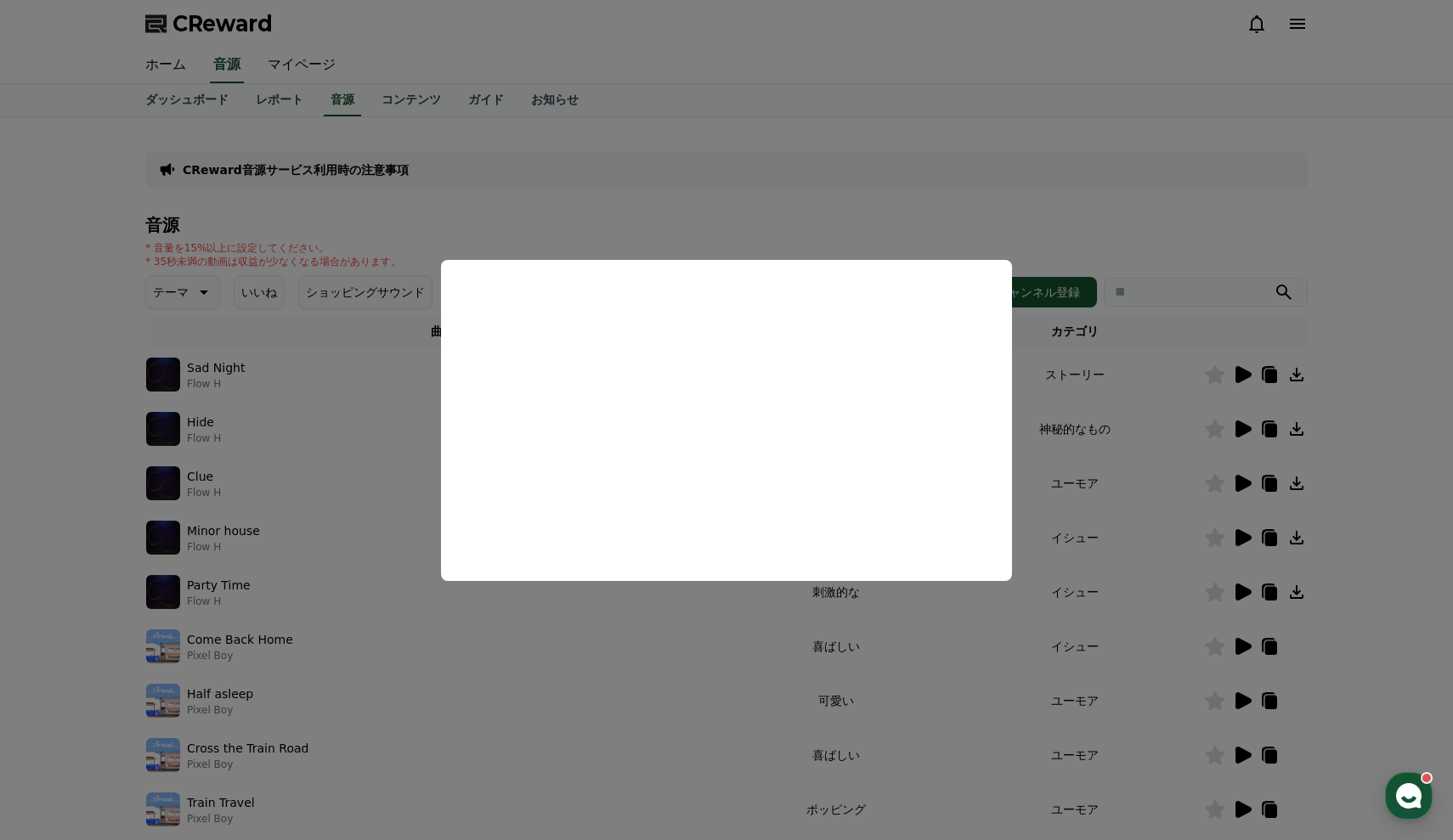
click at [1405, 521] on button "close modal" at bounding box center [726, 420] width 1453 height 840
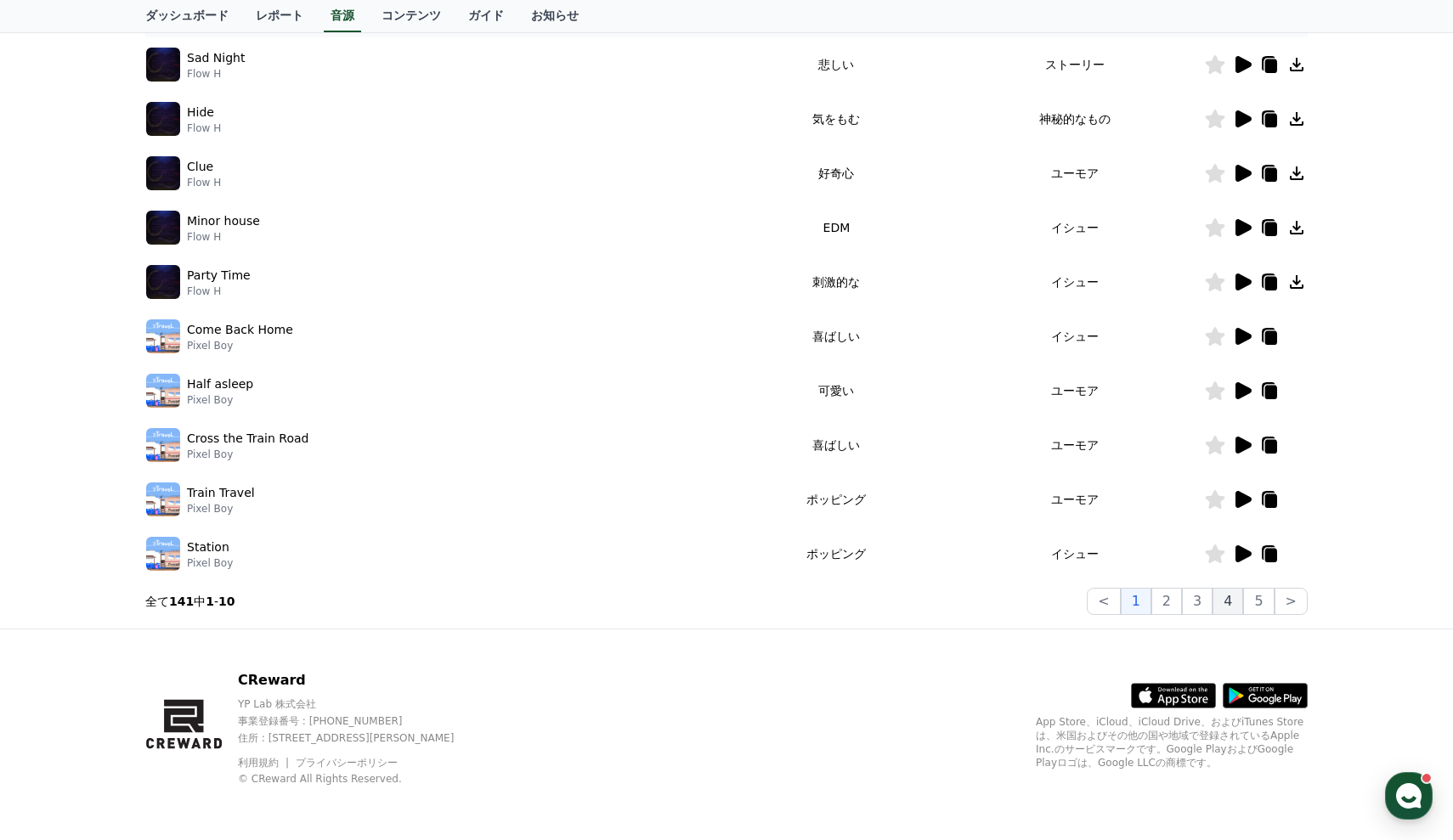
scroll to position [310, 0]
click at [1266, 601] on button "5" at bounding box center [1258, 601] width 31 height 27
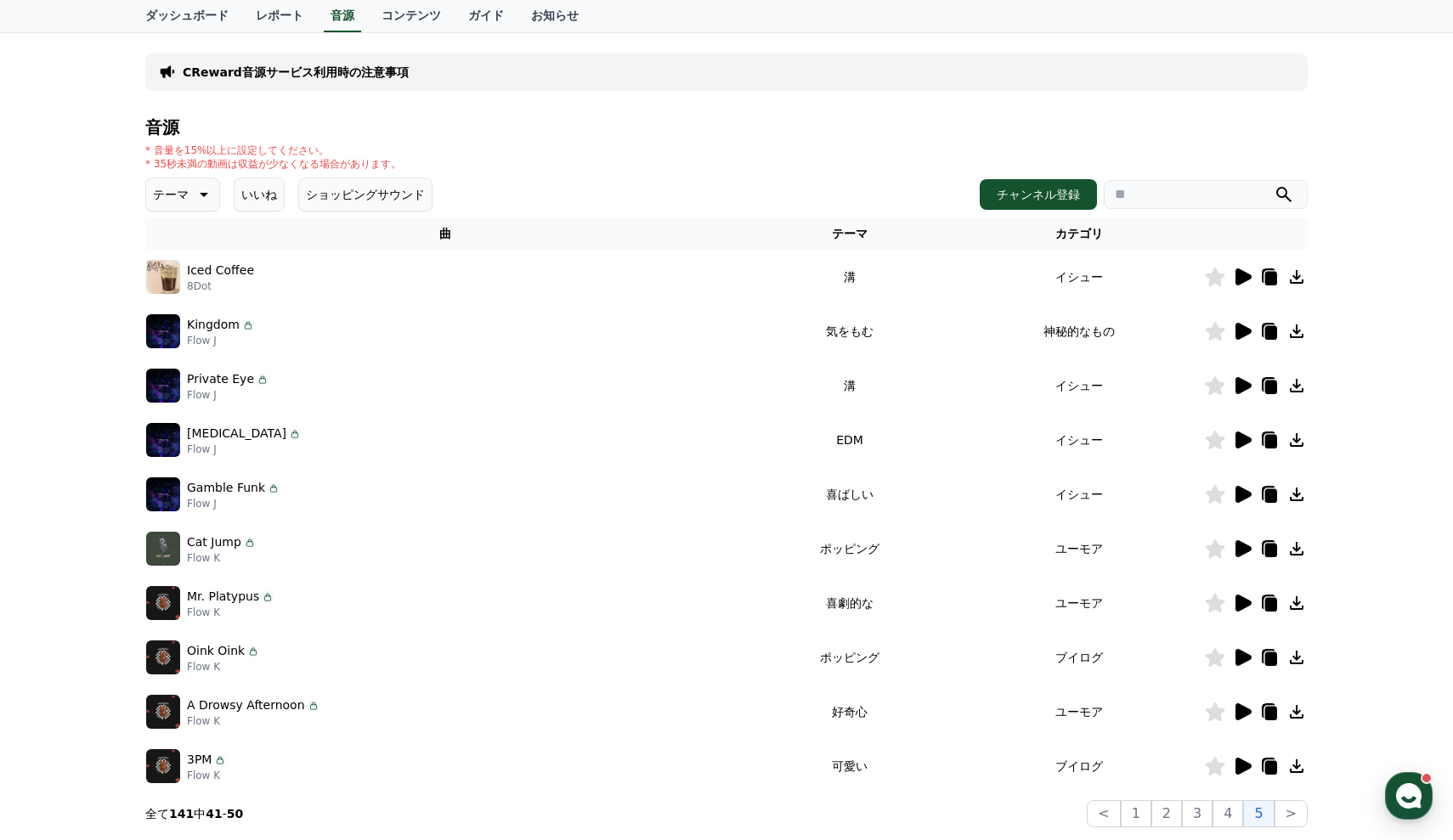
scroll to position [122, 0]
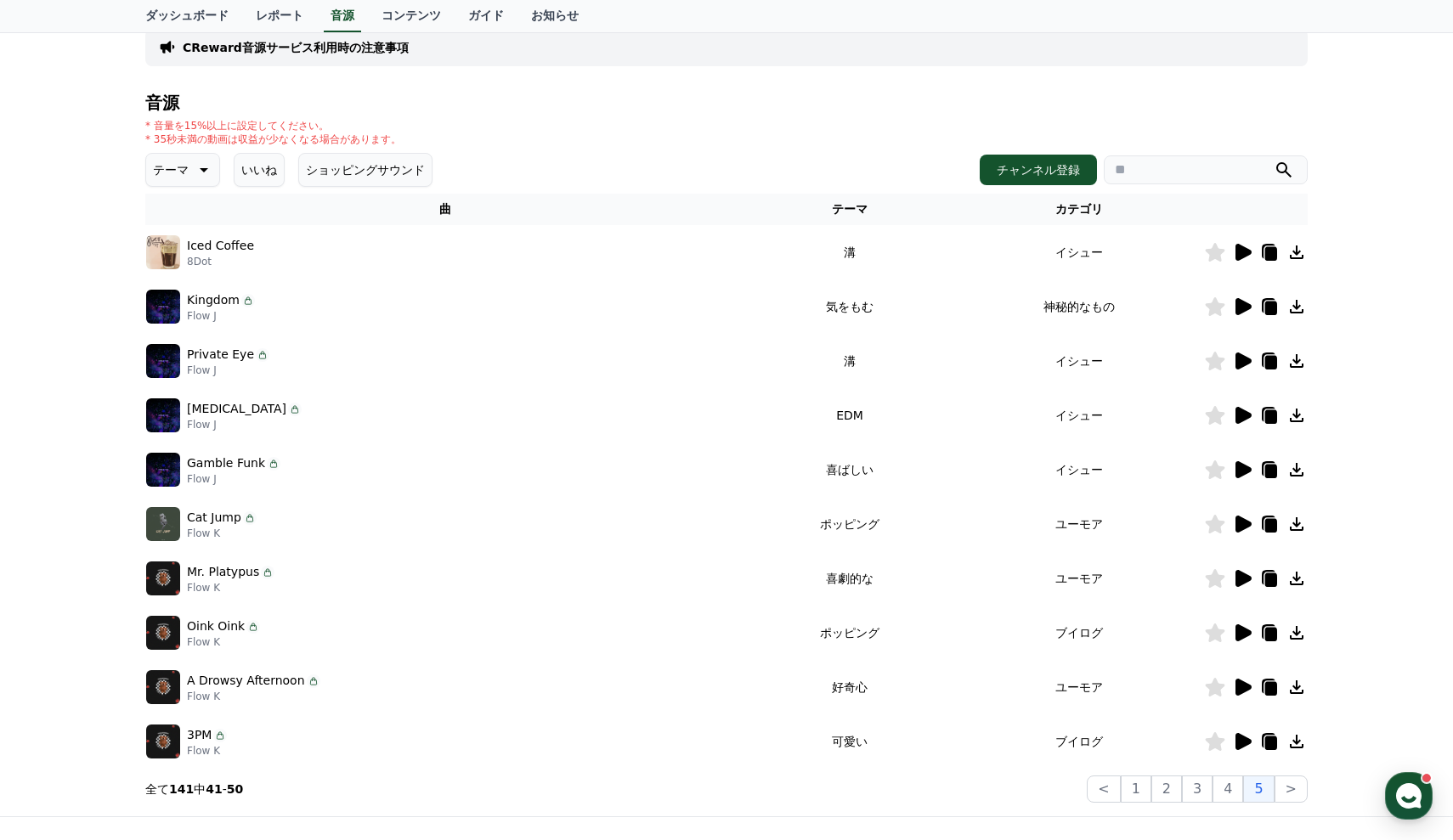
click at [1239, 417] on icon at bounding box center [1243, 415] width 16 height 17
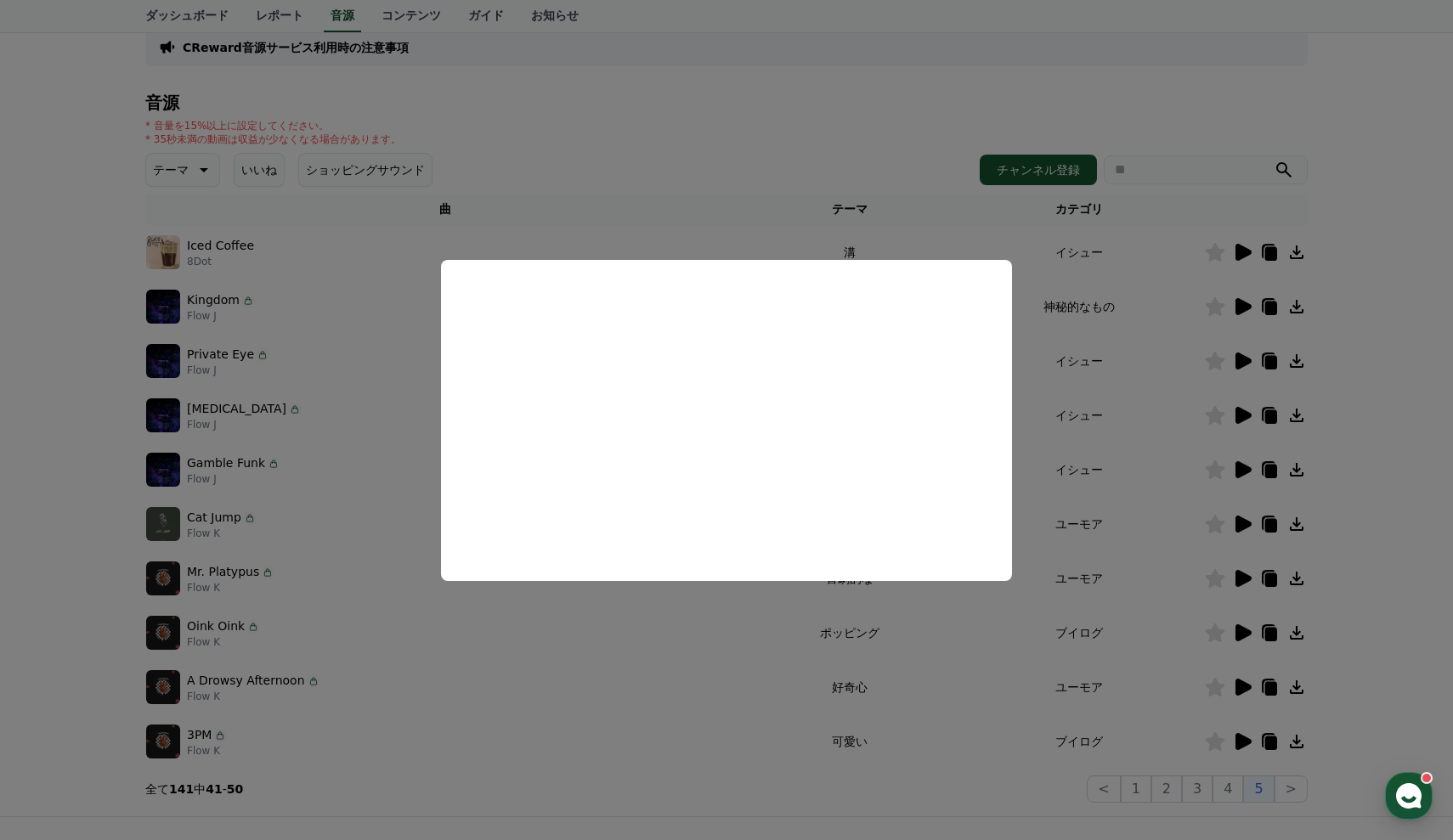
click at [1408, 372] on button "close modal" at bounding box center [726, 420] width 1453 height 840
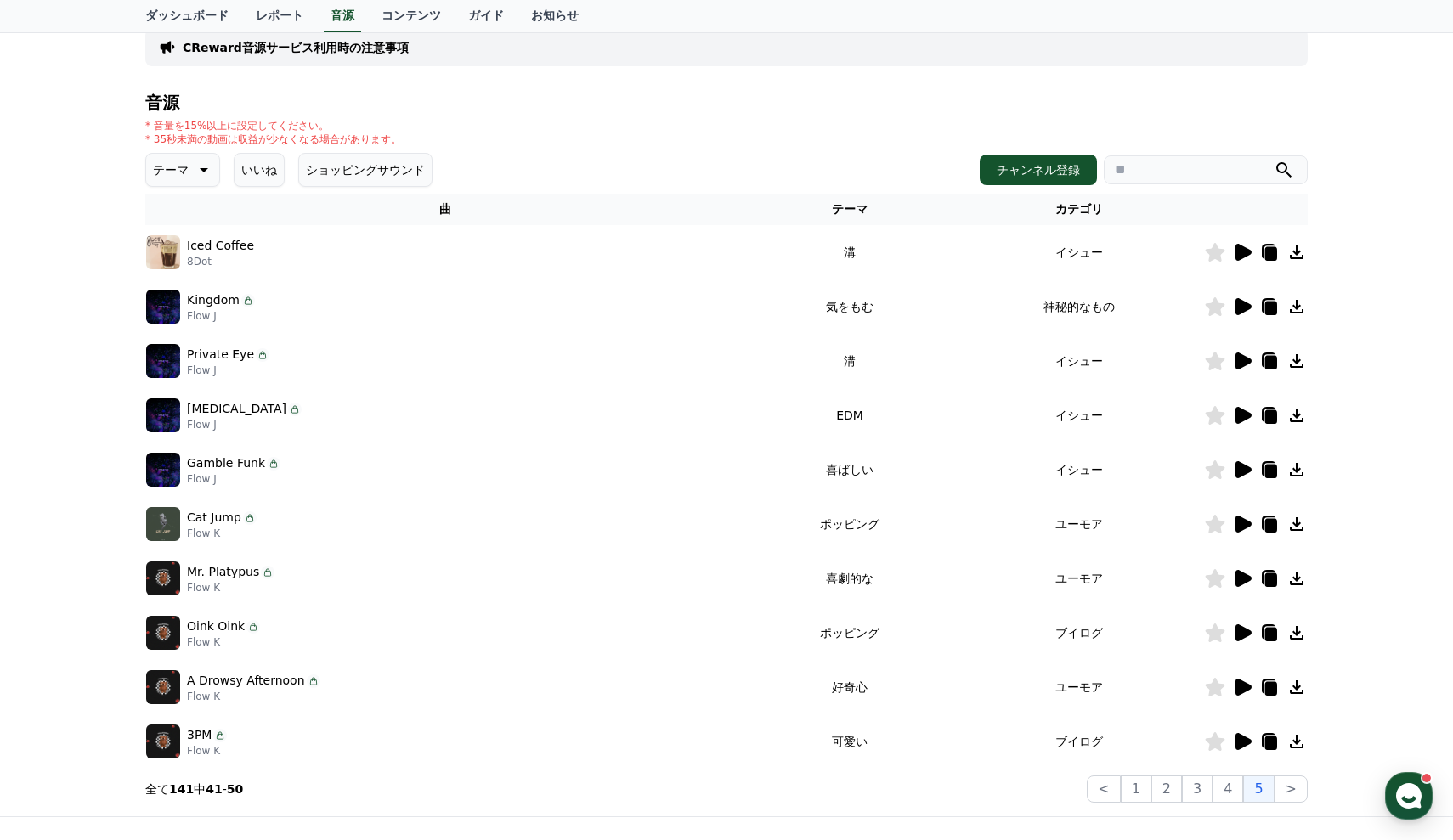
click at [1217, 413] on icon at bounding box center [1215, 415] width 20 height 19
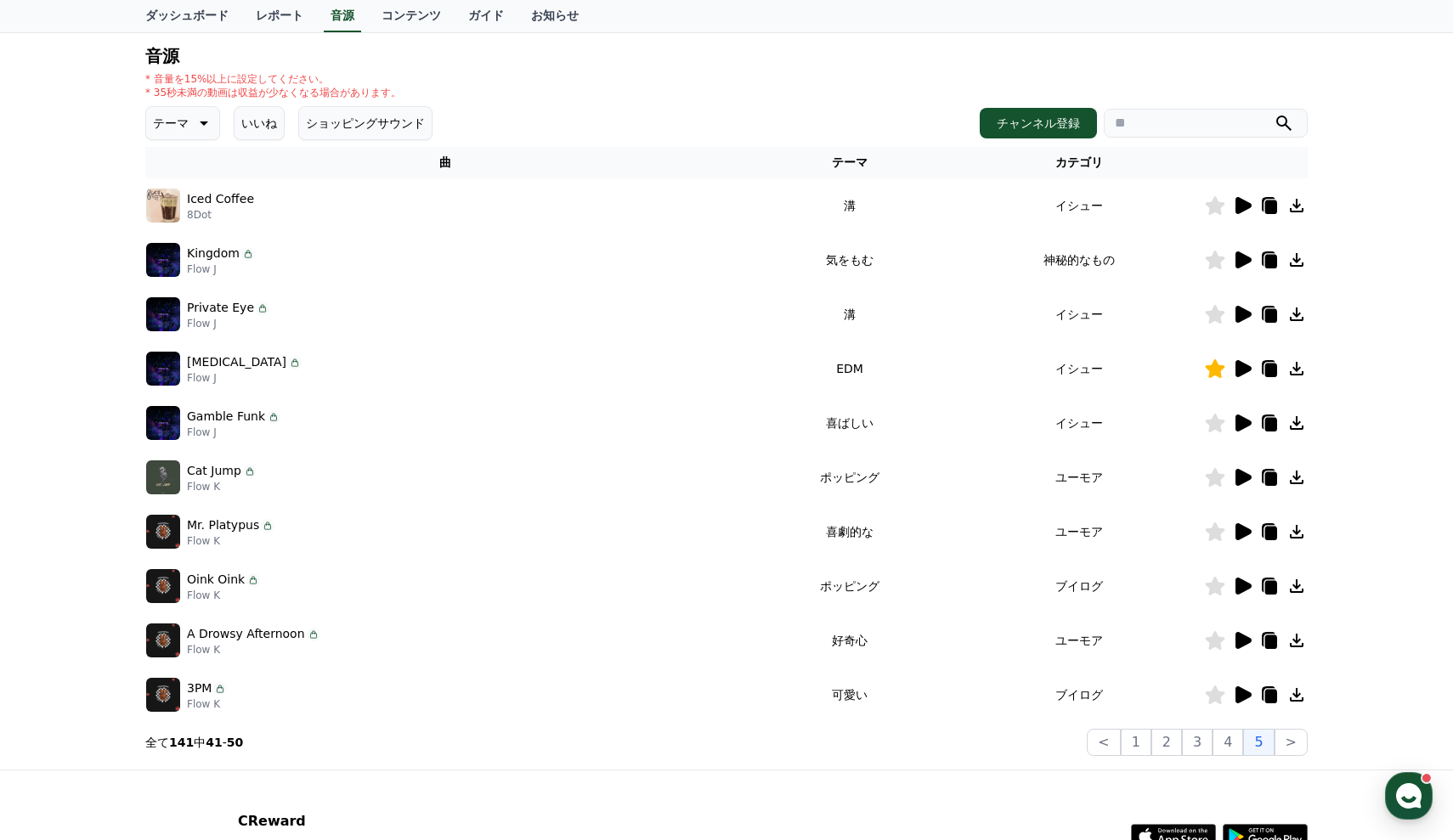
scroll to position [220, 0]
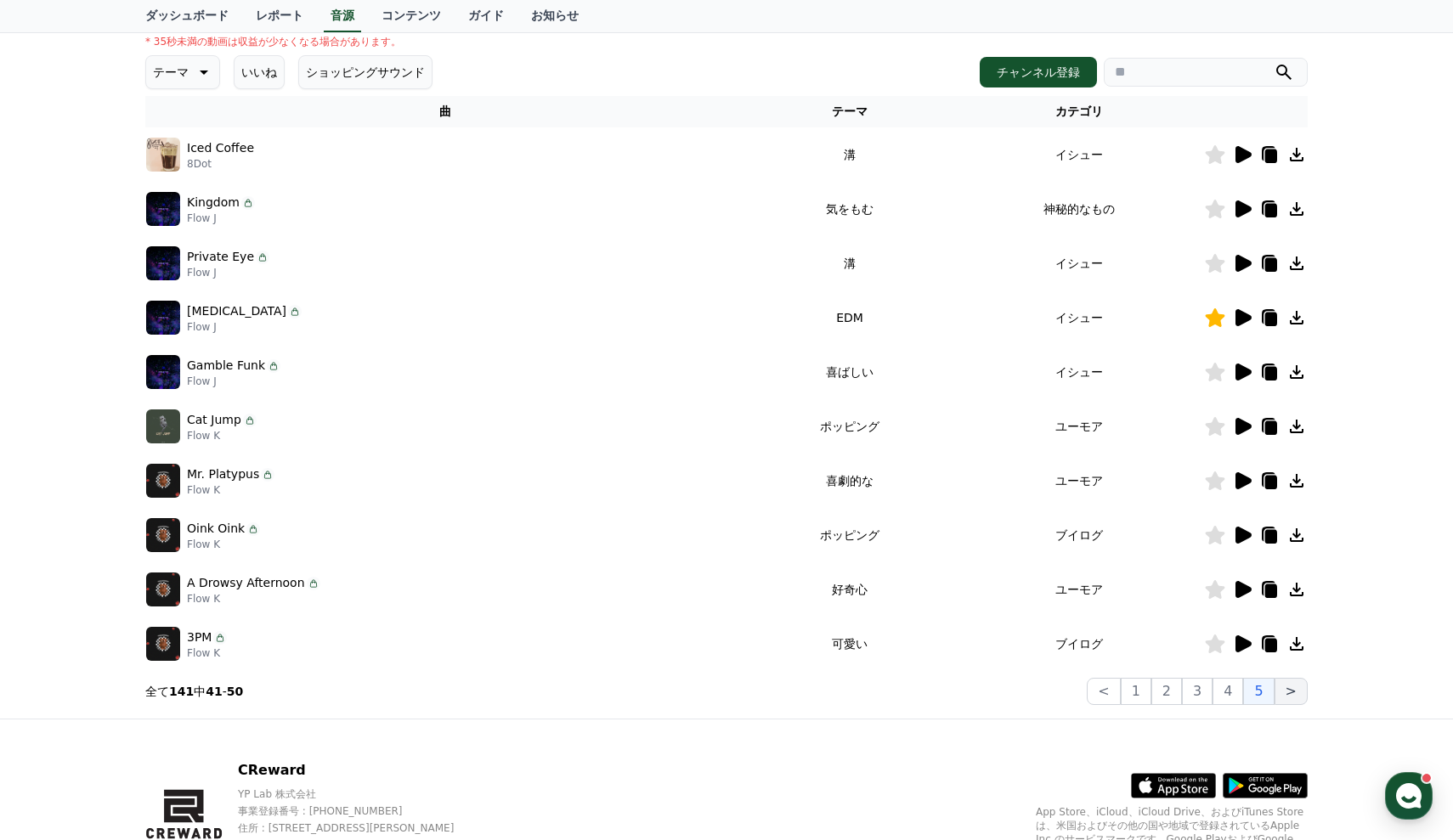
click at [1289, 686] on button ">" at bounding box center [1292, 691] width 34 height 27
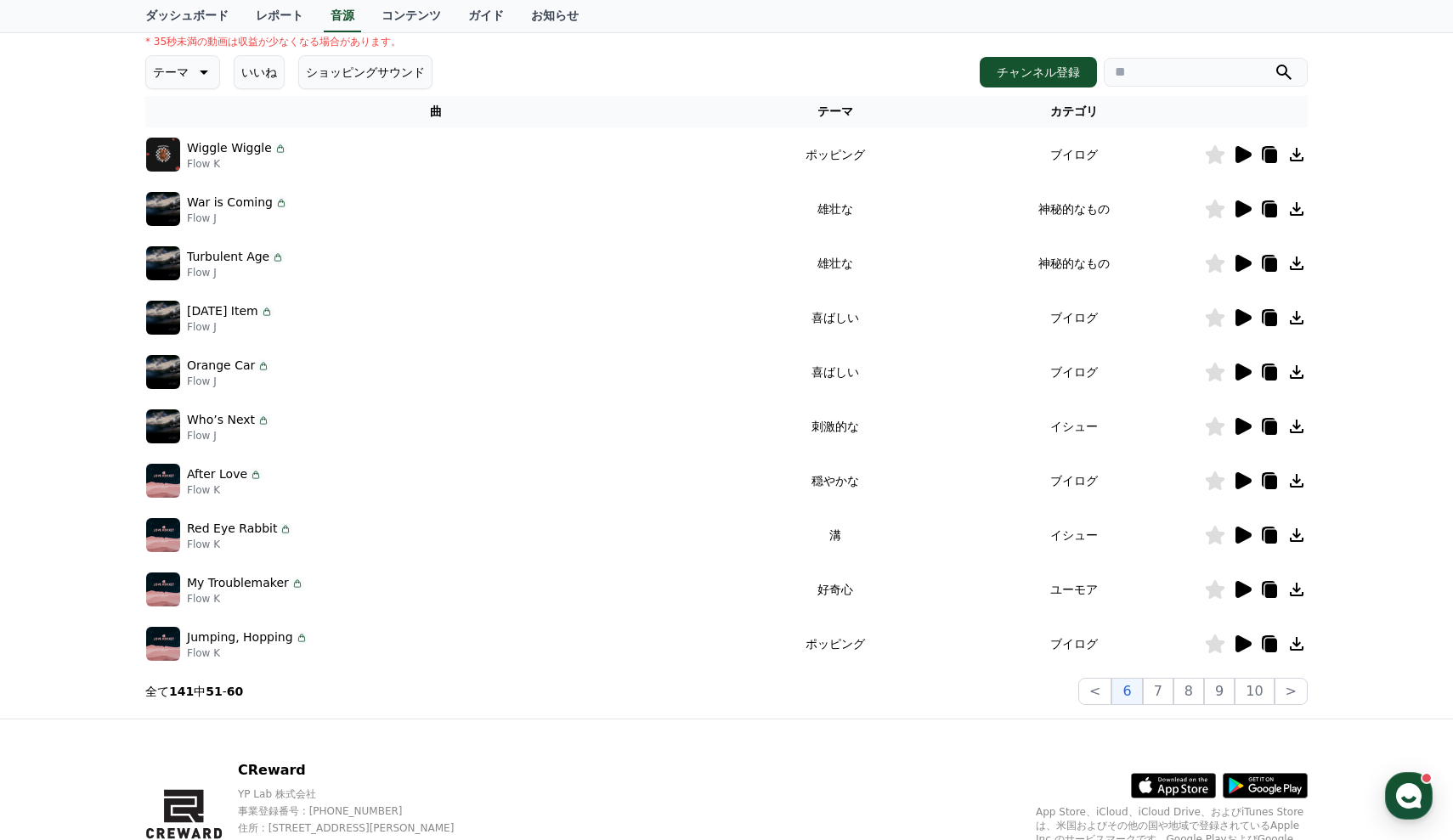
click at [1242, 197] on td at bounding box center [1256, 209] width 103 height 54
click at [1248, 209] on icon at bounding box center [1243, 209] width 16 height 17
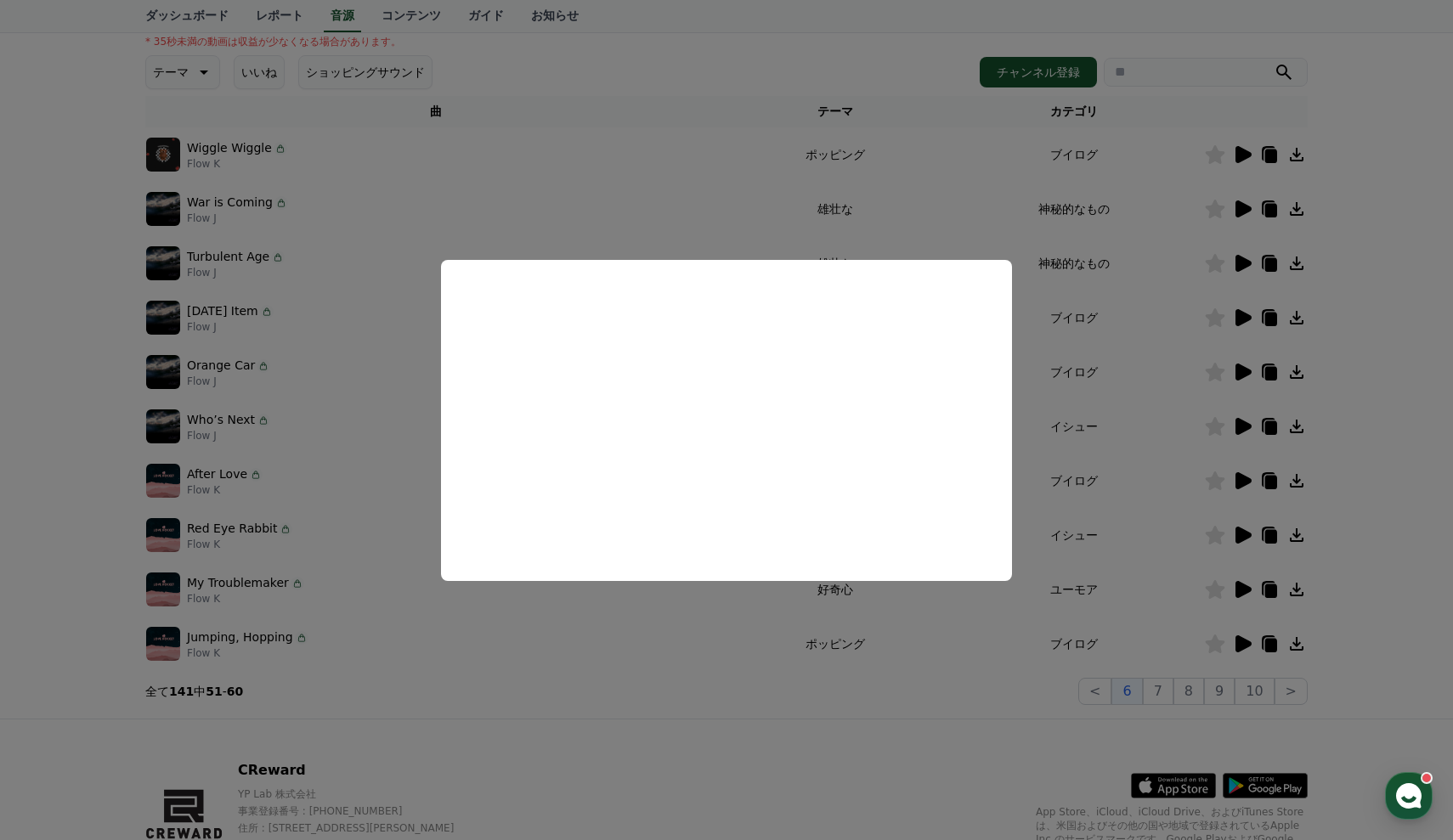
click at [1364, 301] on button "close modal" at bounding box center [726, 420] width 1453 height 840
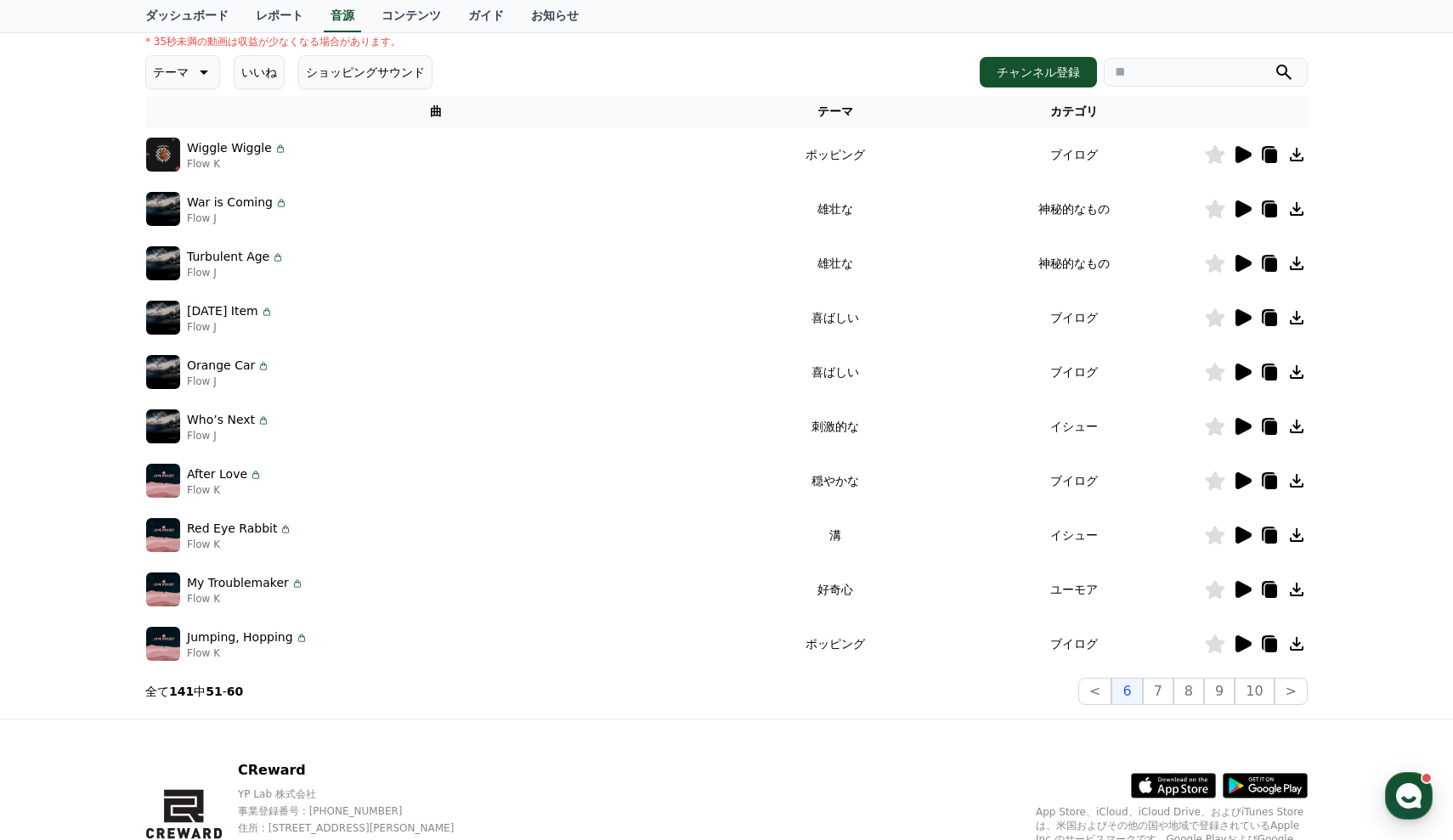
click at [1241, 260] on icon at bounding box center [1243, 264] width 16 height 17
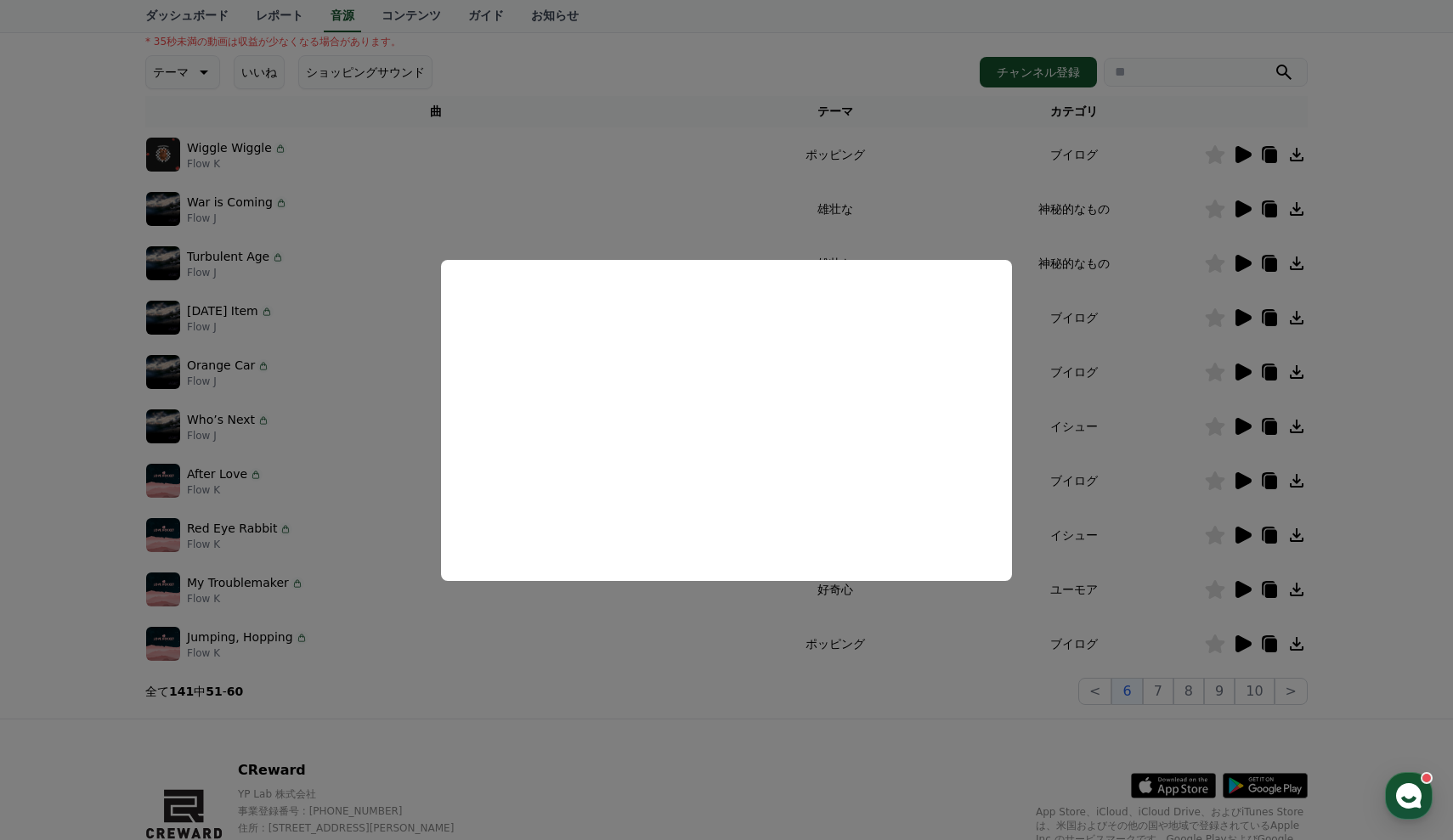
click at [1389, 299] on button "close modal" at bounding box center [726, 420] width 1453 height 840
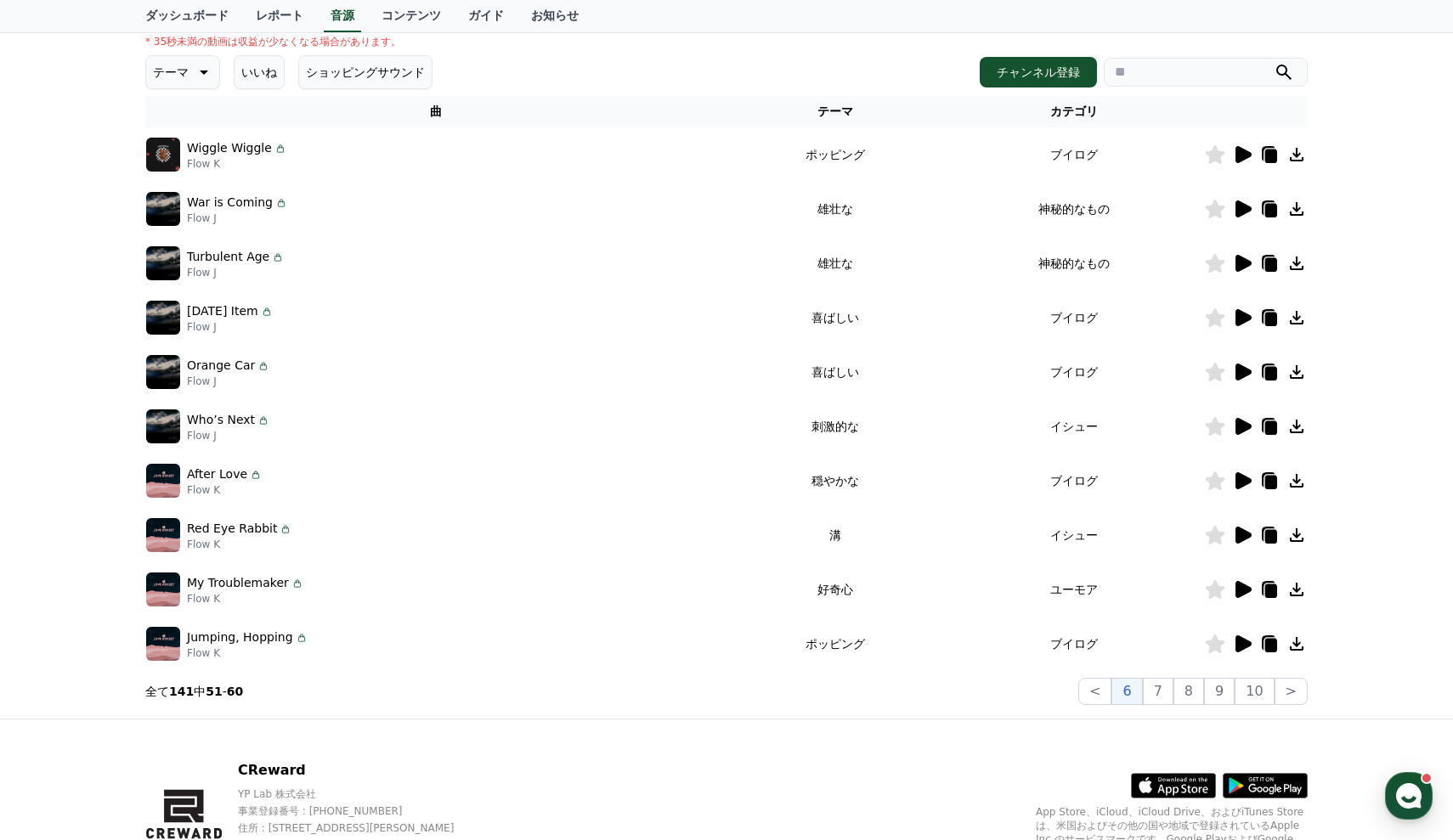
click at [1210, 267] on icon at bounding box center [1215, 264] width 20 height 19
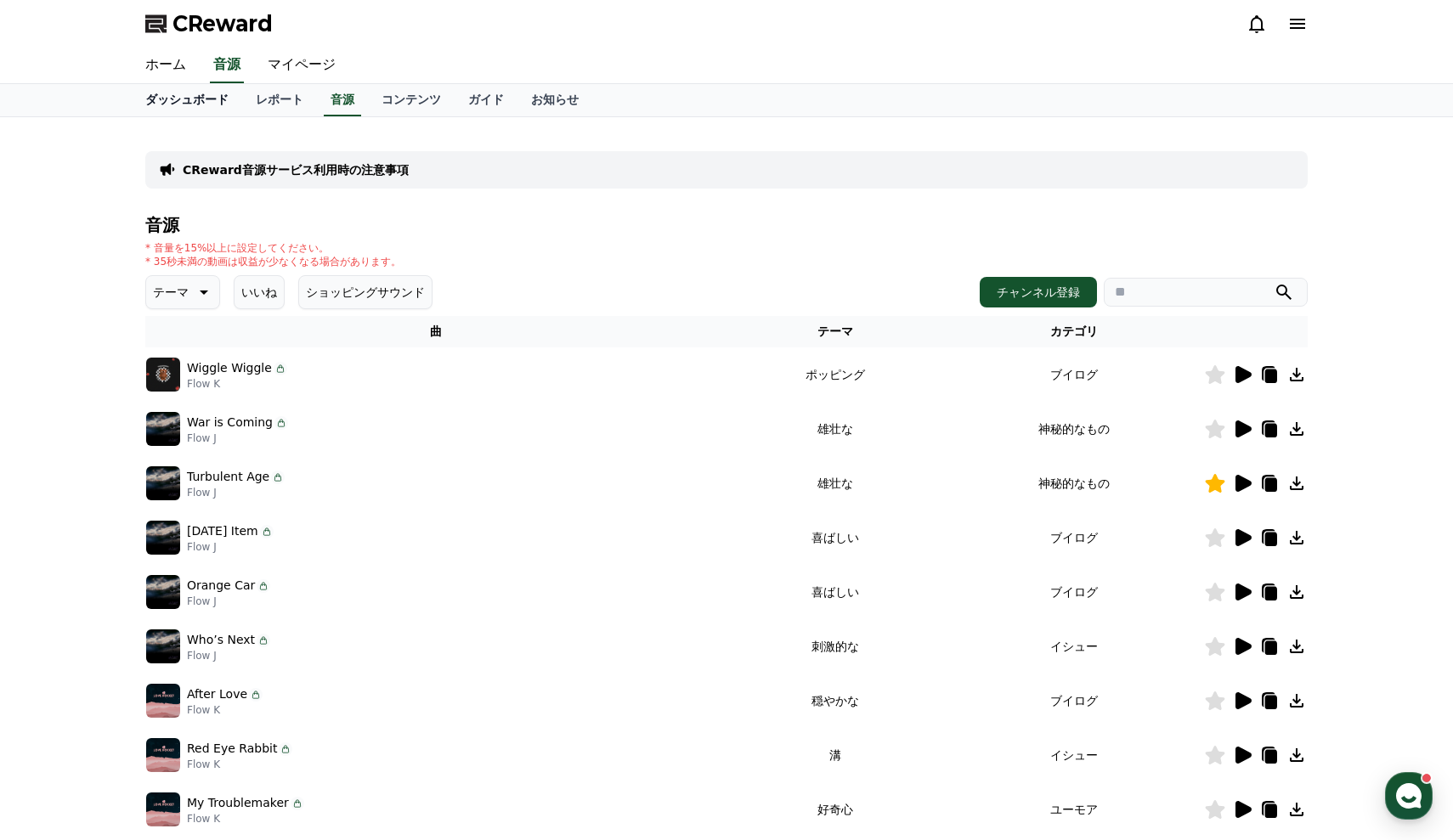
click at [173, 99] on link "ダッシュボード" at bounding box center [186, 100] width 111 height 33
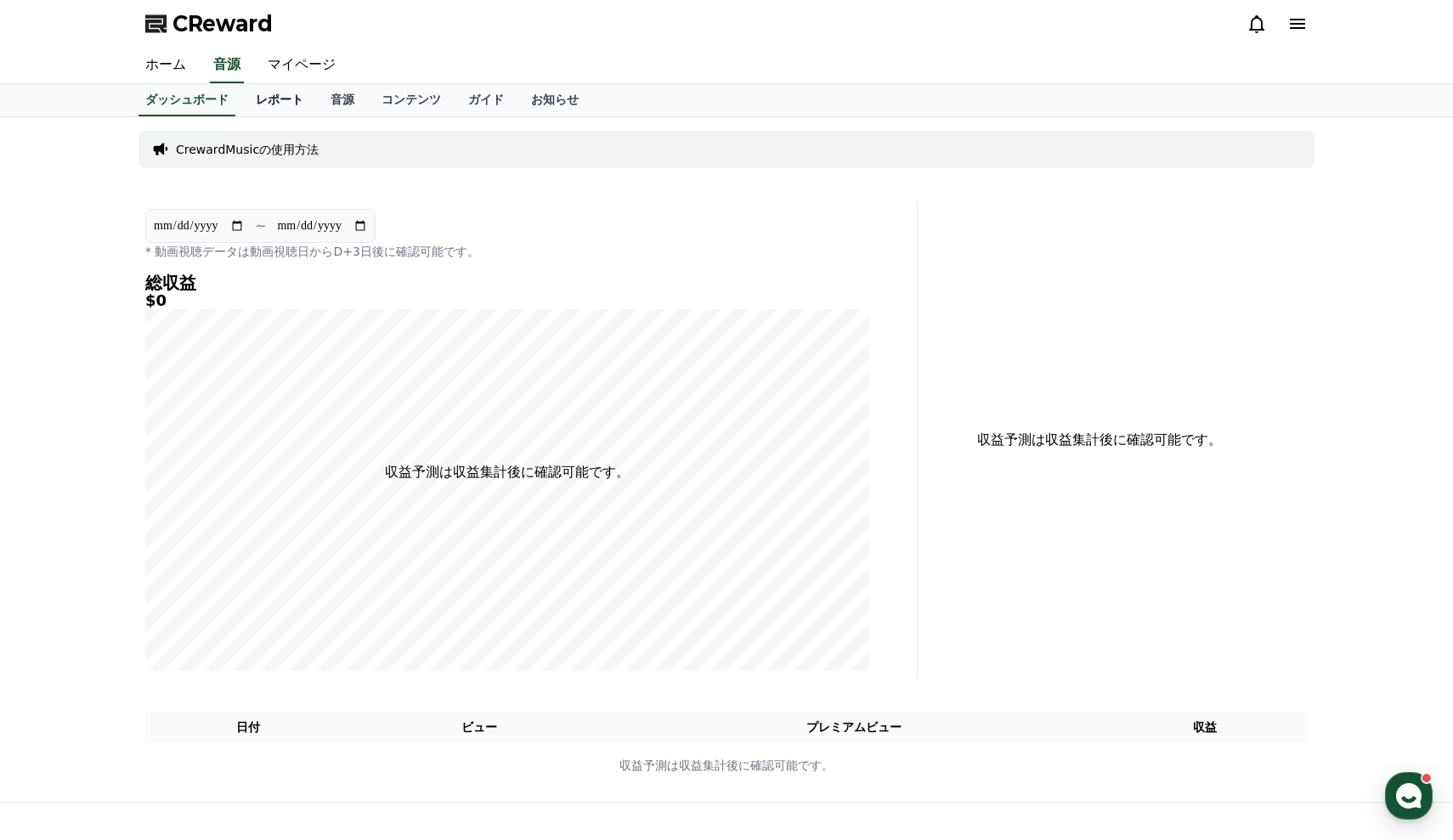
click at [271, 100] on link "レポート" at bounding box center [279, 100] width 75 height 33
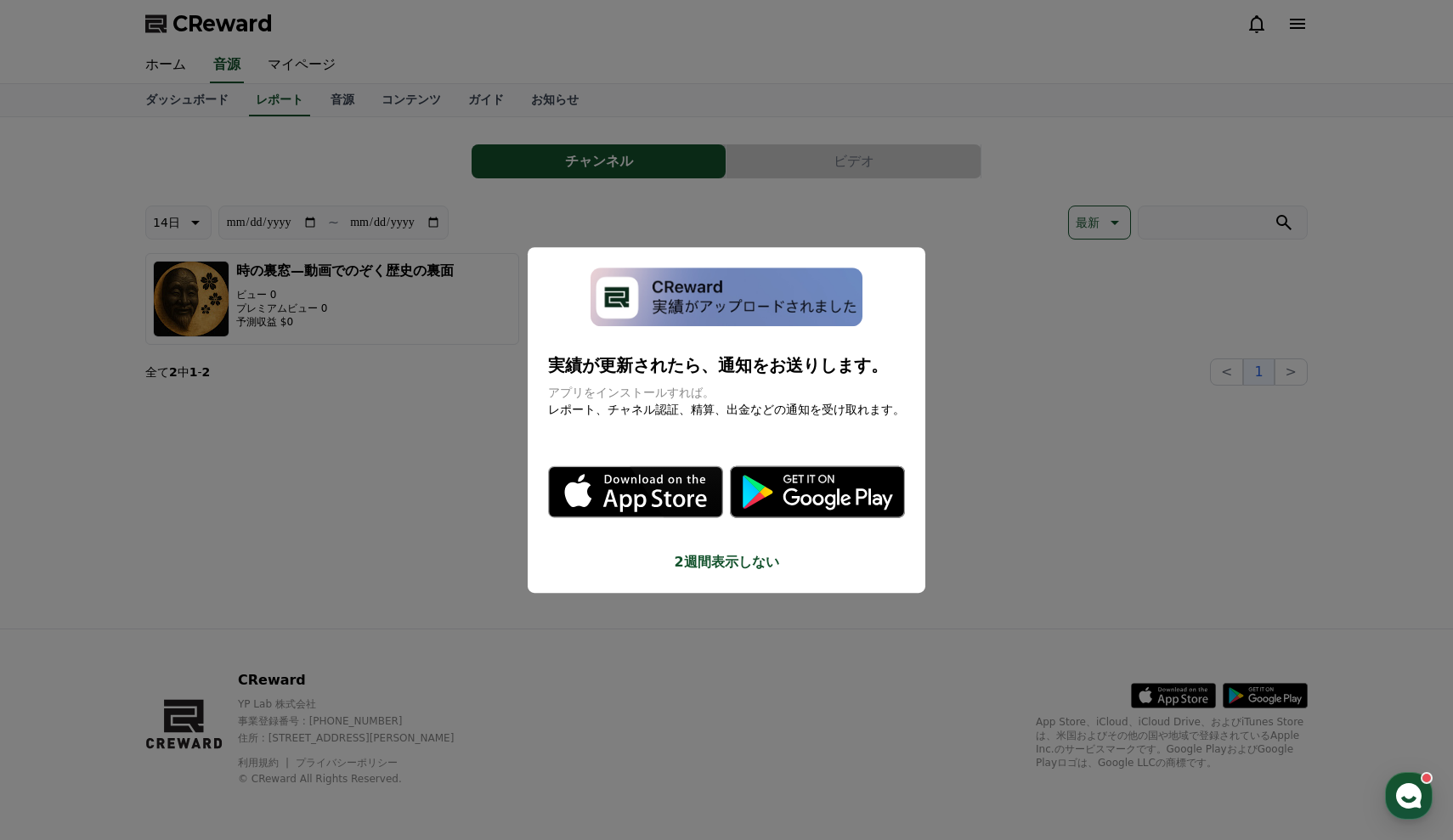
click at [412, 456] on button "close modal" at bounding box center [726, 420] width 1453 height 840
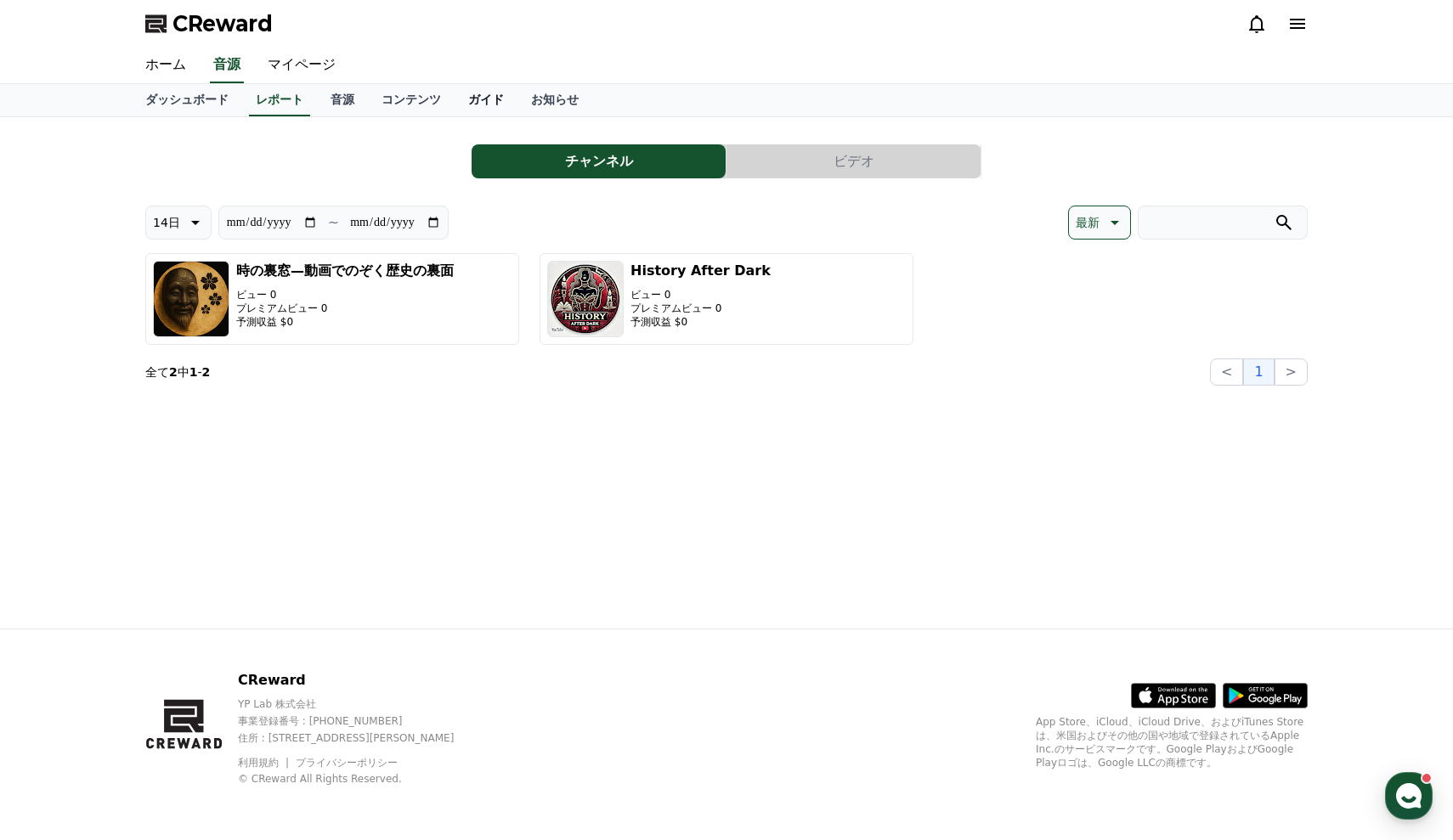
click at [457, 101] on link "ガイド" at bounding box center [486, 100] width 63 height 33
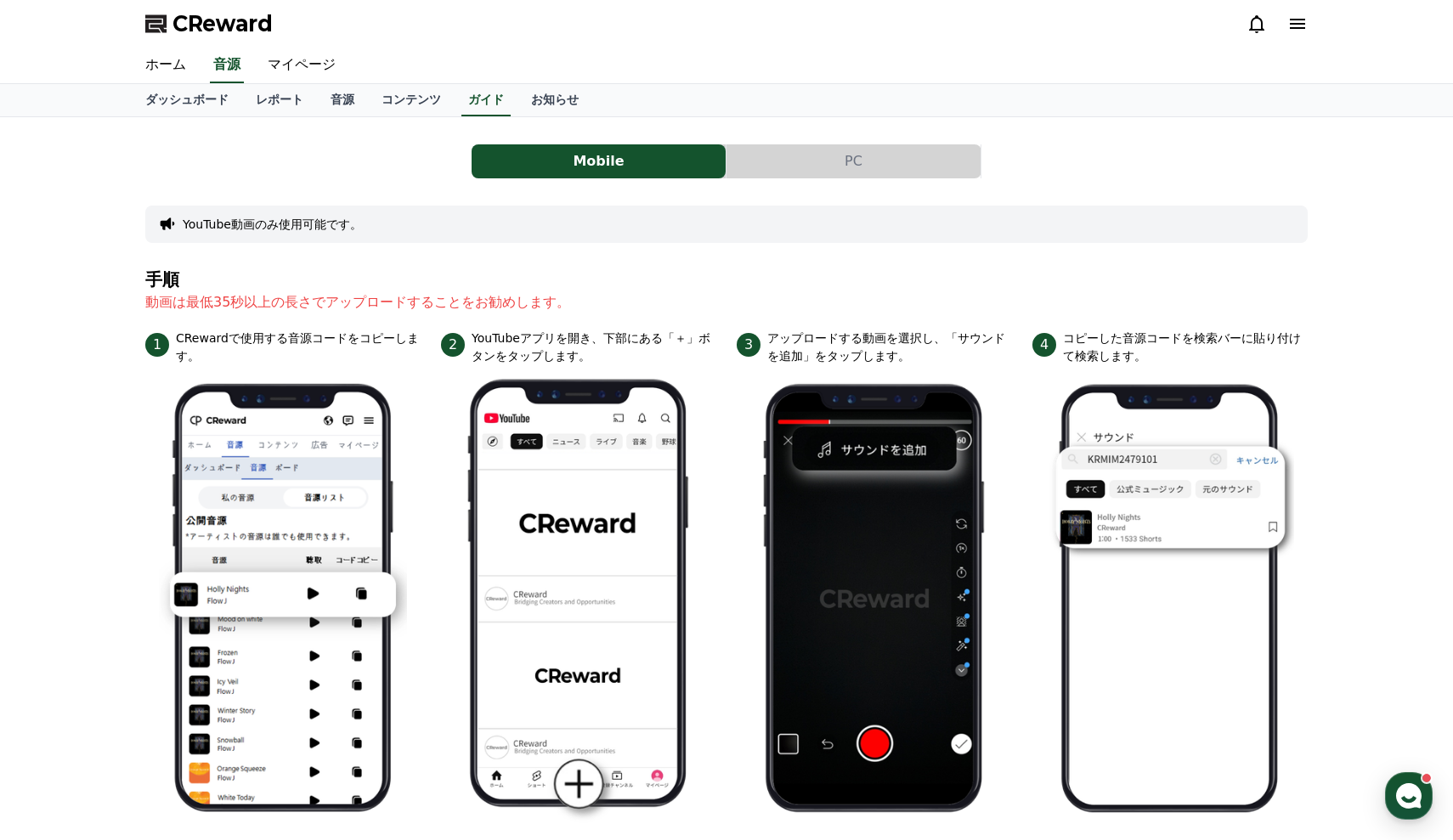
click at [844, 143] on div "Mobile PC YouTube動画のみ使用可能です。 手順 動画は最低35秒以上の長さでアップロードすることをお勧めします。 1 CRewardで使用する…" at bounding box center [726, 752] width 1162 height 1241
click at [844, 156] on button "PC" at bounding box center [853, 161] width 254 height 34
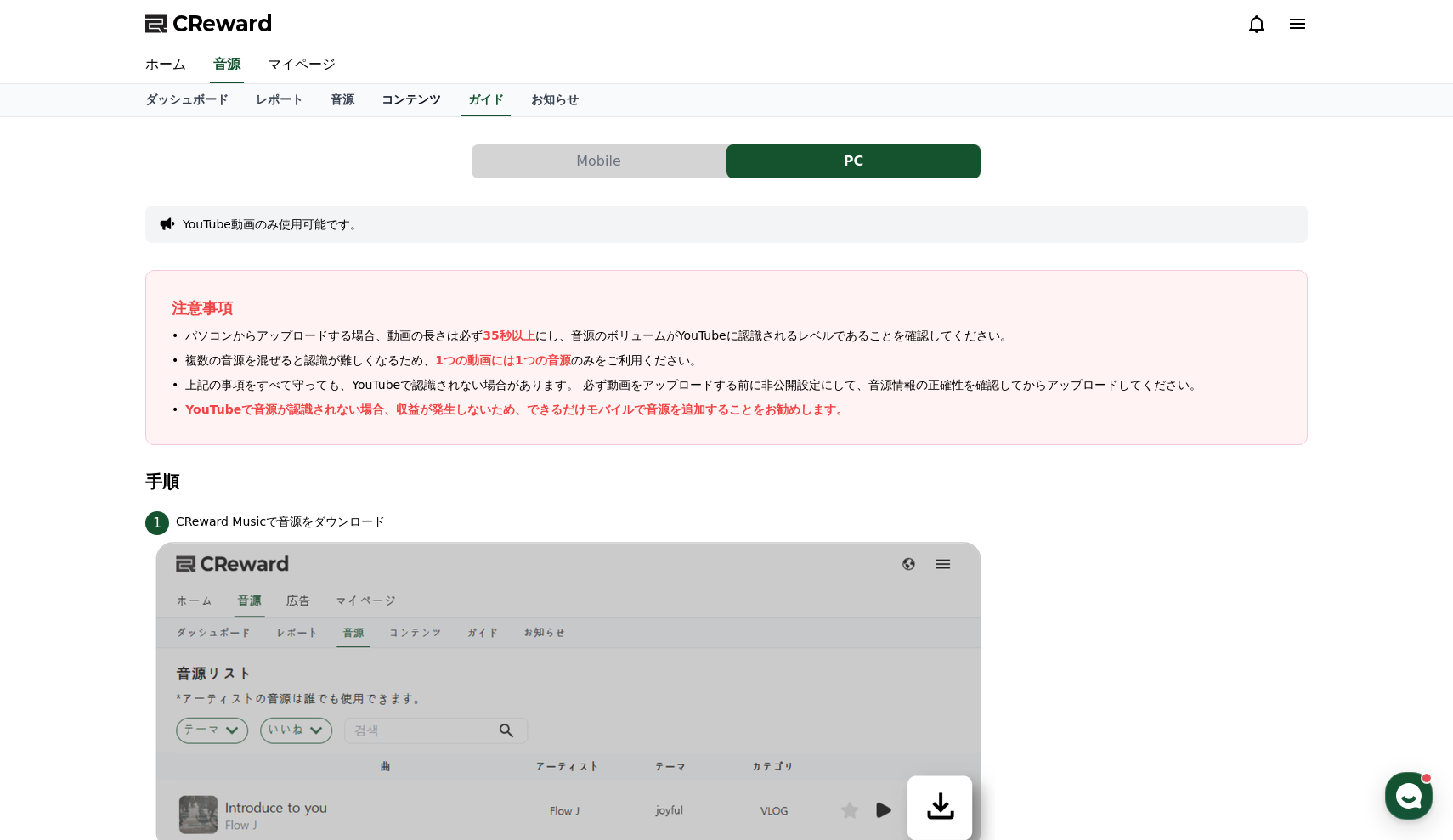
click at [389, 112] on link "コンテンツ" at bounding box center [411, 100] width 87 height 33
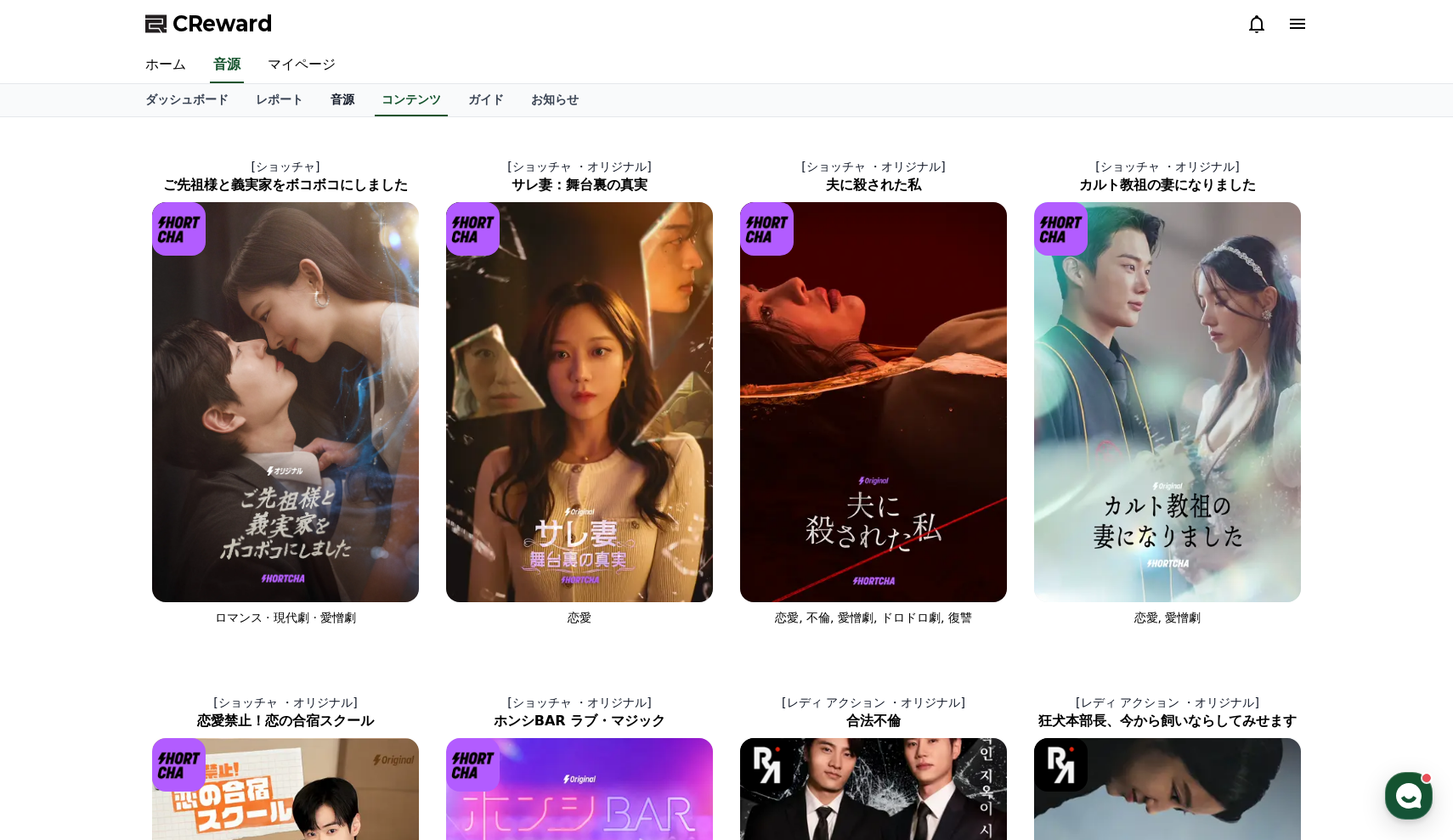
click at [331, 103] on link "音源" at bounding box center [342, 100] width 51 height 33
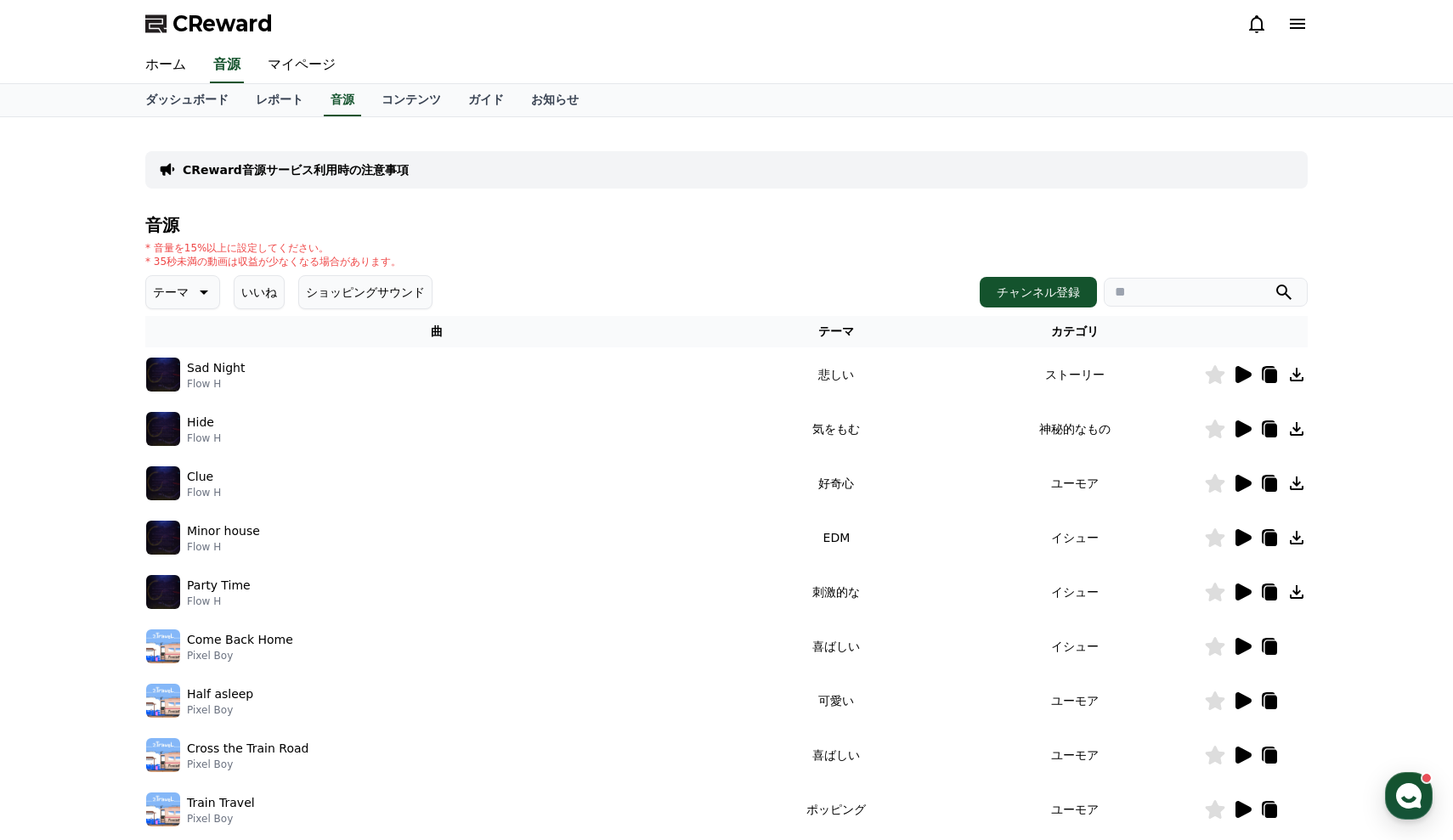
click at [267, 280] on button "いいね" at bounding box center [259, 292] width 51 height 34
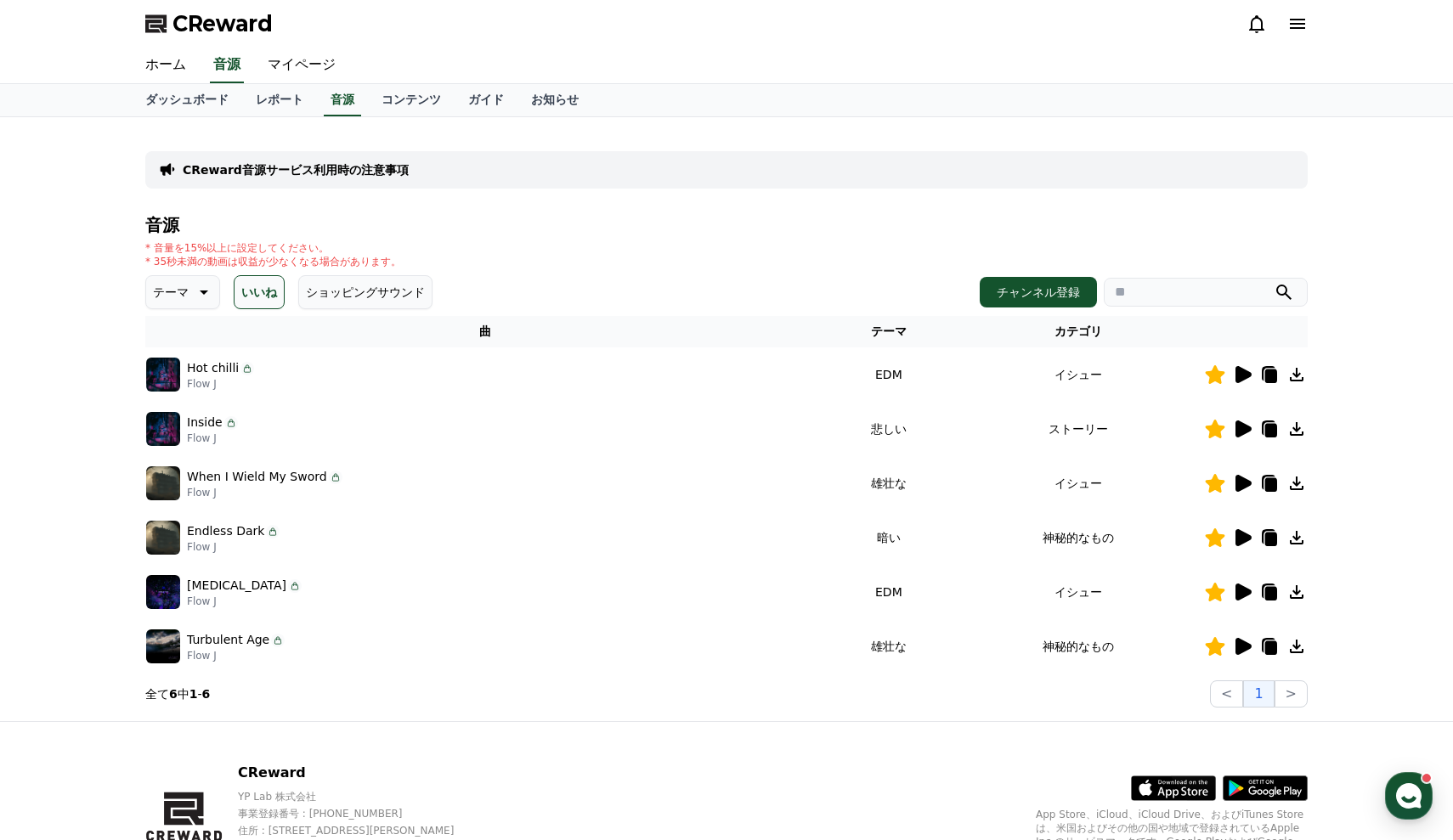
click at [1243, 645] on icon at bounding box center [1243, 646] width 16 height 17
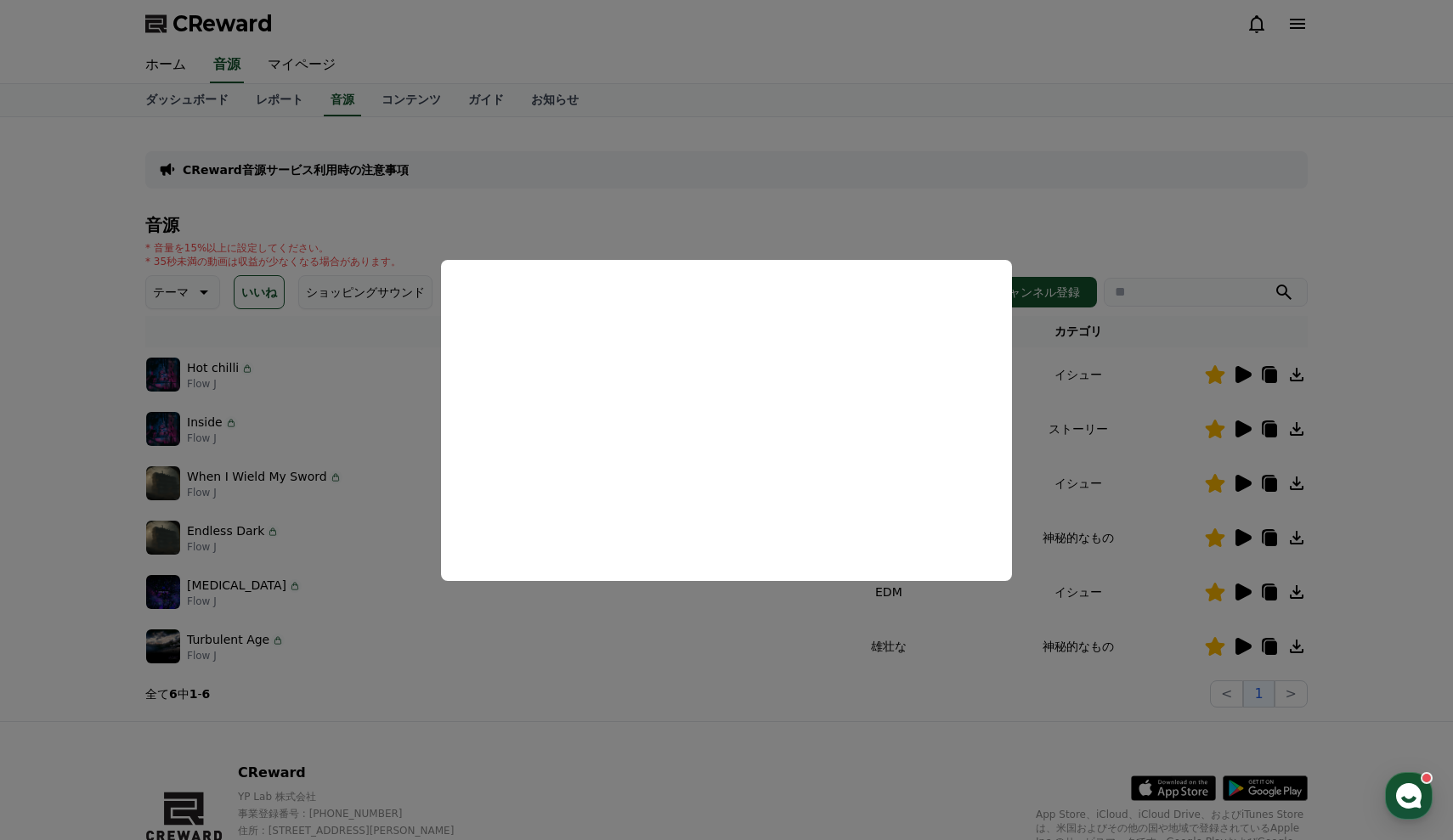
click at [1449, 387] on button "close modal" at bounding box center [726, 420] width 1453 height 840
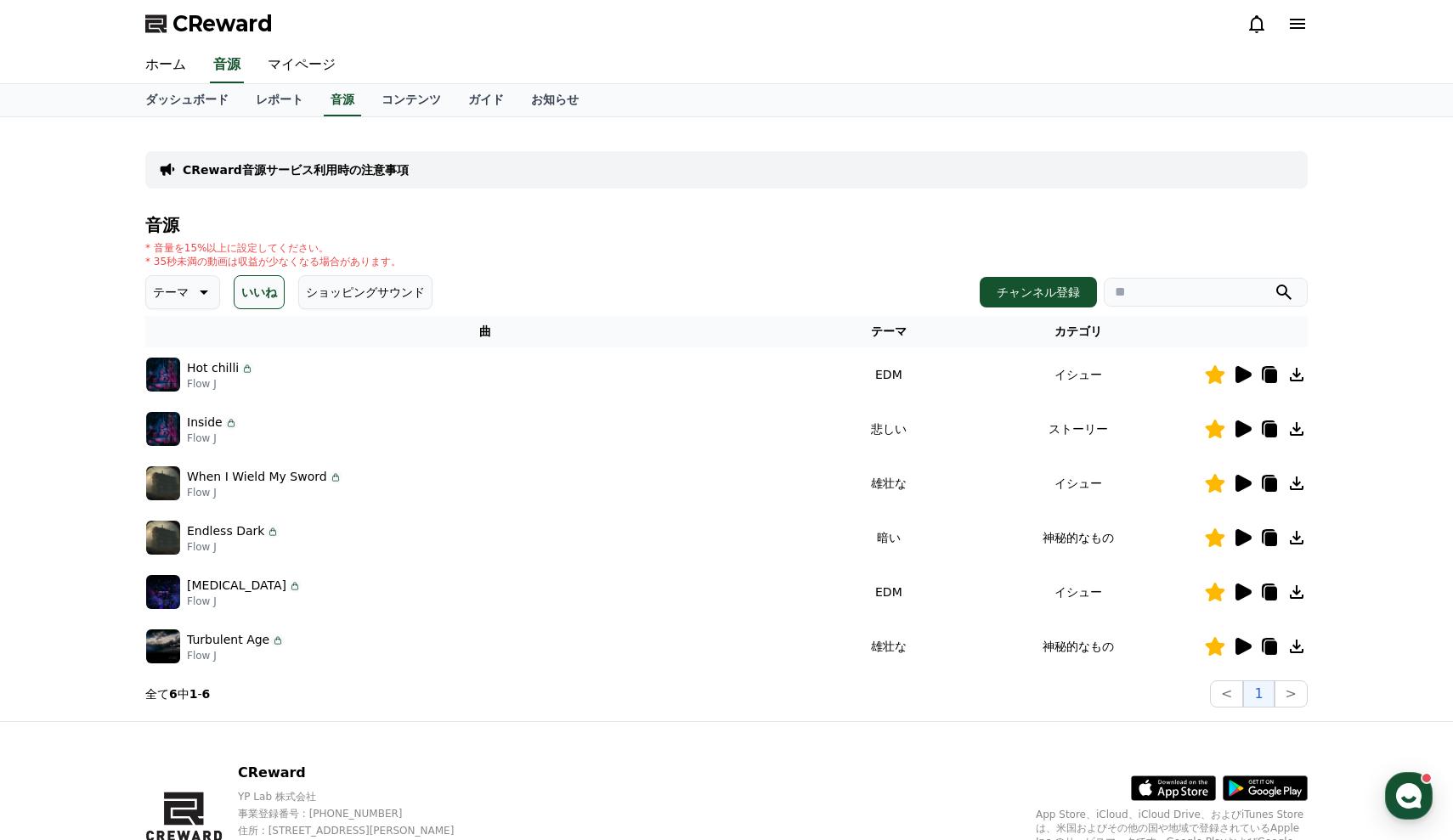
click at [1386, 406] on div "CReward音源サービス利用時の注意事項 音源 * 音量を15%以上に設定してください。 * 35秒未満の動画は収益が少なくなる場合があります。 テーマ い…" at bounding box center [726, 419] width 1453 height 604
click at [1250, 482] on icon at bounding box center [1243, 483] width 16 height 17
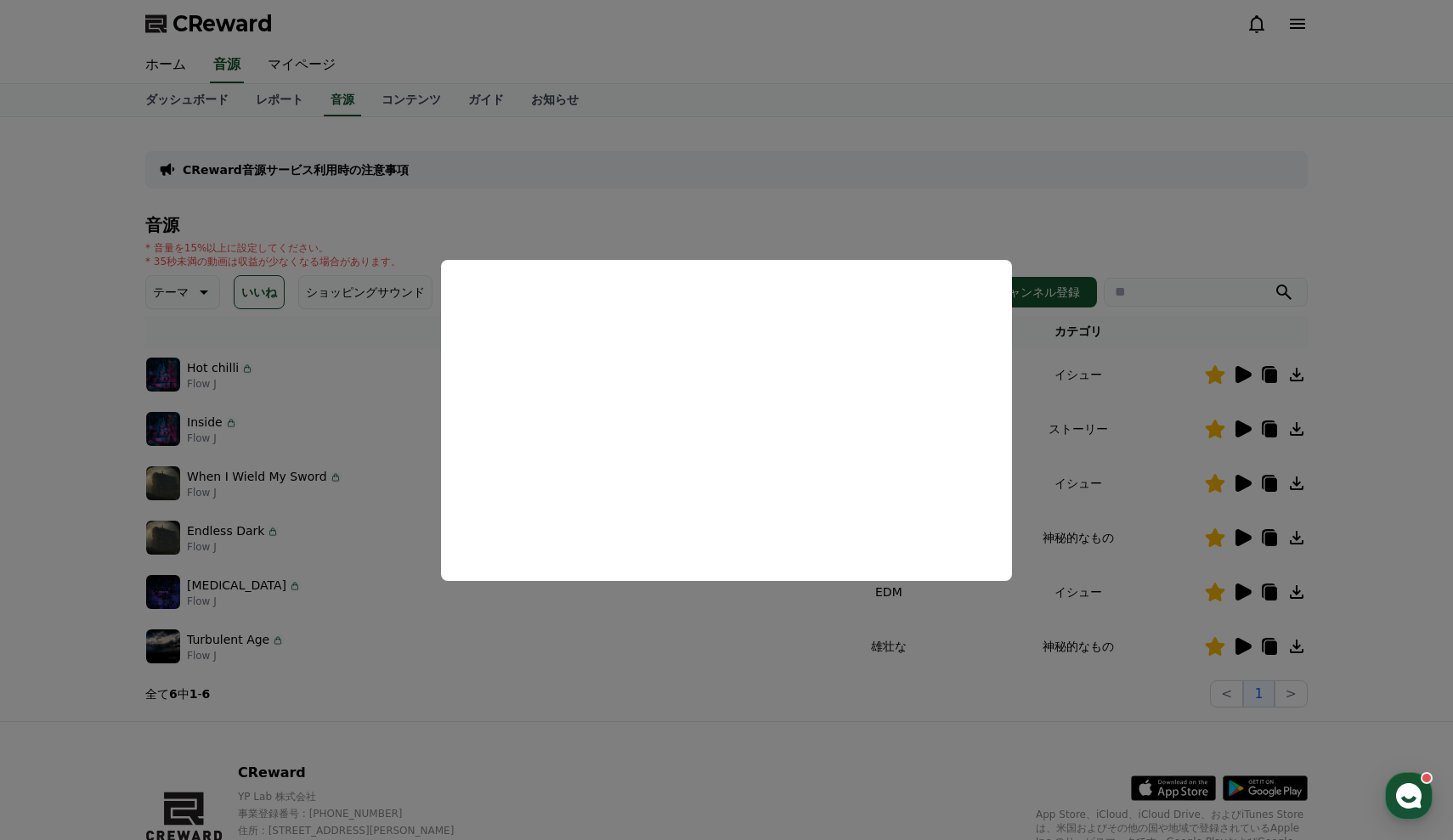
click at [1414, 432] on button "close modal" at bounding box center [726, 420] width 1453 height 840
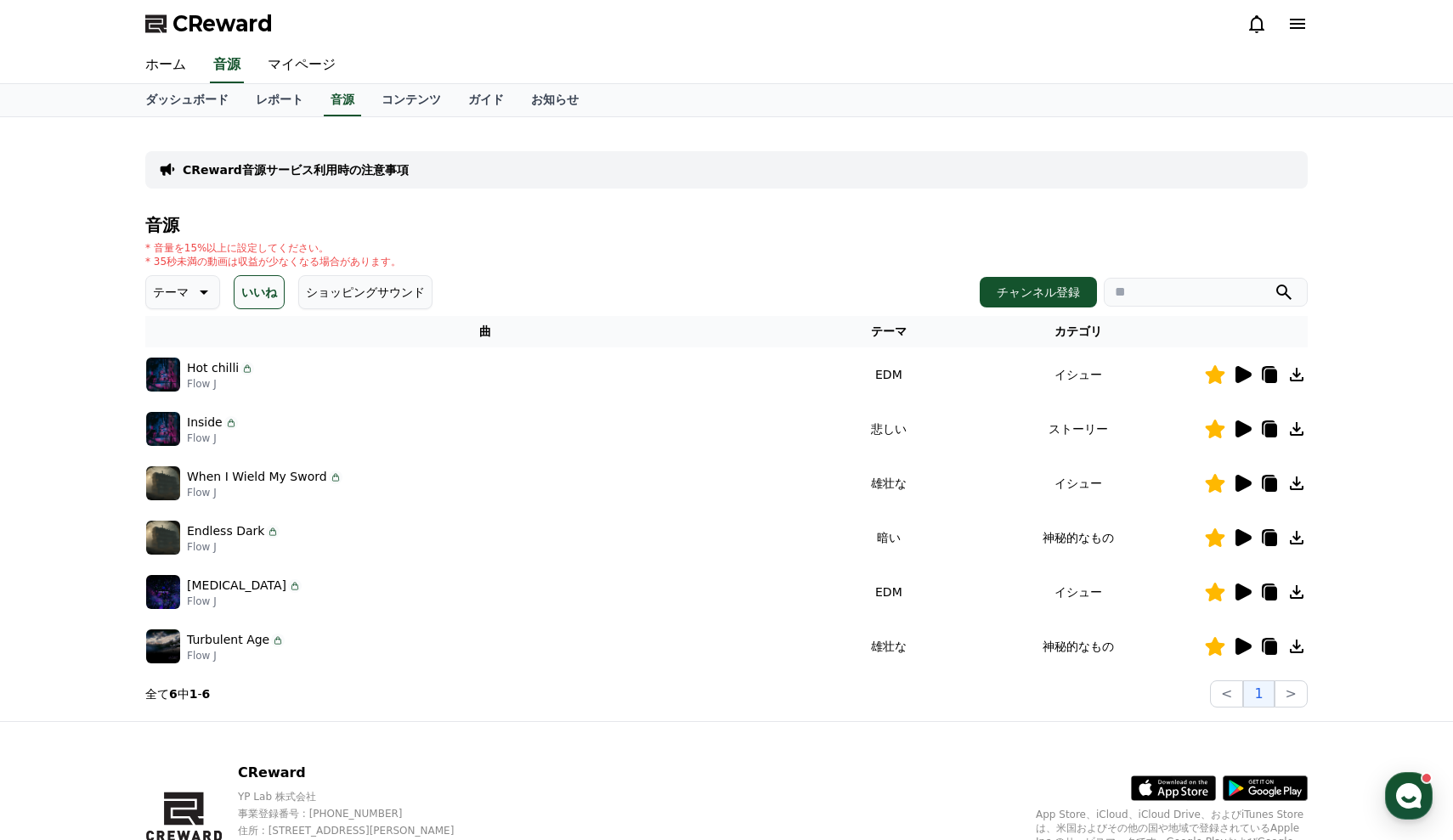
click at [1292, 486] on icon at bounding box center [1297, 483] width 14 height 14
click at [418, 98] on link "コンテンツ" at bounding box center [411, 100] width 87 height 33
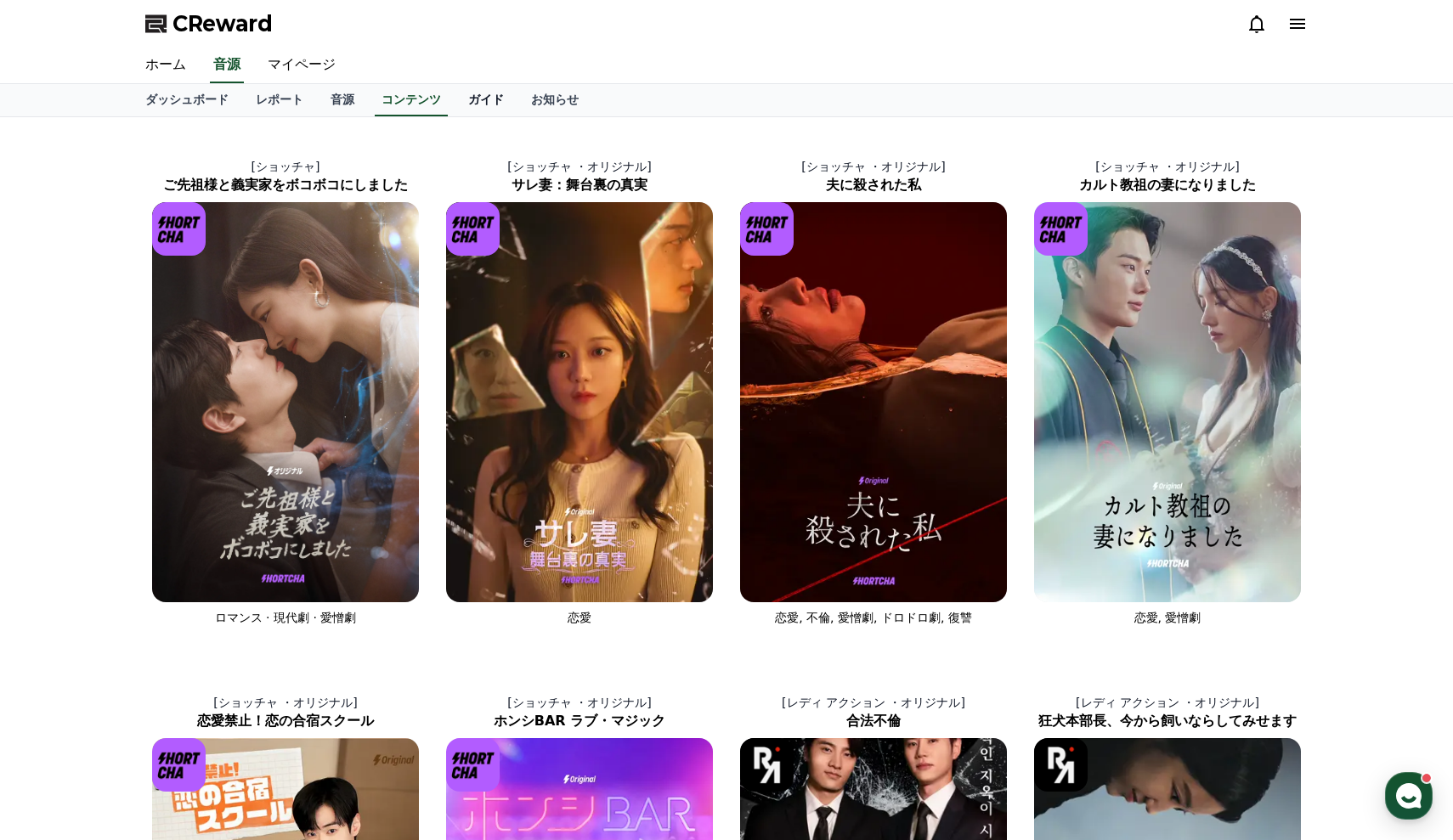
click at [464, 102] on link "ガイド" at bounding box center [486, 100] width 63 height 33
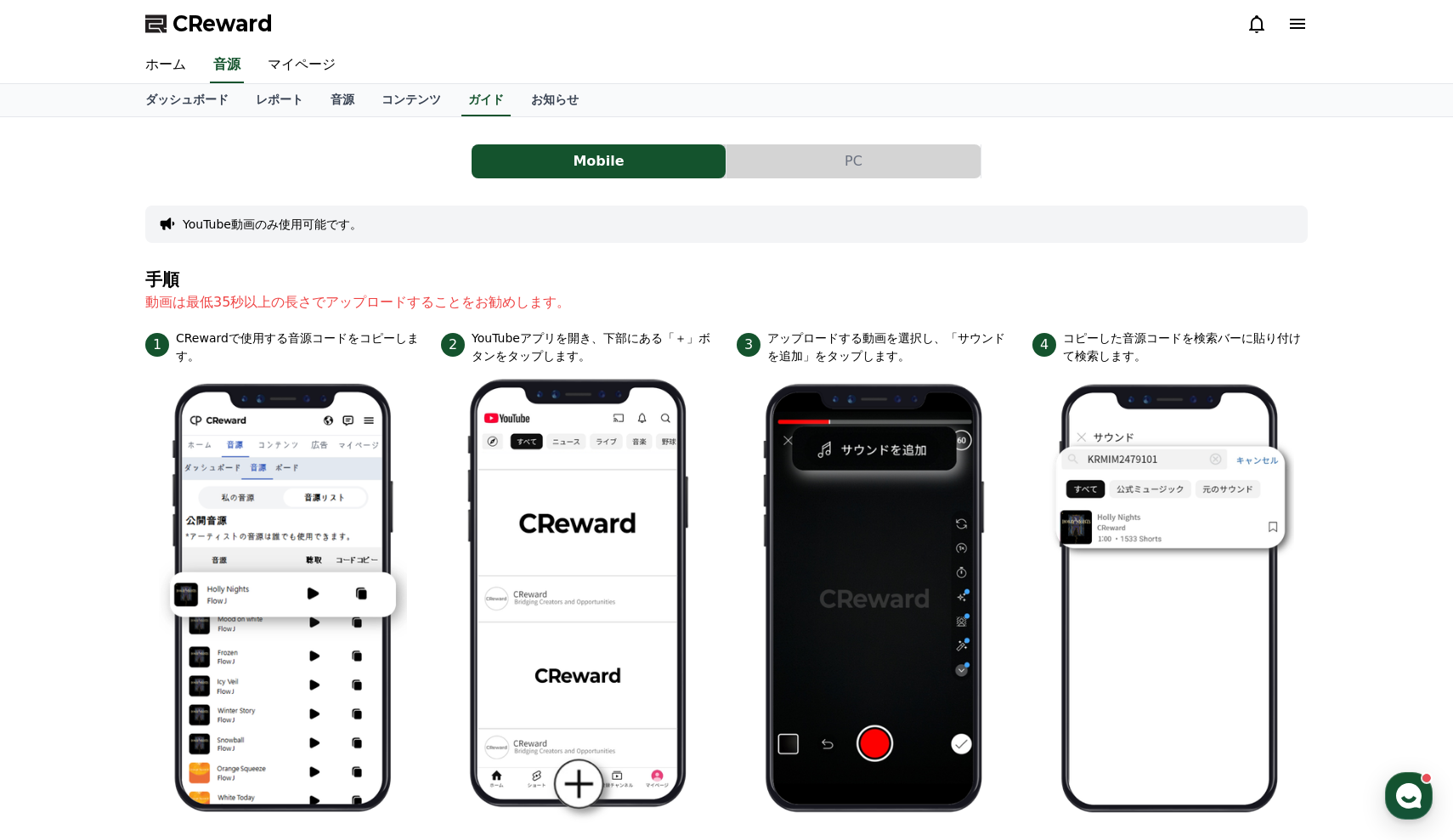
click at [778, 170] on button "PC" at bounding box center [853, 161] width 254 height 34
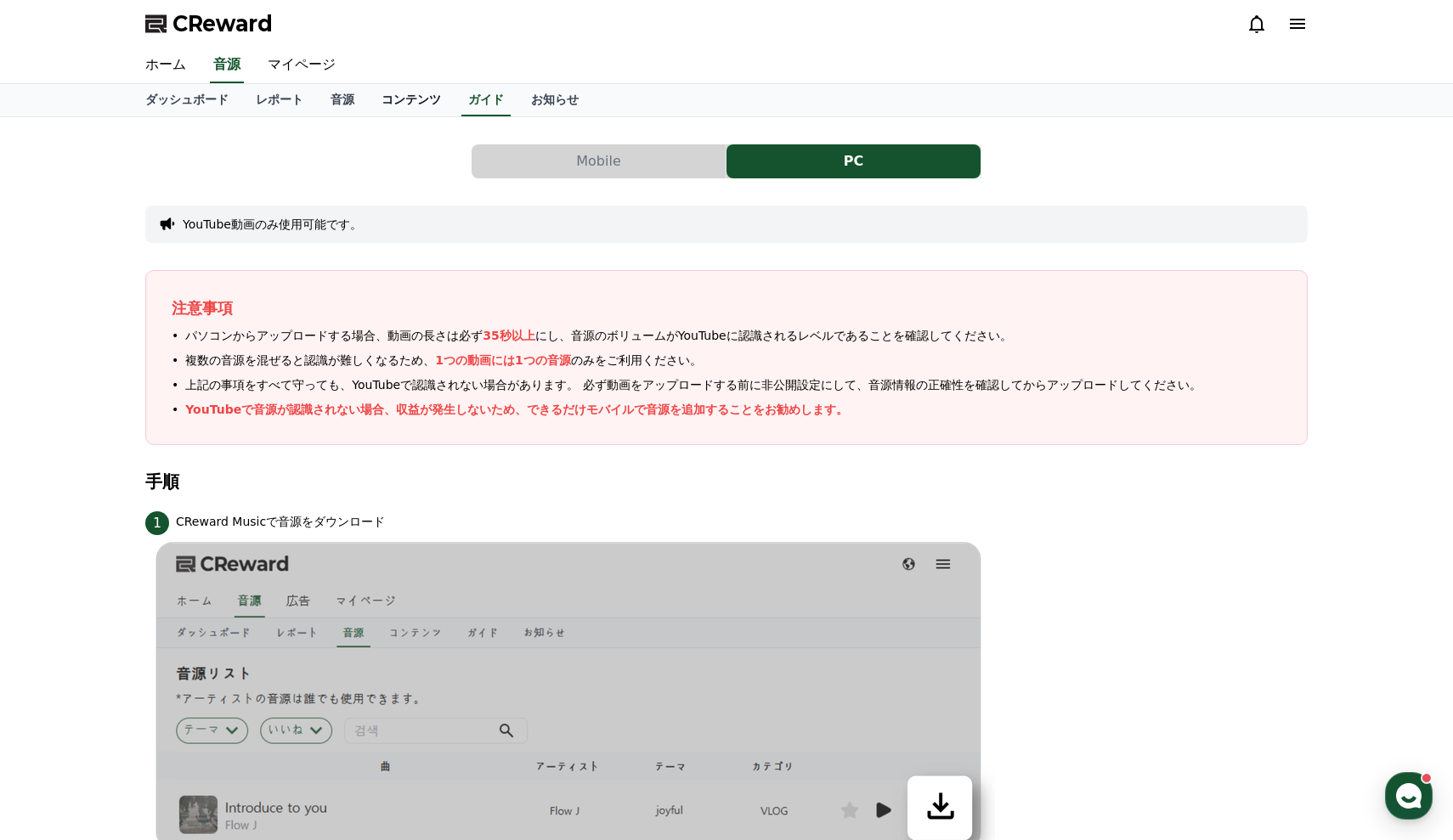
click at [393, 102] on link "コンテンツ" at bounding box center [411, 100] width 87 height 33
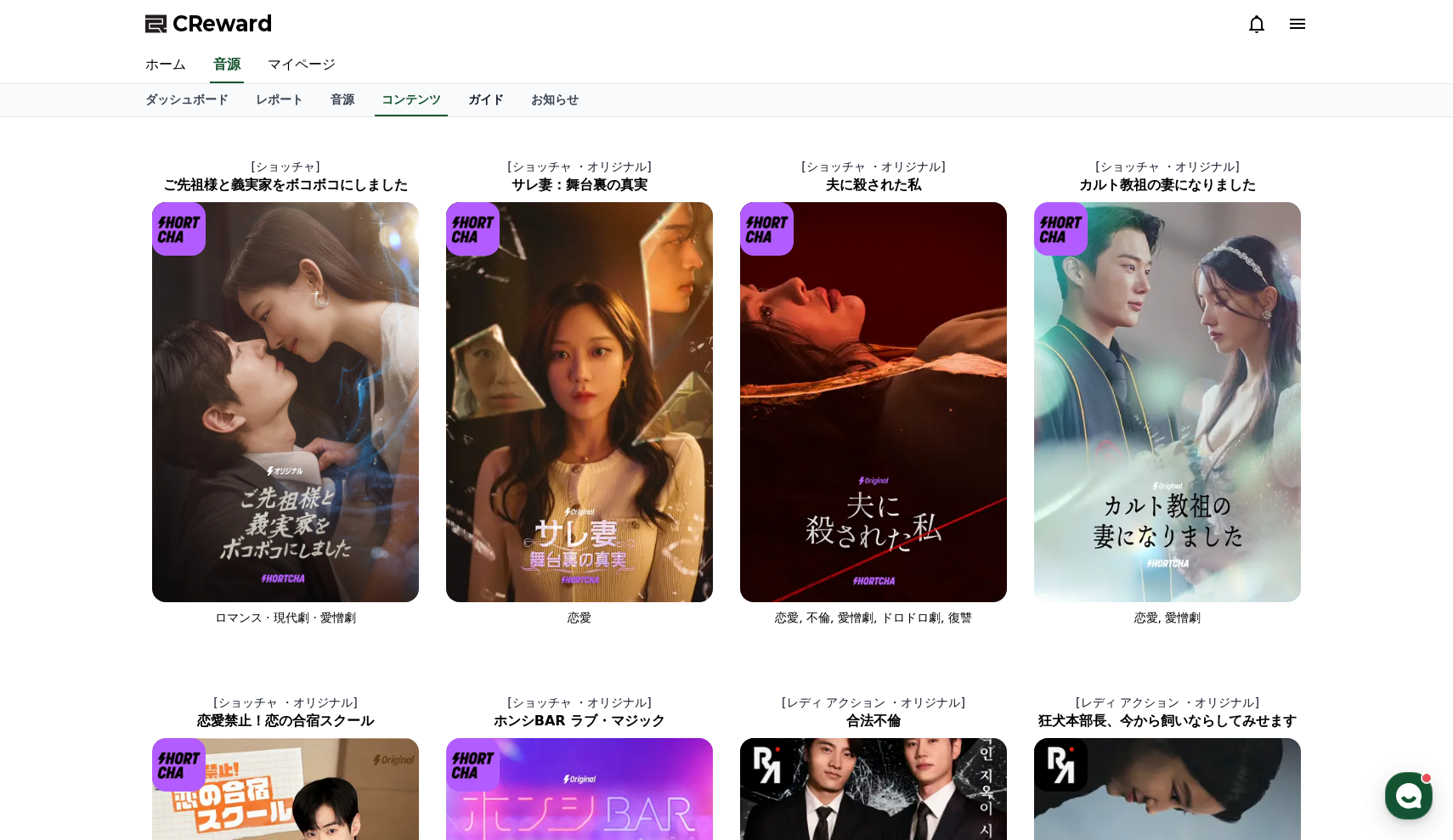
click at [455, 96] on link "ガイド" at bounding box center [486, 100] width 63 height 33
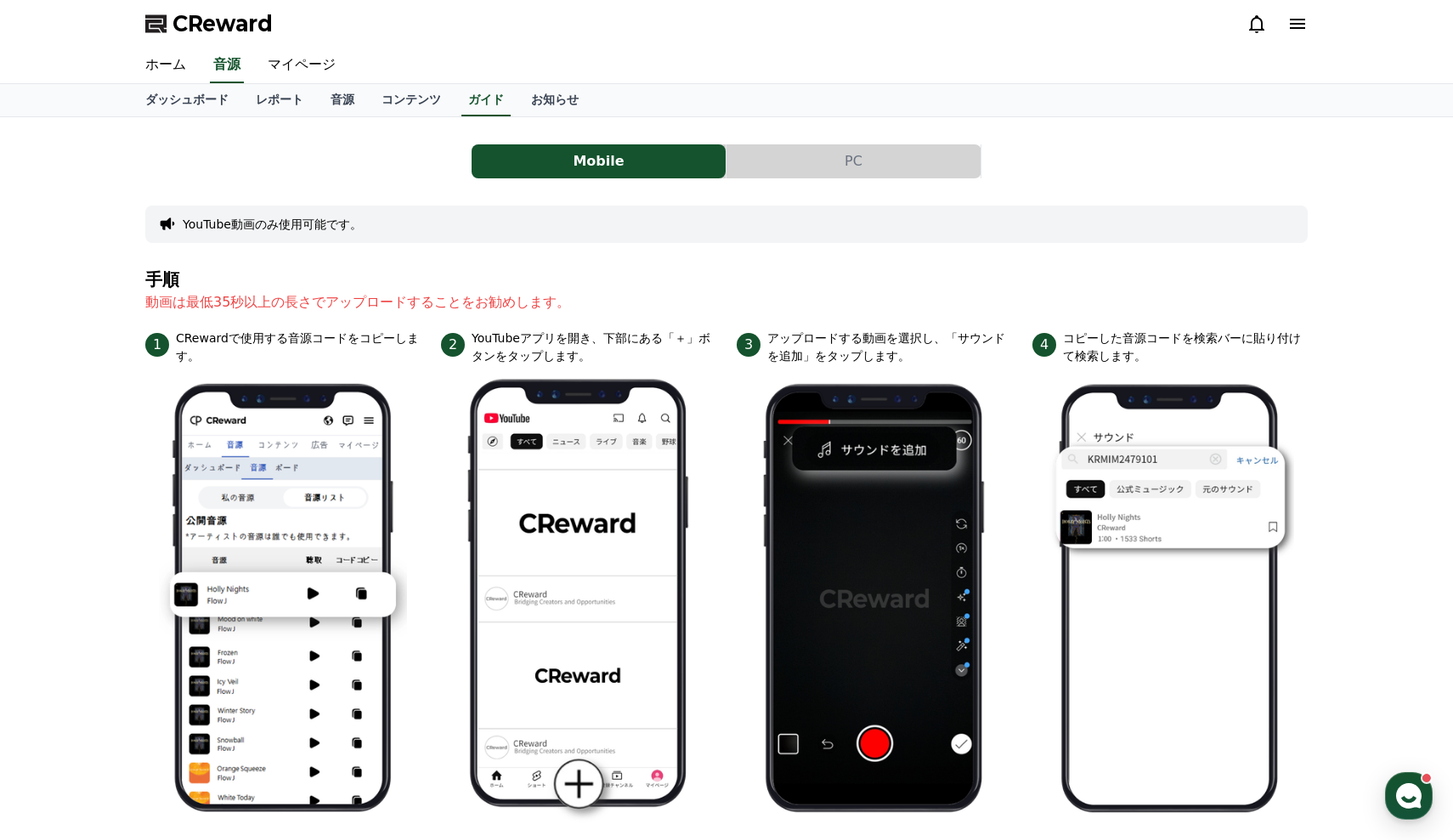
click at [801, 169] on button "PC" at bounding box center [853, 161] width 254 height 34
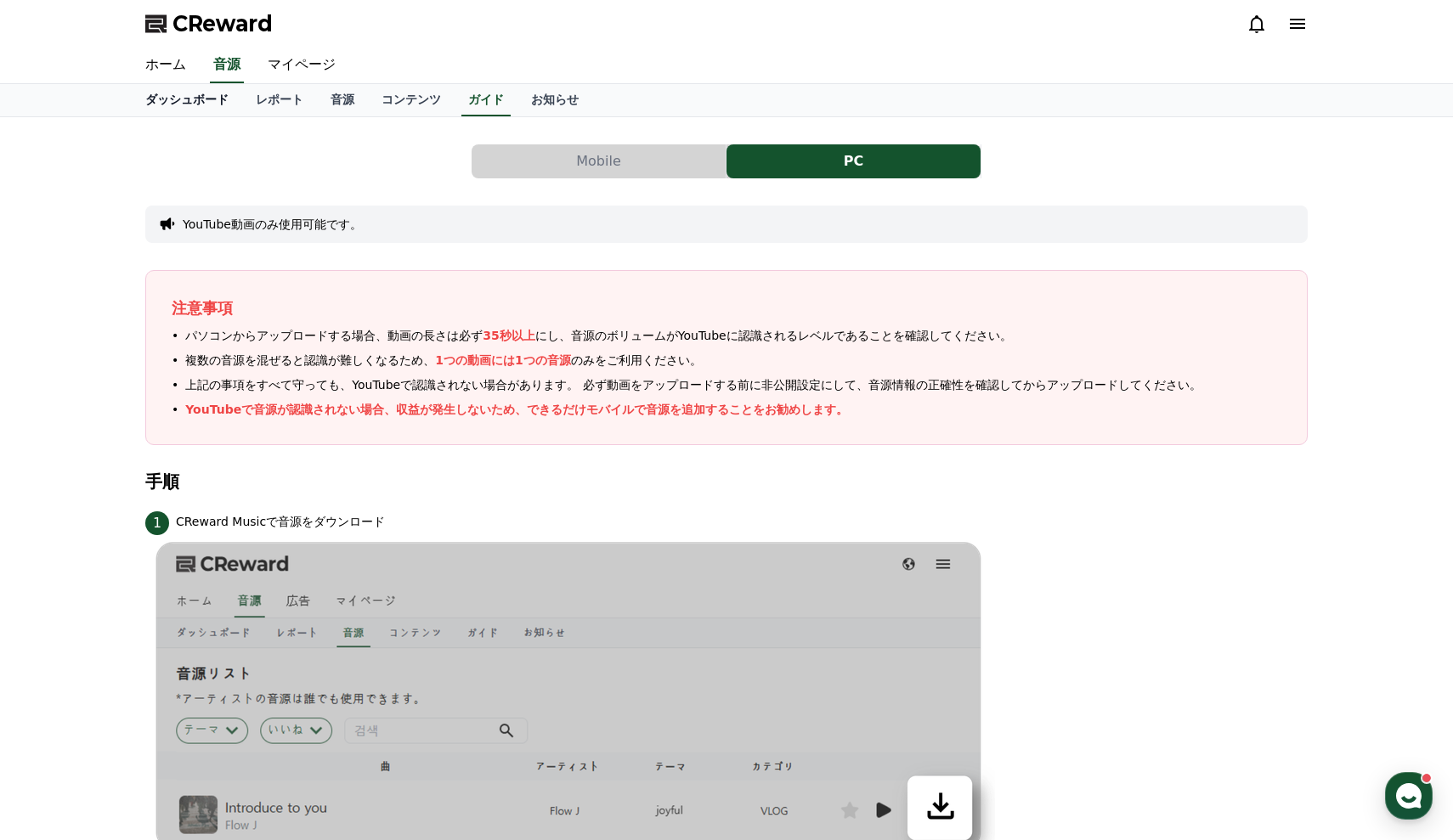
click at [204, 104] on link "ダッシュボード" at bounding box center [186, 100] width 111 height 33
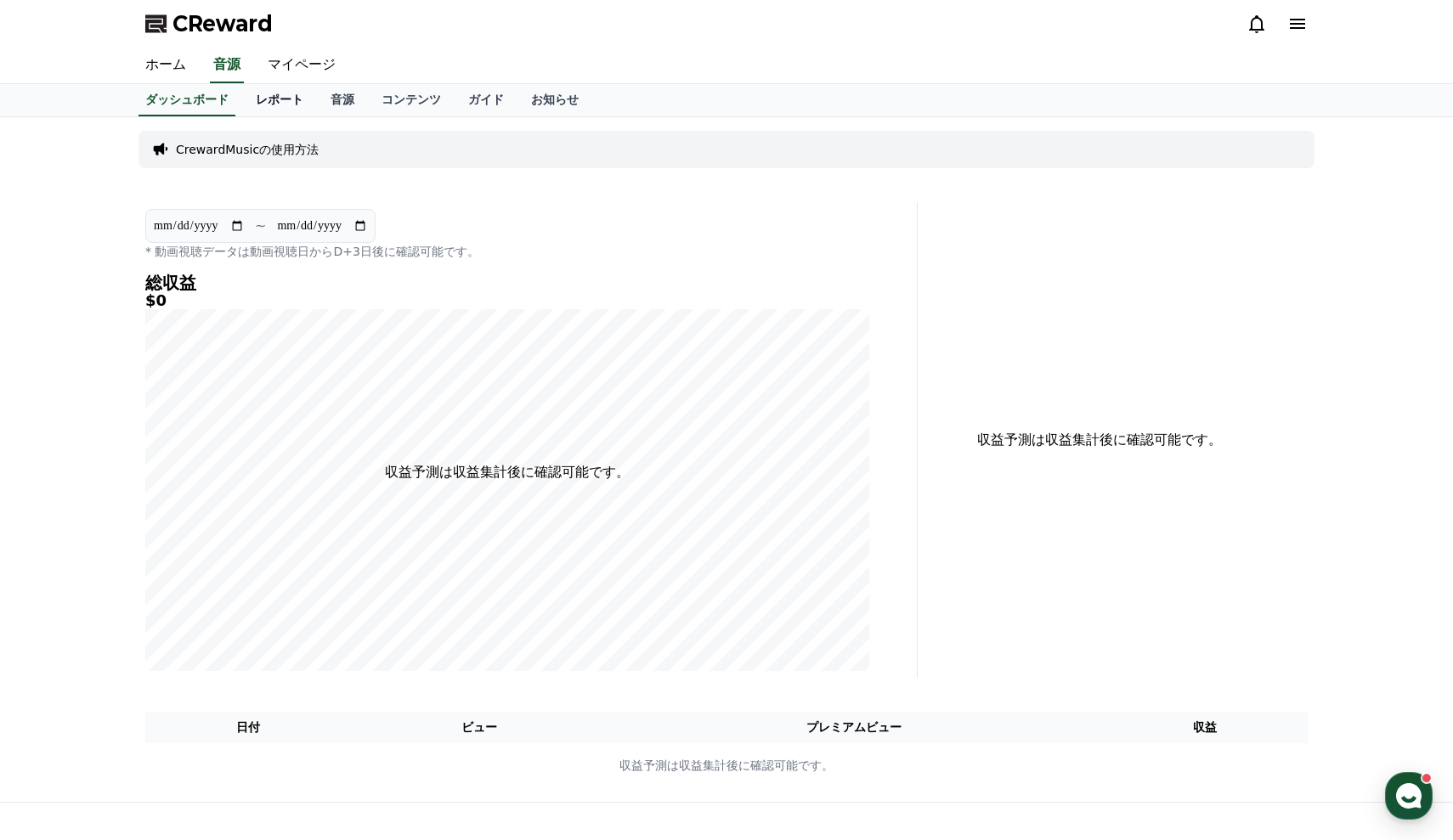
click at [279, 106] on link "レポート" at bounding box center [279, 100] width 75 height 33
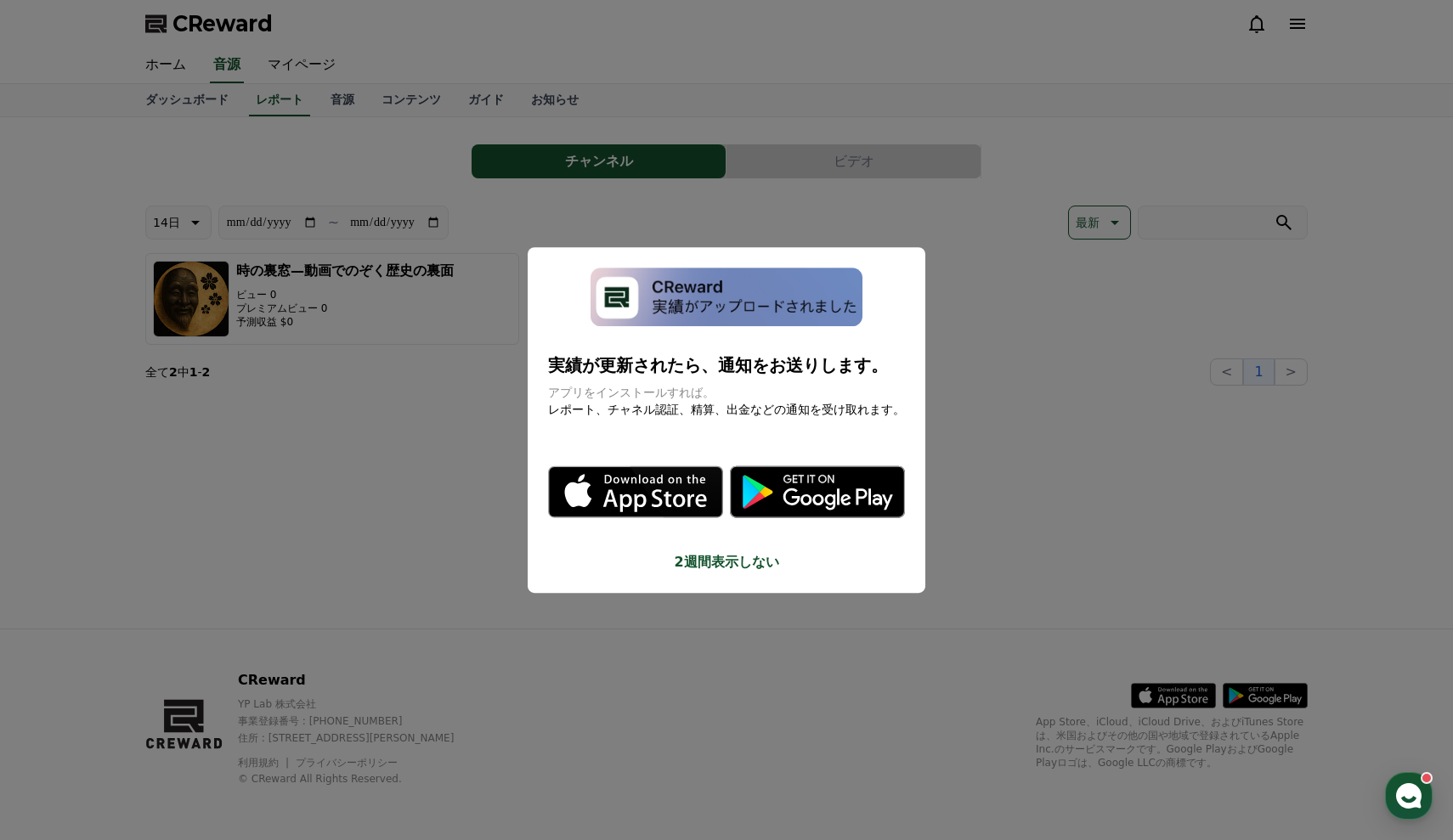
click at [340, 103] on button "close modal" at bounding box center [726, 420] width 1453 height 840
click at [341, 102] on link "音源" at bounding box center [342, 100] width 51 height 33
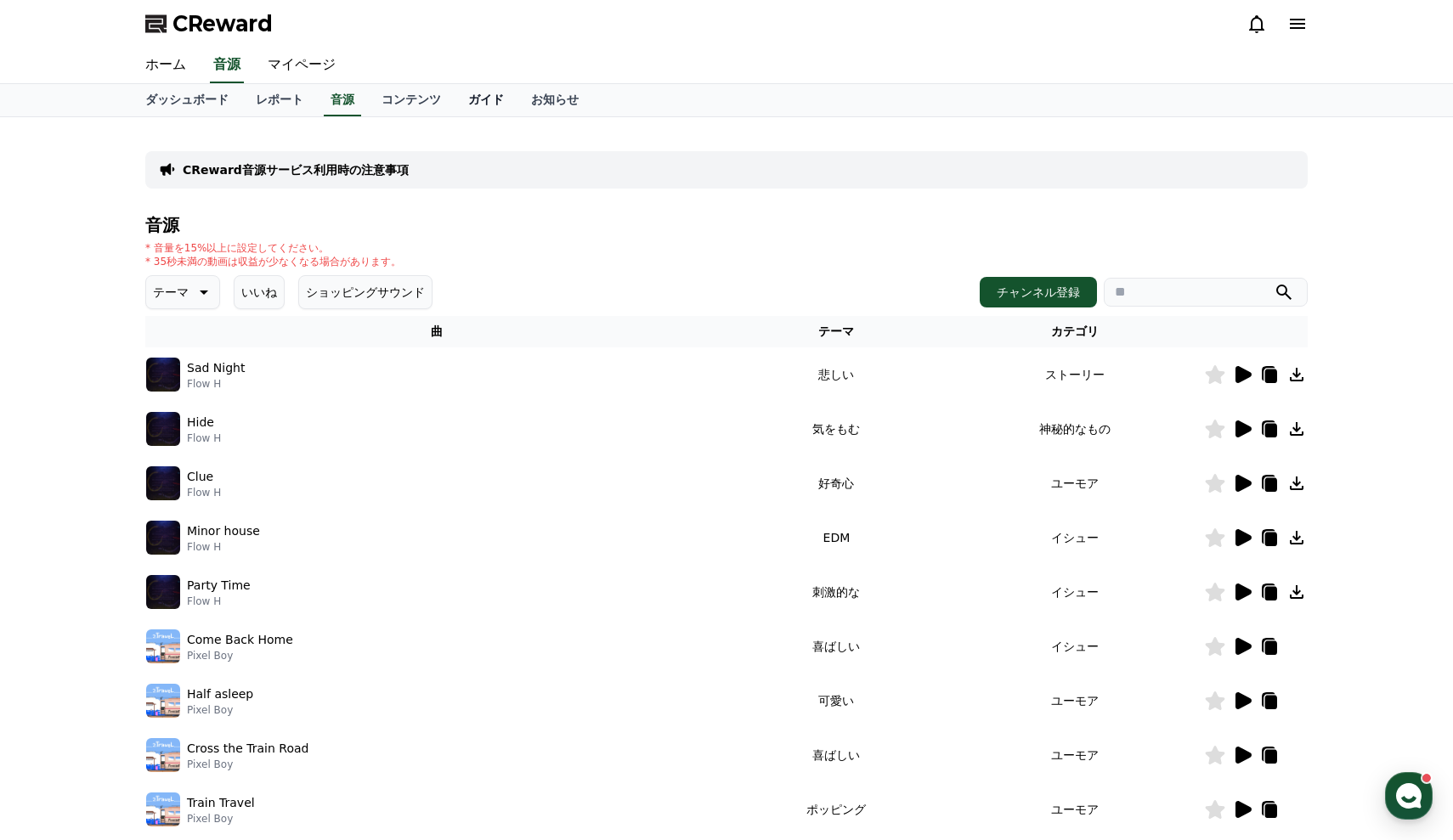
click at [481, 102] on link "ガイド" at bounding box center [486, 100] width 63 height 33
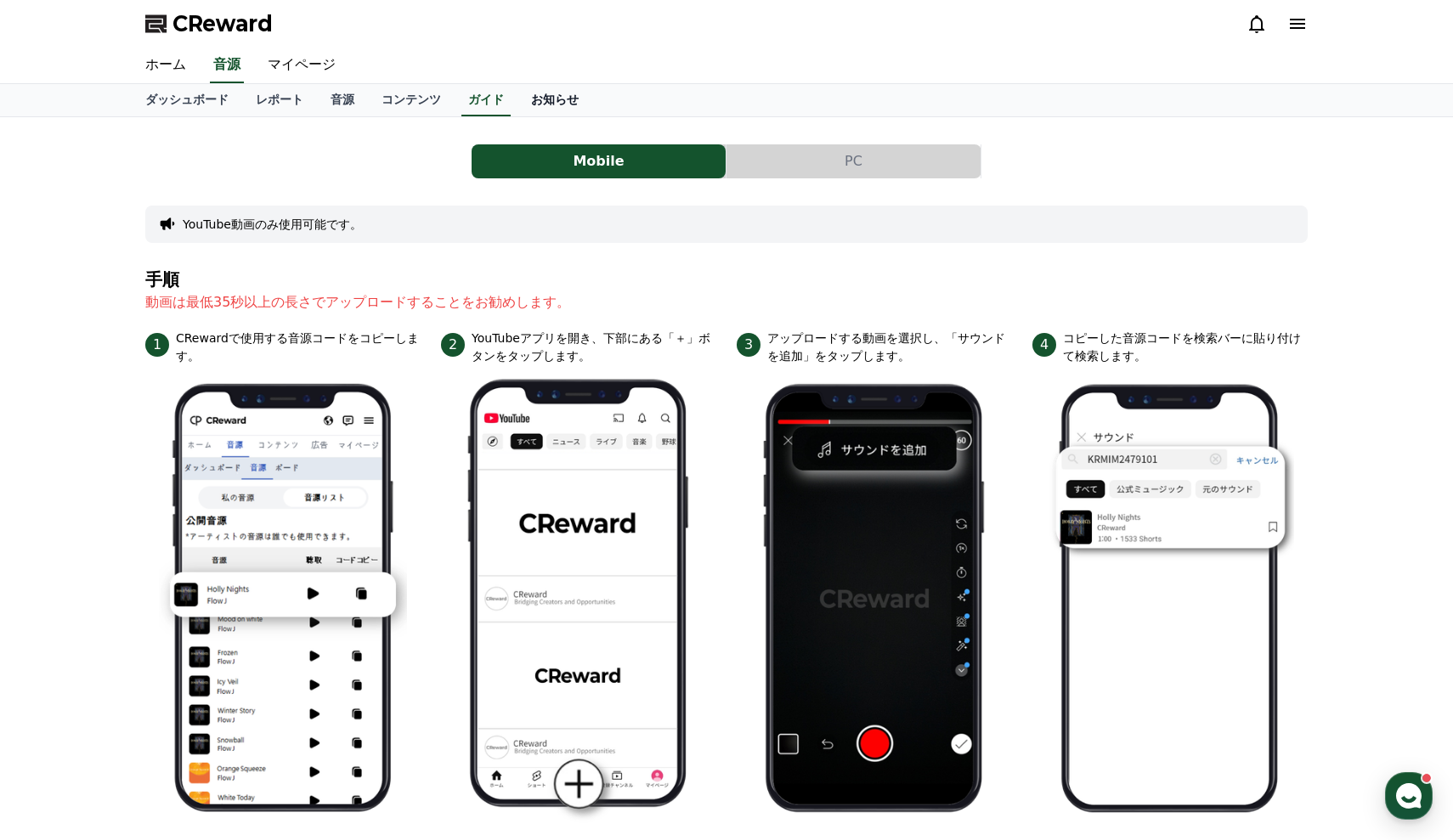
click at [523, 102] on link "お知らせ" at bounding box center [555, 100] width 75 height 33
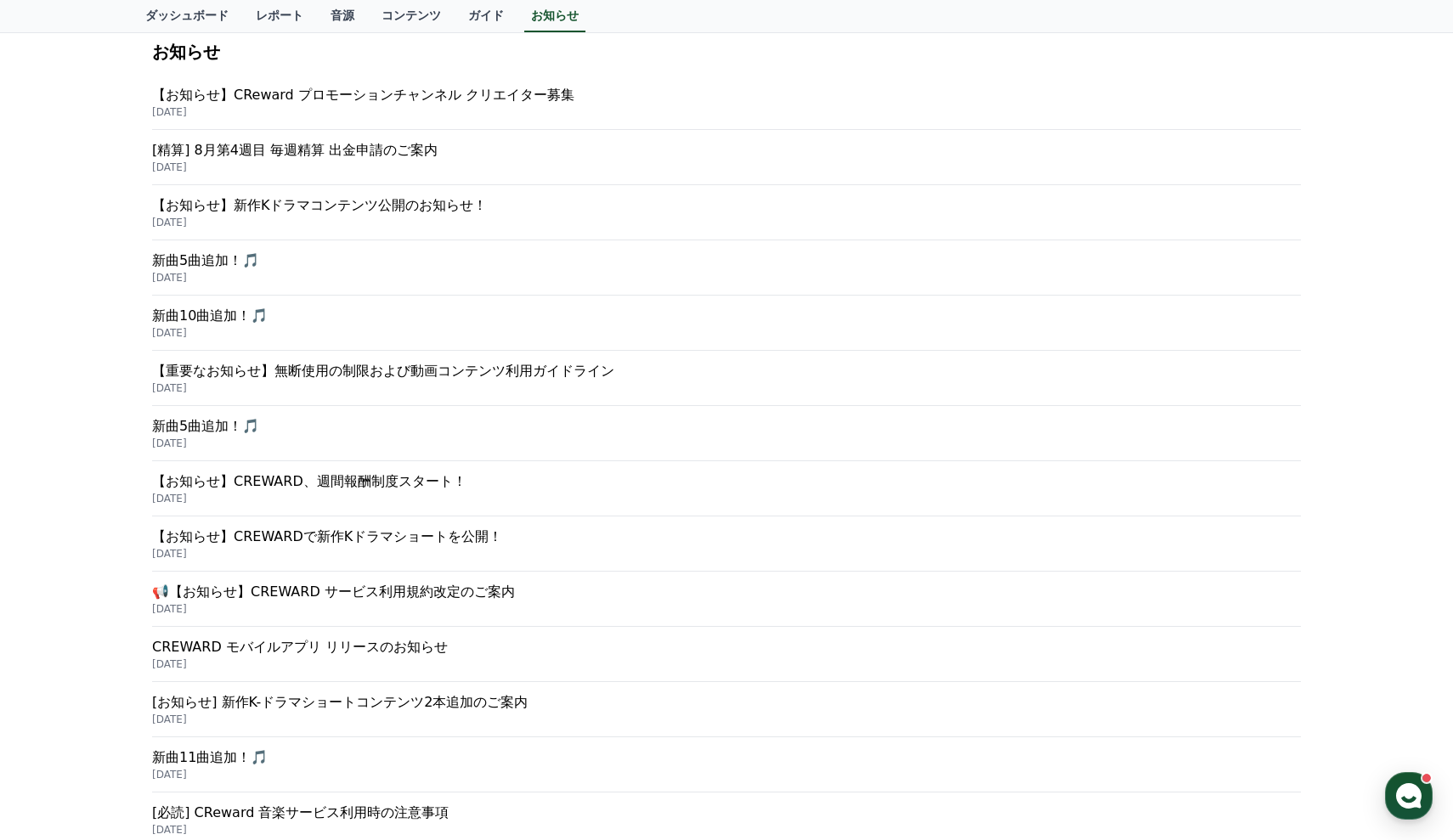
scroll to position [263, 0]
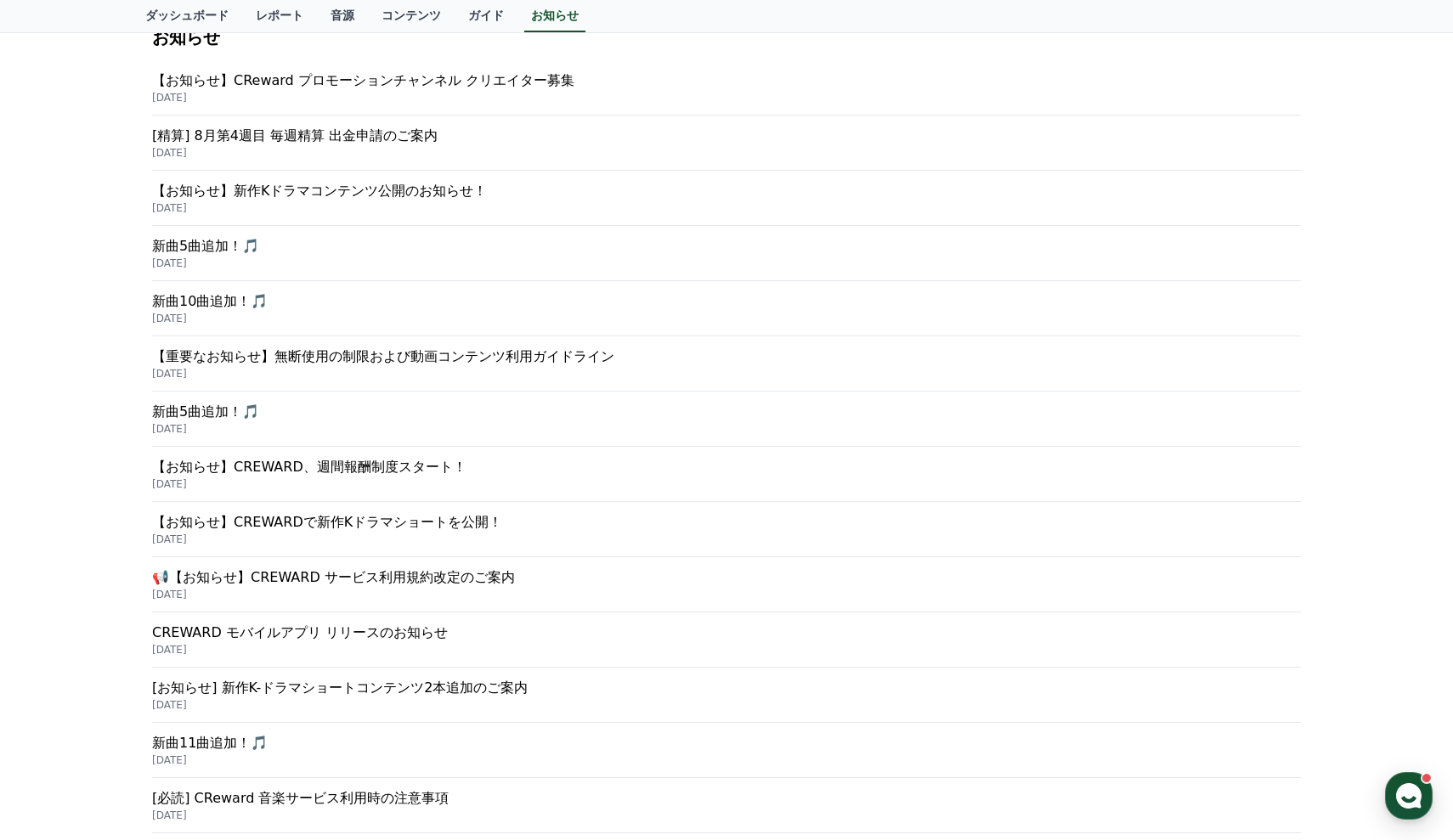
click at [380, 359] on p "【重要なお知らせ】無断使用の制限および動画コンテンツ利用ガイドライン" at bounding box center [726, 357] width 1149 height 20
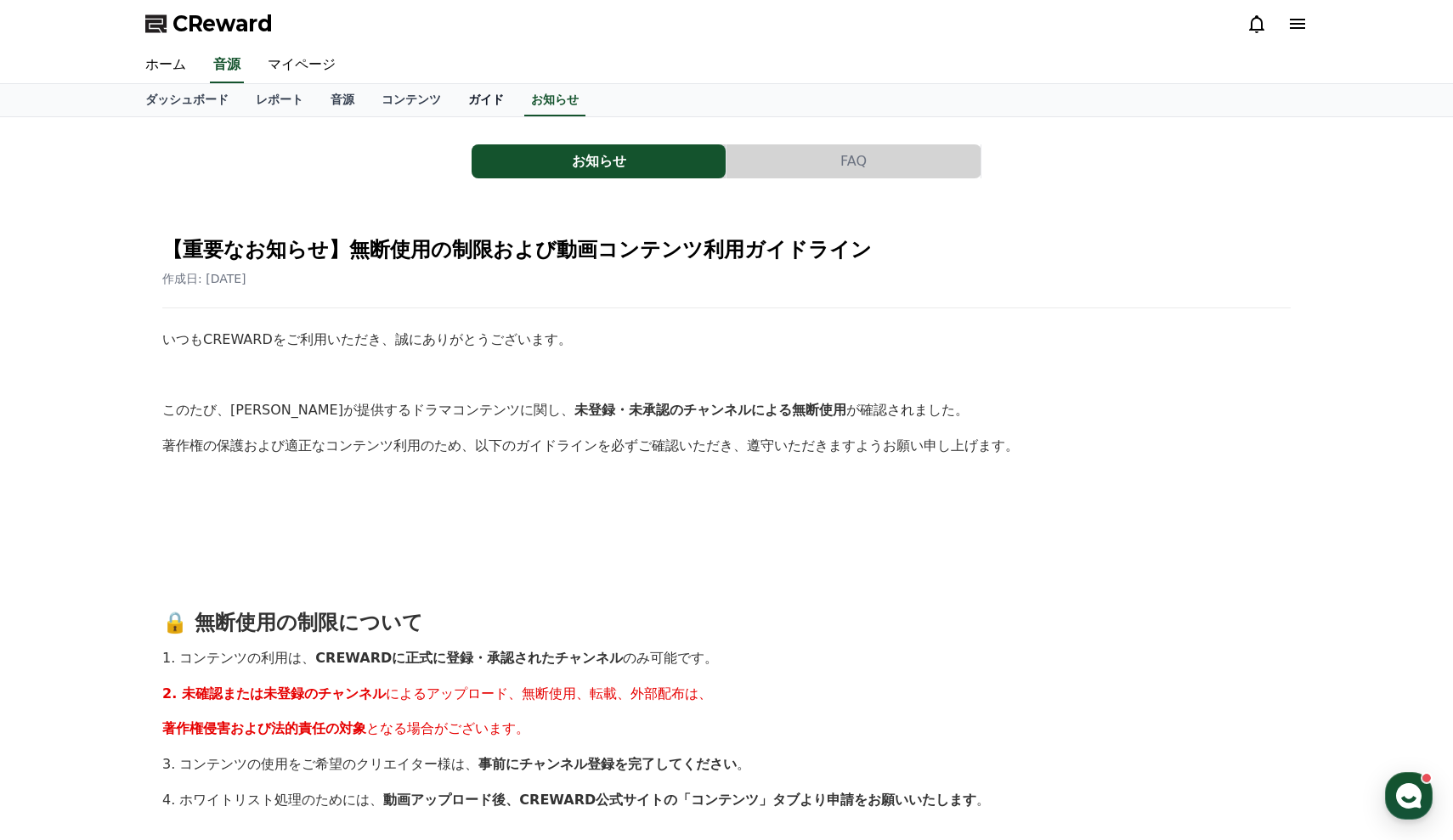
click at [455, 98] on link "ガイド" at bounding box center [486, 100] width 63 height 33
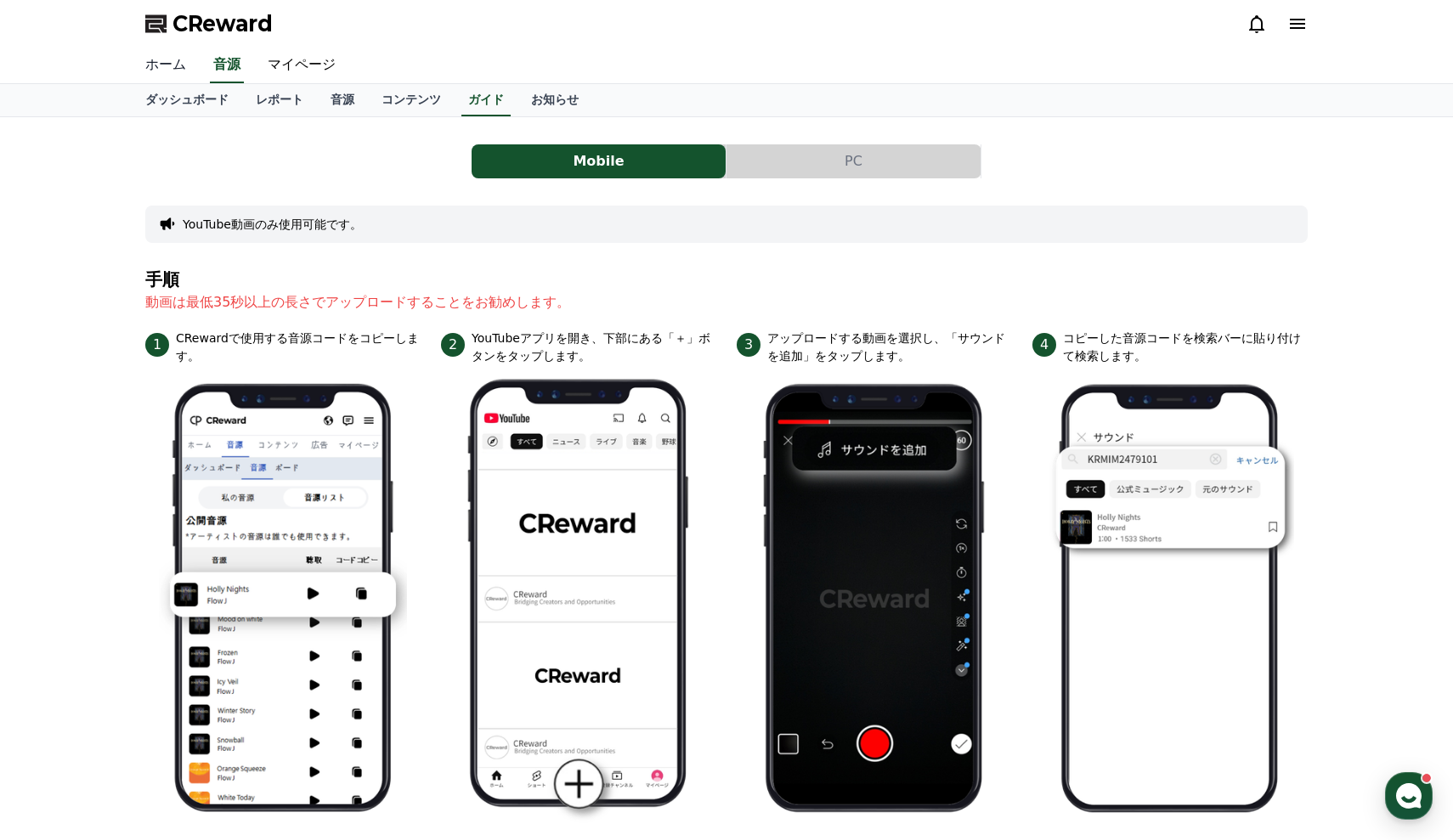
click at [175, 71] on link "ホーム" at bounding box center [165, 65] width 68 height 35
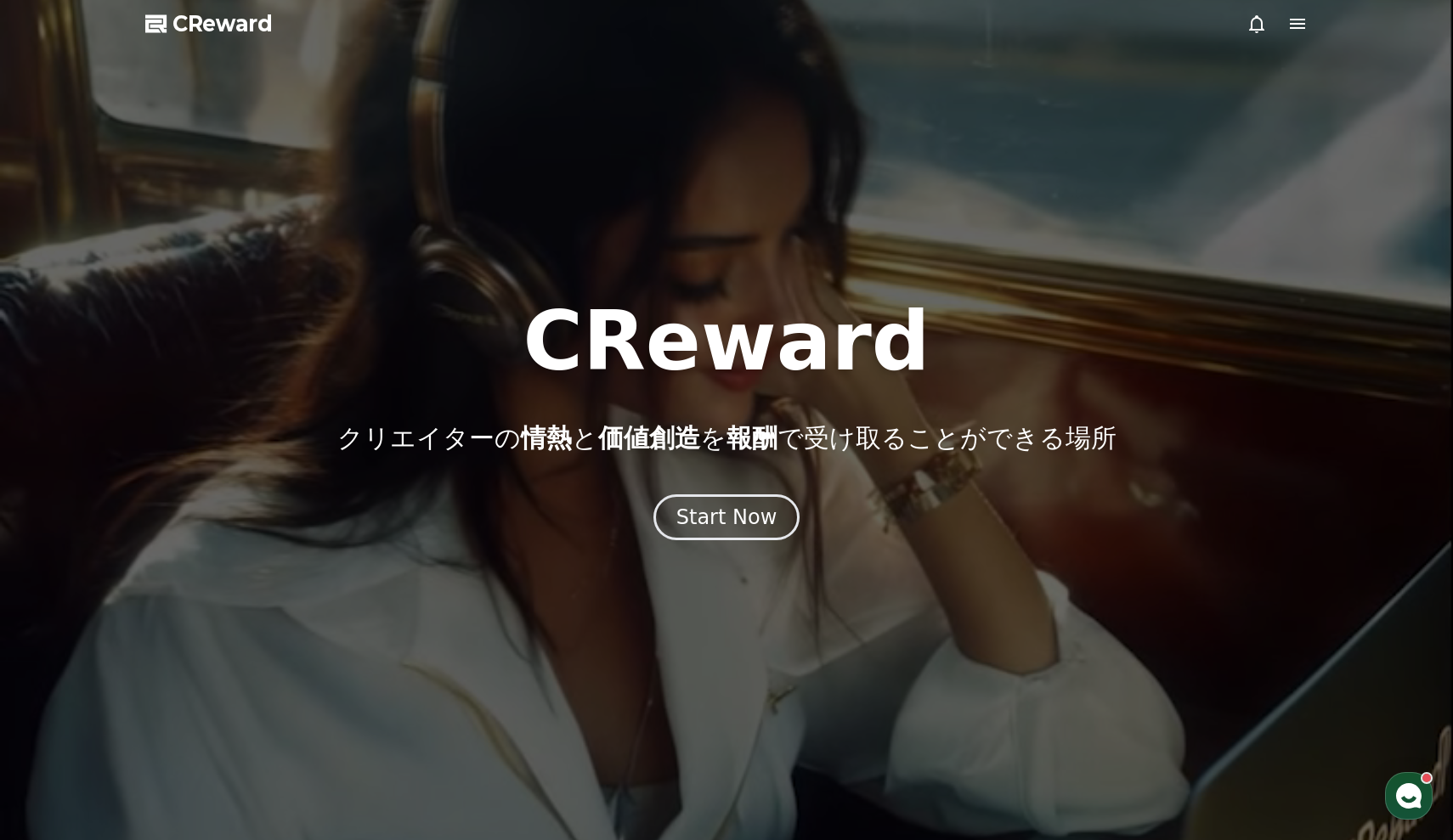
click at [1289, 32] on icon at bounding box center [1297, 24] width 20 height 20
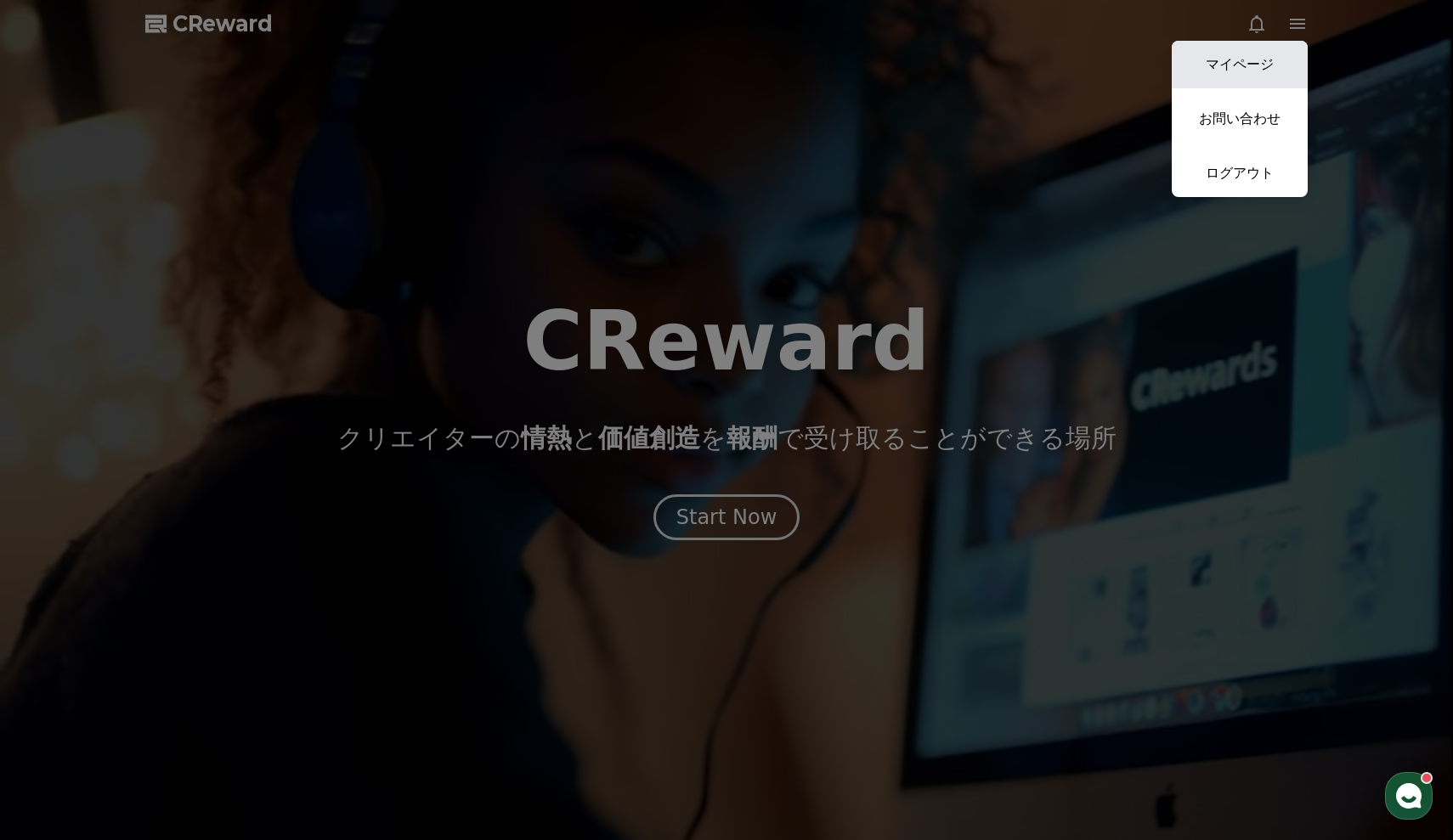
click at [1241, 82] on link "マイページ" at bounding box center [1240, 64] width 136 height 47
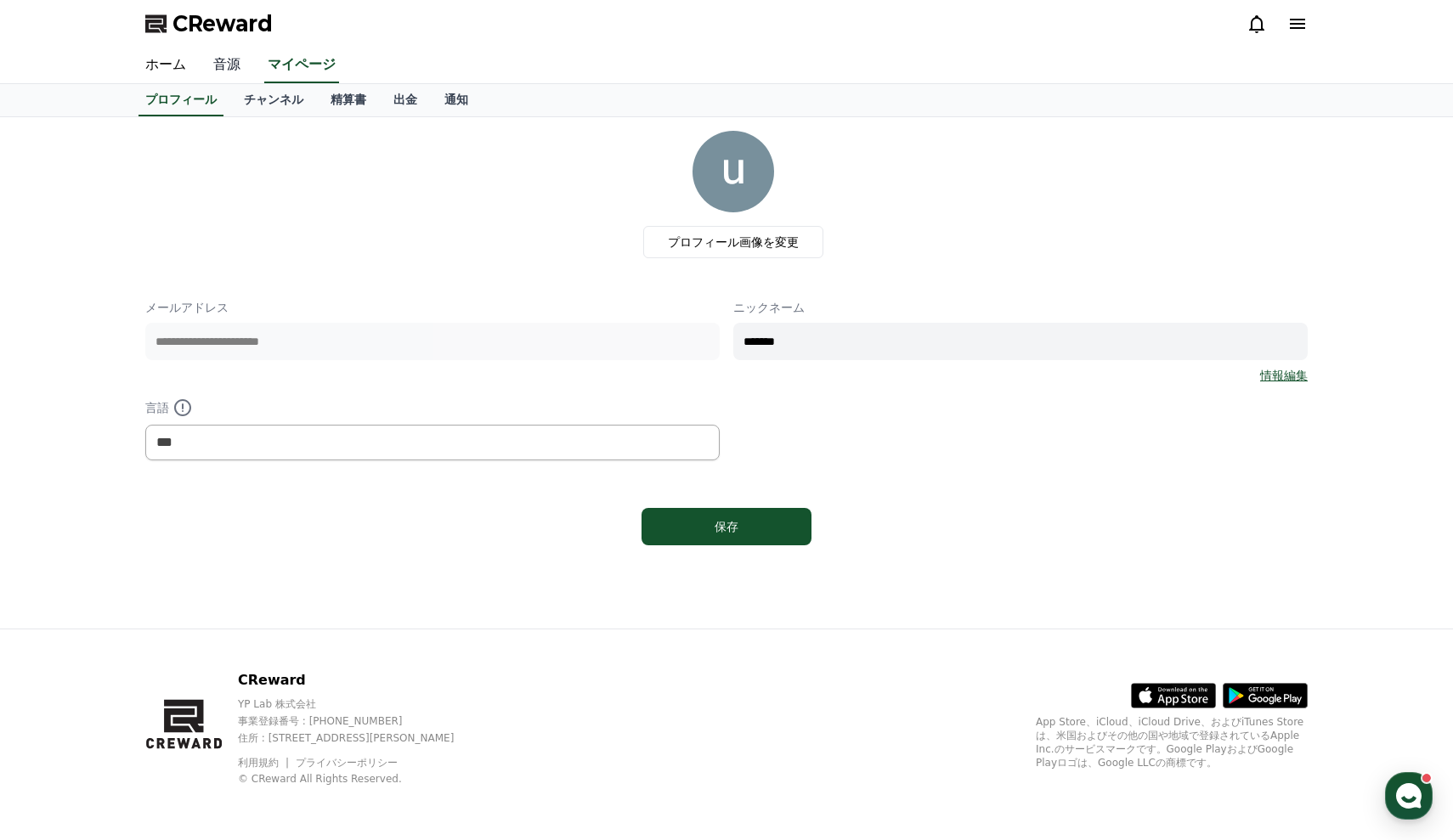
click at [230, 70] on link "音源" at bounding box center [226, 65] width 54 height 35
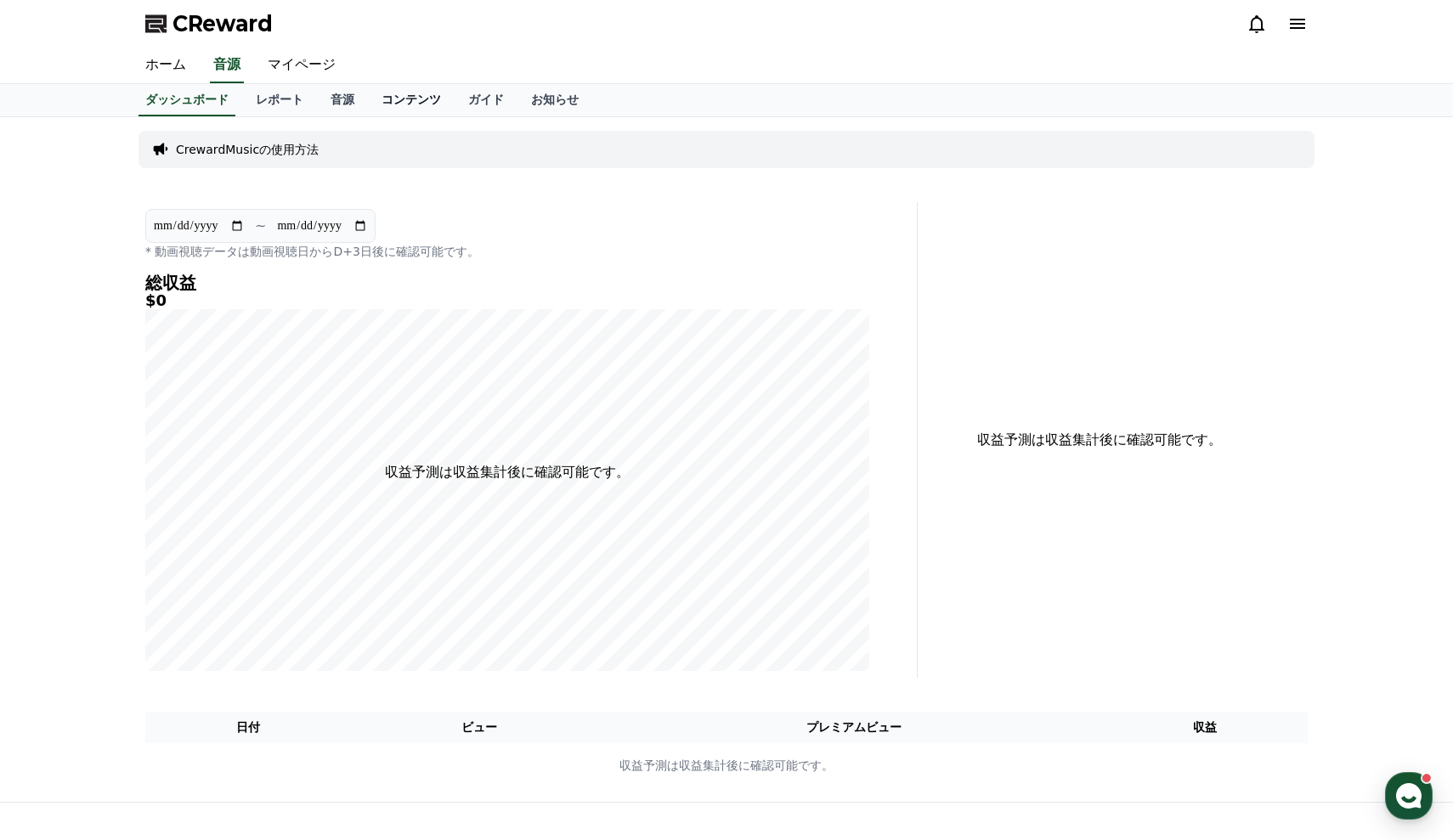
click at [393, 98] on link "コンテンツ" at bounding box center [411, 100] width 87 height 33
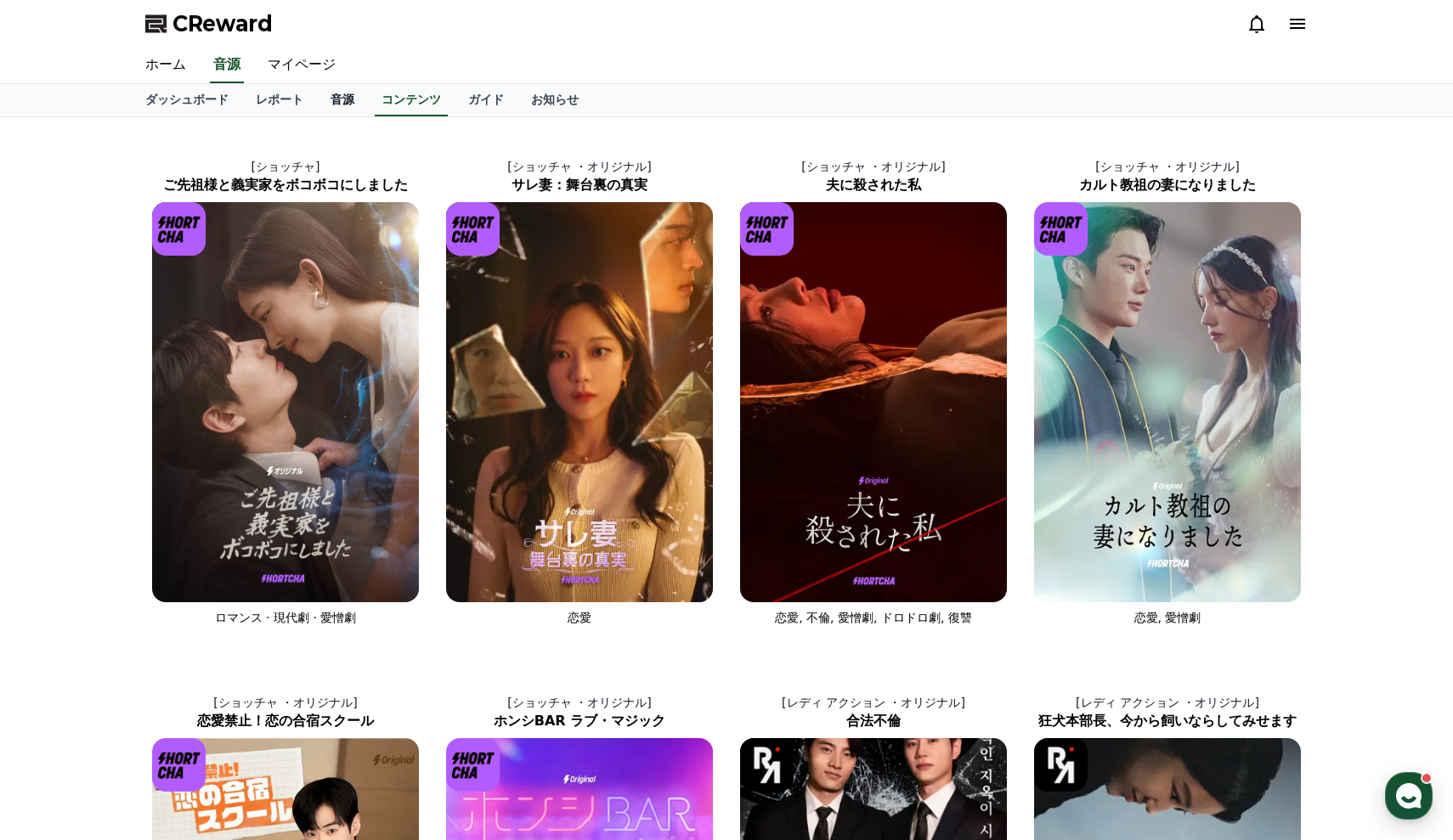
click at [335, 102] on link "音源" at bounding box center [342, 100] width 51 height 33
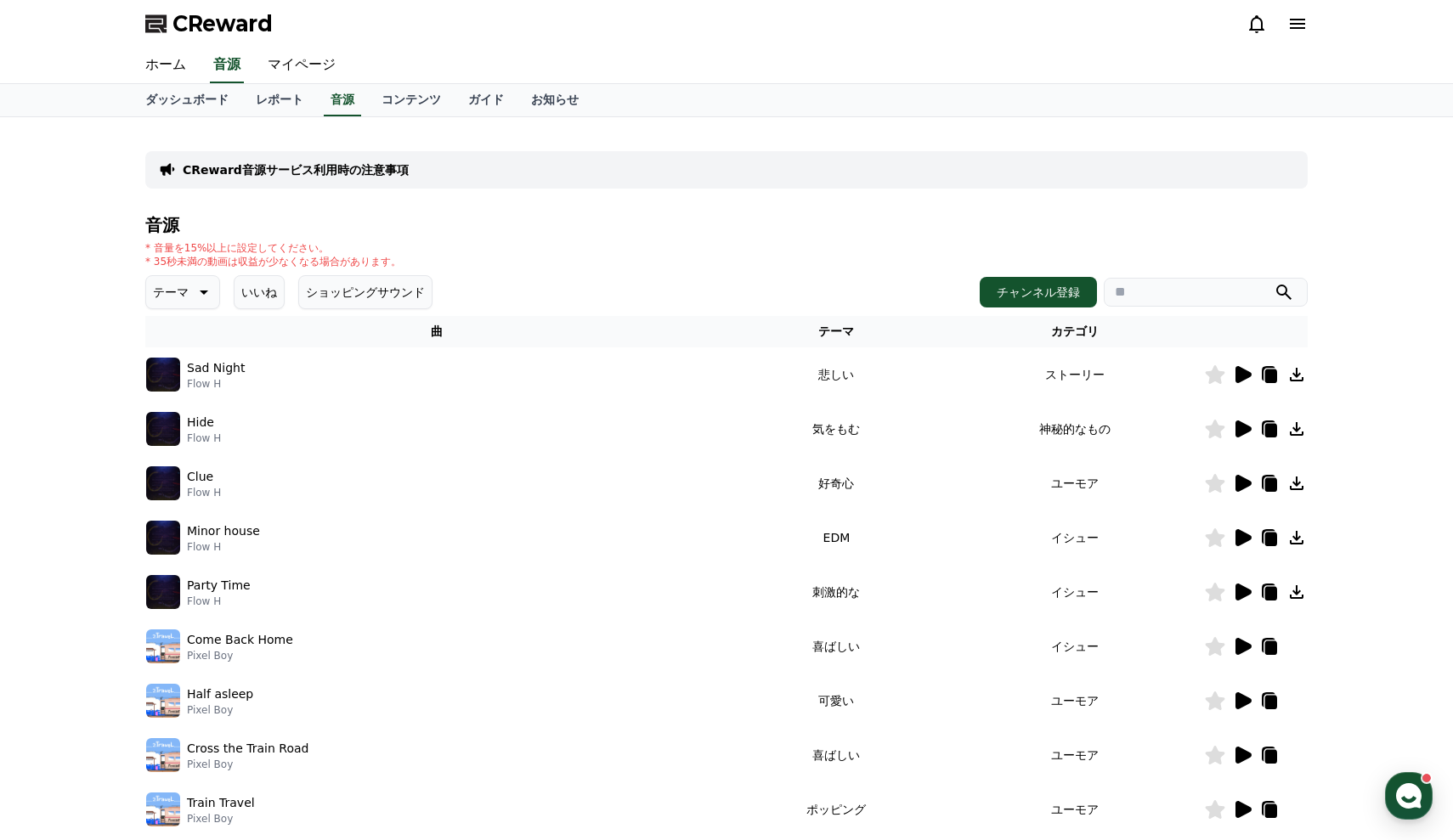
click at [260, 286] on button "いいね" at bounding box center [259, 292] width 51 height 34
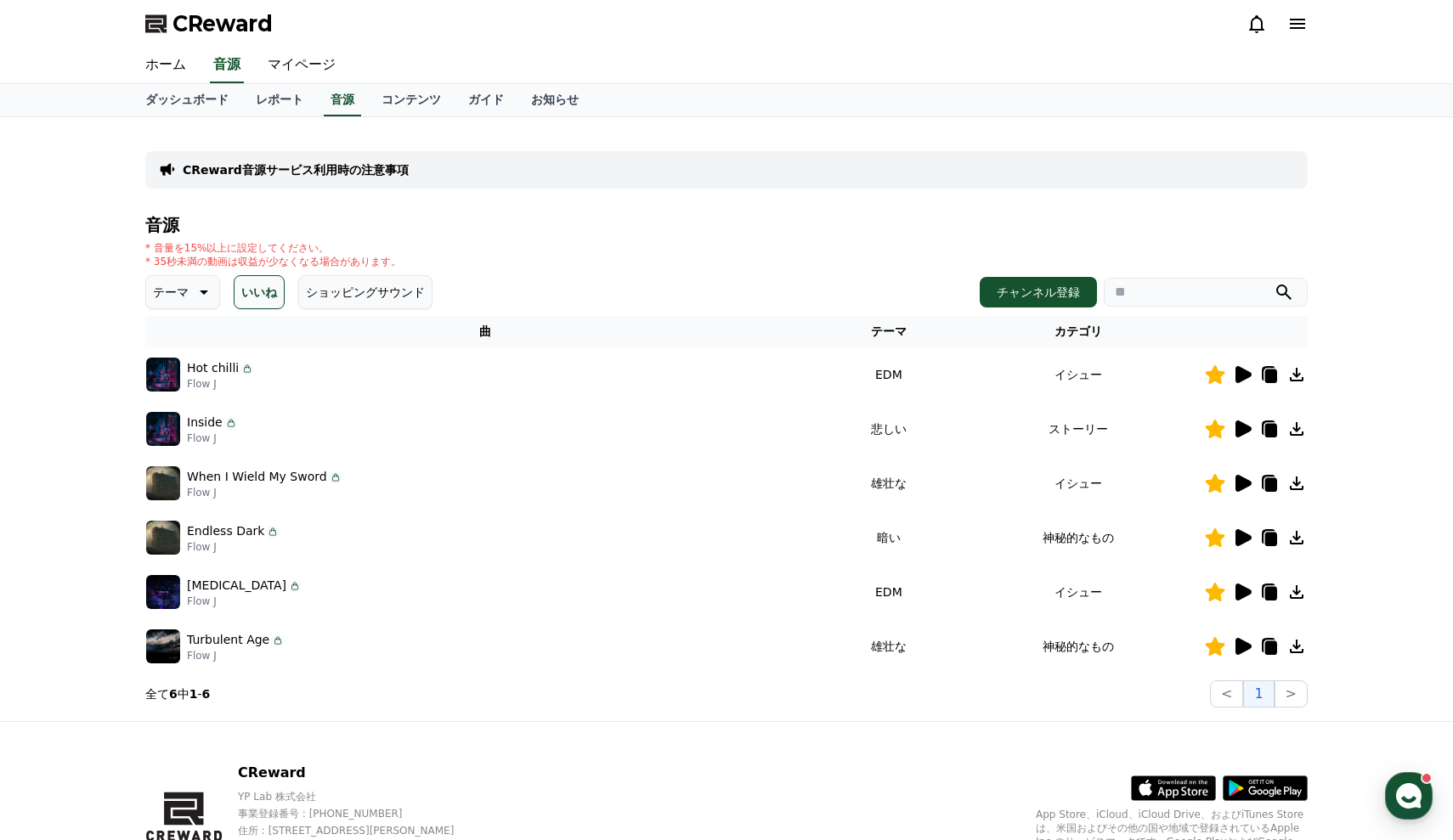
click at [1293, 380] on icon at bounding box center [1297, 374] width 14 height 14
click at [1297, 427] on icon at bounding box center [1297, 428] width 14 height 14
click at [1295, 542] on icon at bounding box center [1297, 538] width 20 height 20
click at [1297, 588] on icon at bounding box center [1297, 592] width 20 height 20
click at [1297, 648] on icon at bounding box center [1297, 646] width 14 height 14
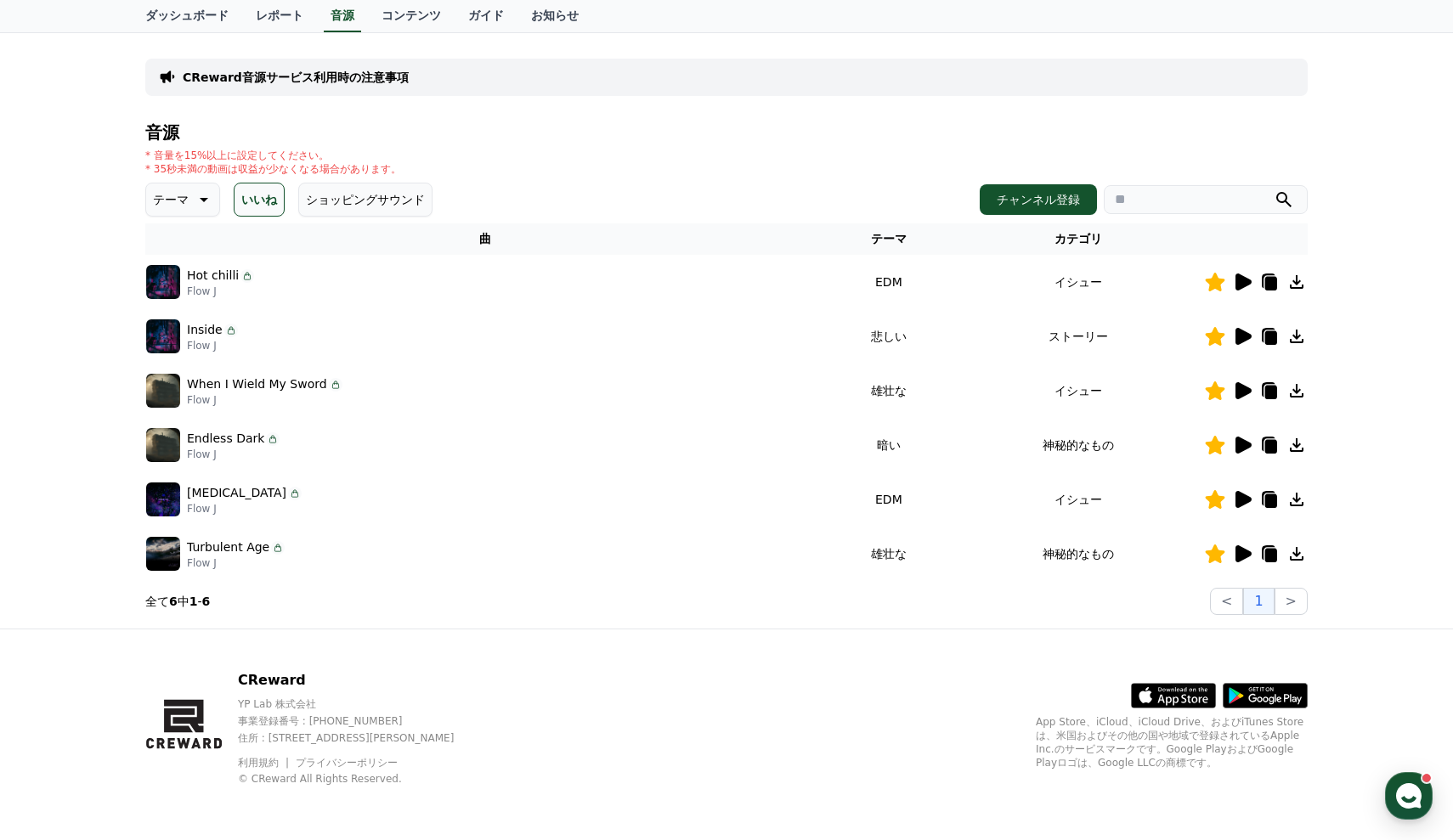
scroll to position [92, 0]
click at [189, 217] on div "音源 * 音量を15%以上に設定してください。 * 35秒未満の動画は収益が少なくなる場合があります。 テーマ いいね ショッピングサウンド チャンネル登録 …" at bounding box center [726, 369] width 1162 height 492
click at [192, 197] on icon at bounding box center [202, 199] width 20 height 20
click at [180, 258] on button "雄壮な" at bounding box center [172, 262] width 49 height 37
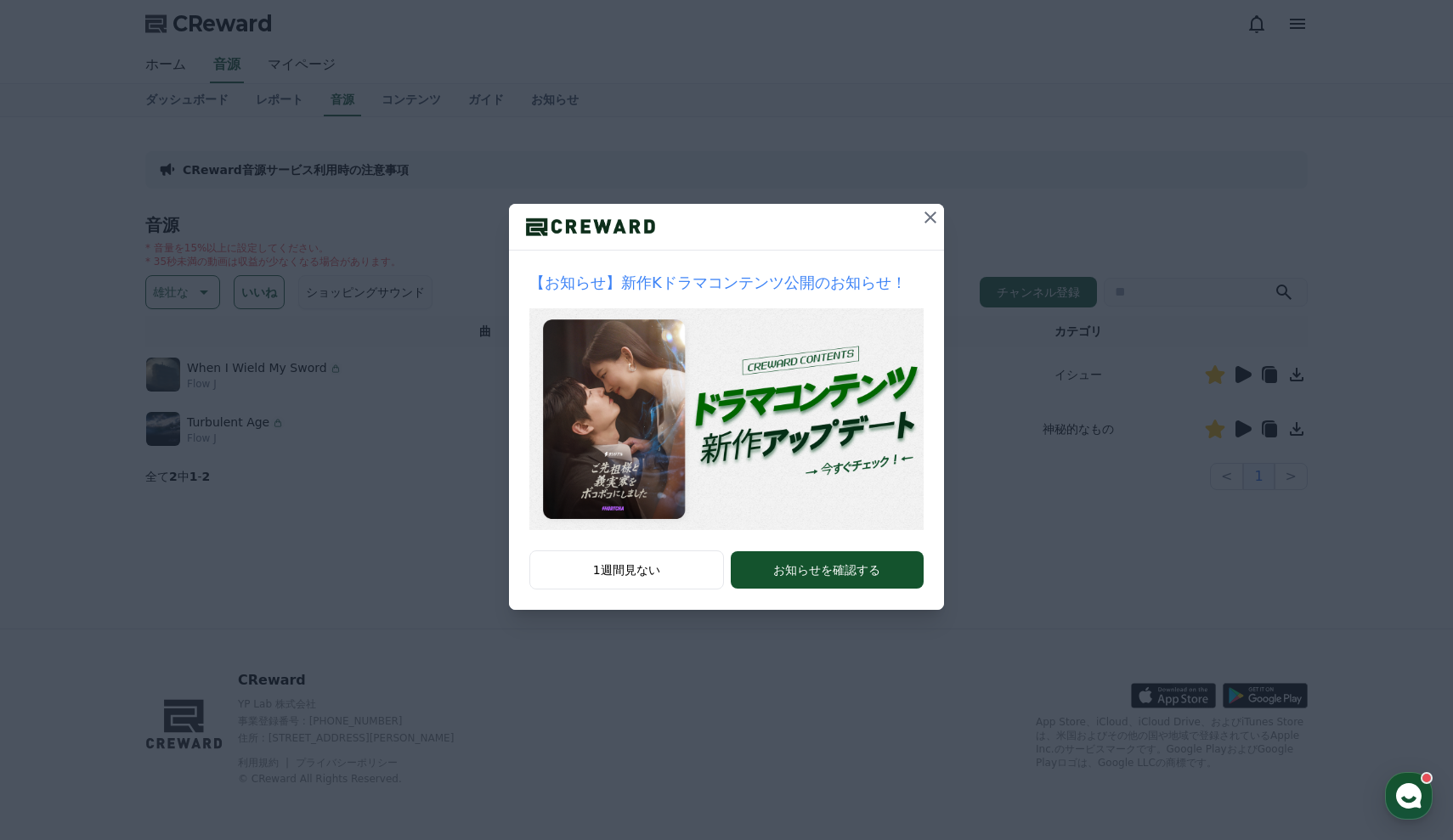
click at [932, 219] on icon at bounding box center [930, 217] width 12 height 12
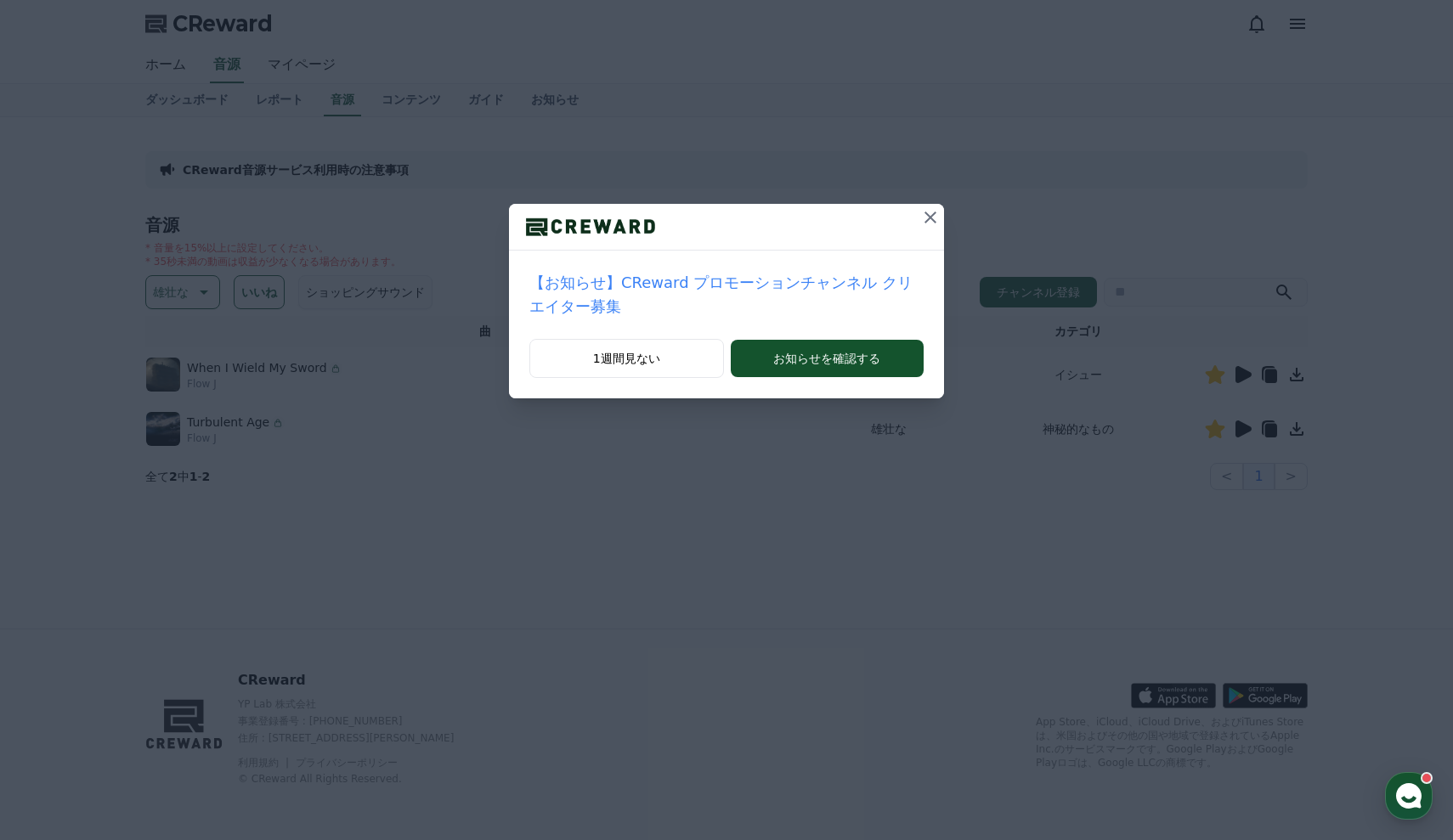
click at [928, 212] on icon at bounding box center [930, 218] width 20 height 20
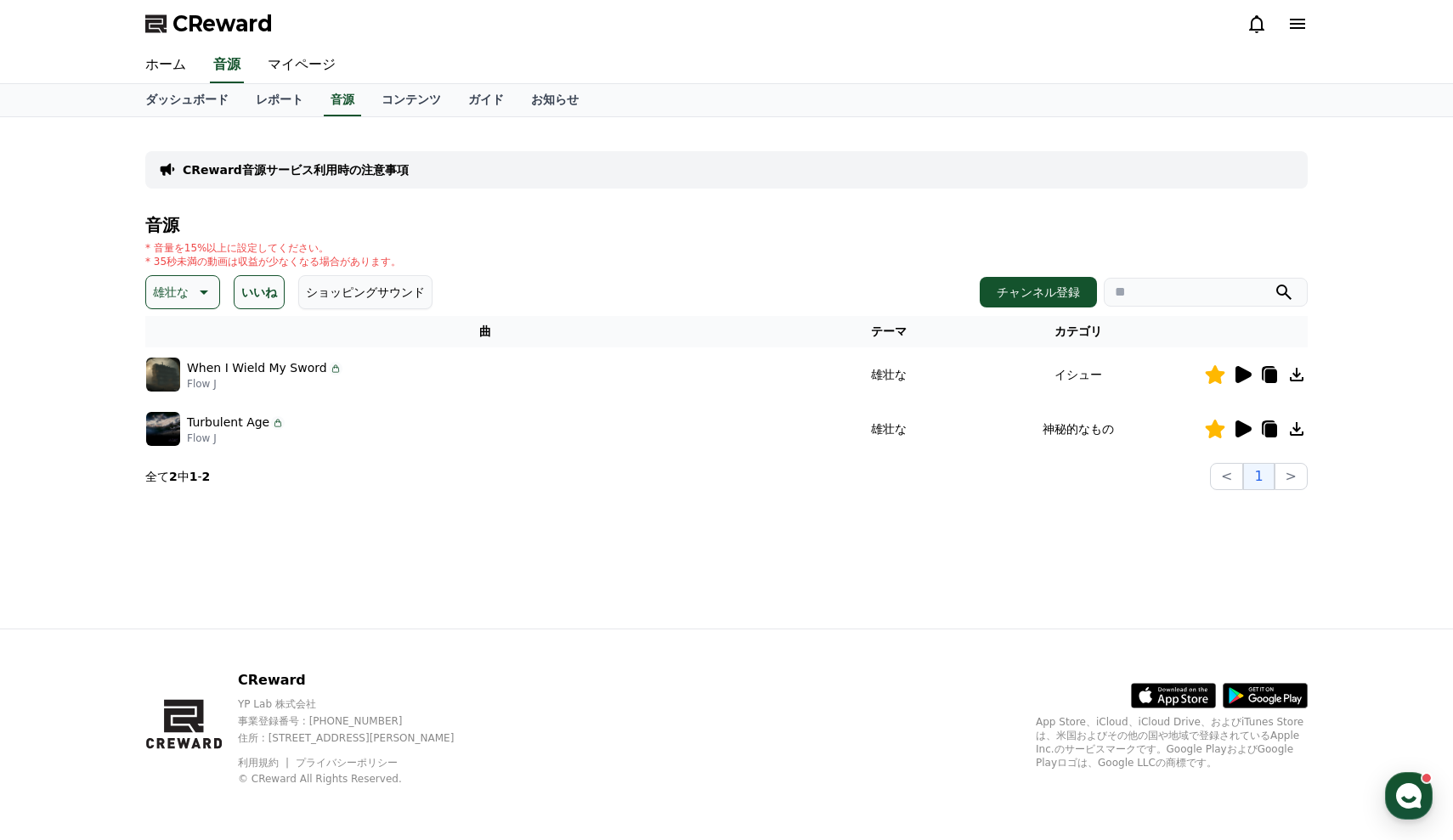
click at [242, 296] on button "いいね" at bounding box center [259, 292] width 51 height 34
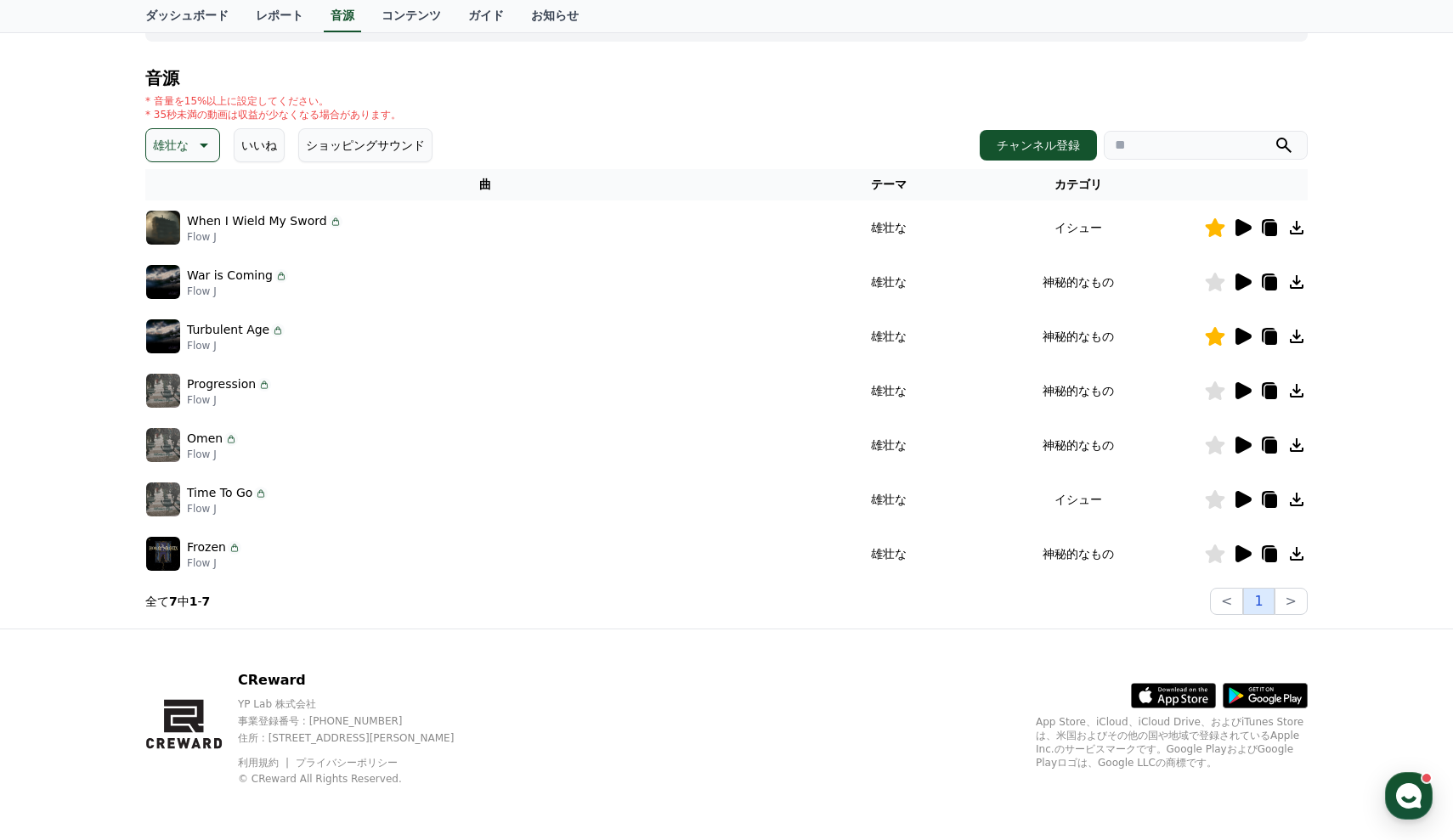
scroll to position [146, 0]
click at [1286, 616] on button ">" at bounding box center [1292, 602] width 34 height 27
click at [1290, 603] on button ">" at bounding box center [1292, 602] width 34 height 27
click at [1239, 396] on icon at bounding box center [1243, 392] width 16 height 17
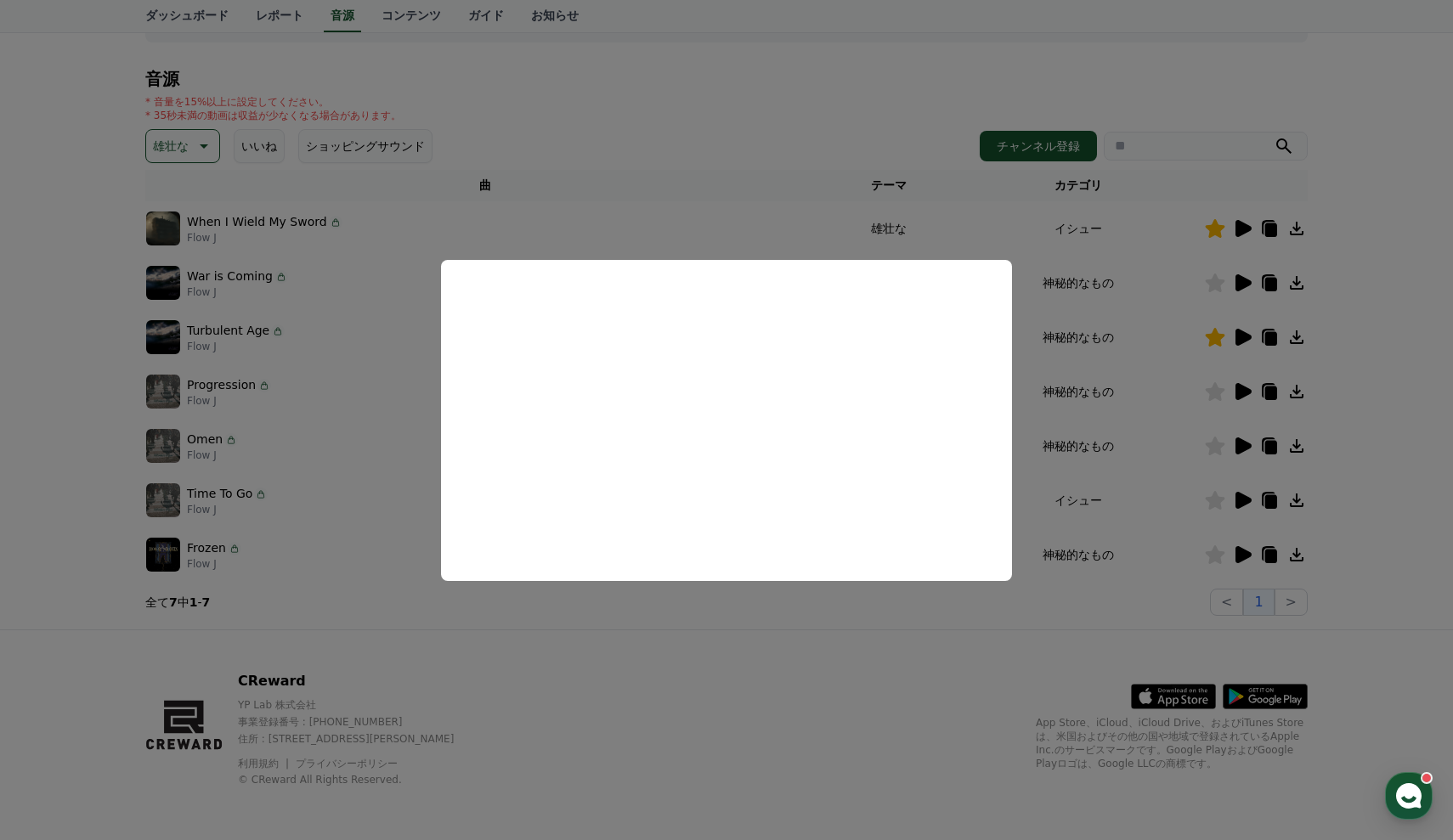
click at [1365, 423] on button "close modal" at bounding box center [726, 420] width 1453 height 840
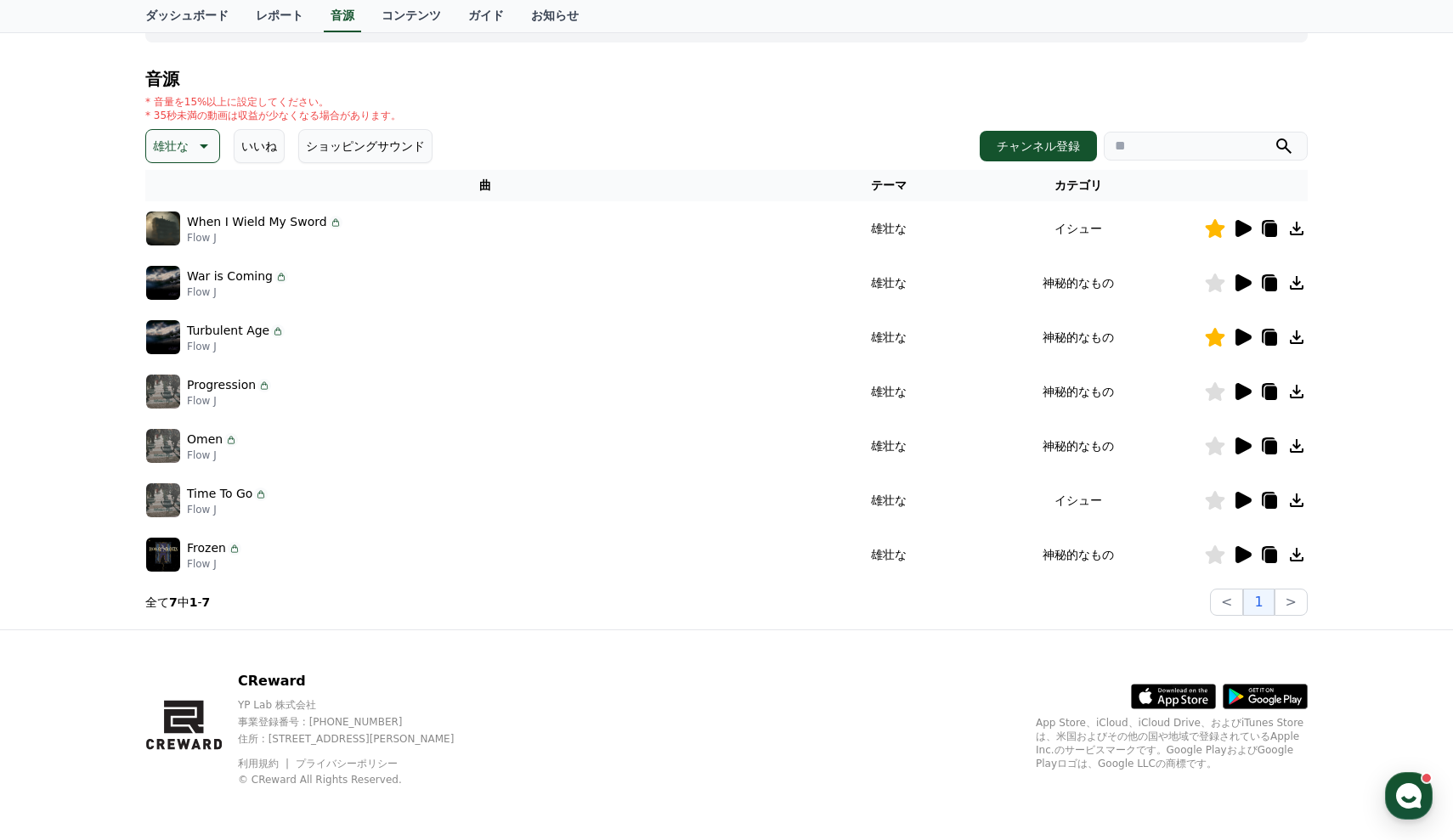
click at [1238, 452] on icon at bounding box center [1243, 446] width 16 height 17
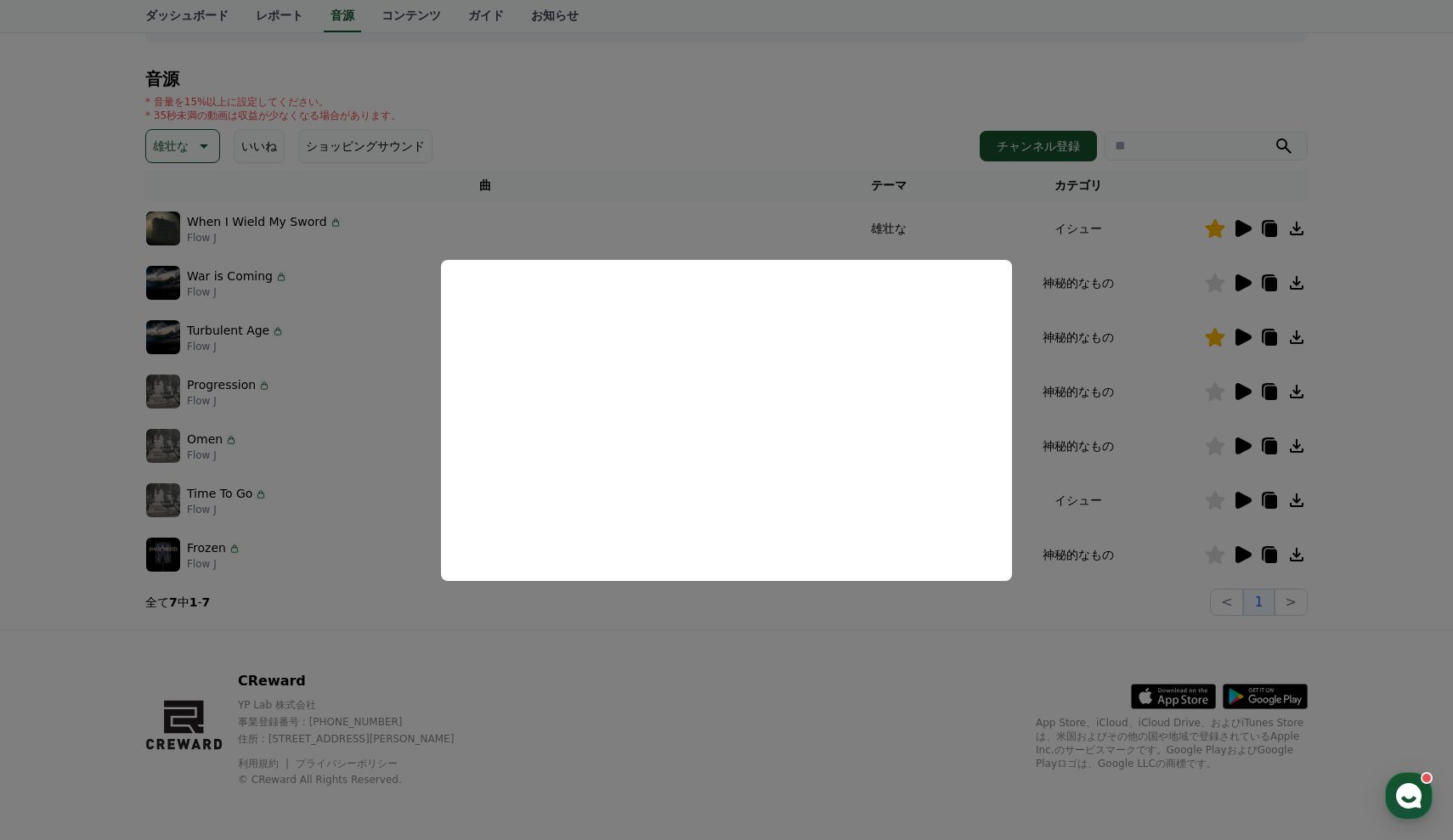
click at [1340, 455] on button "close modal" at bounding box center [726, 420] width 1453 height 840
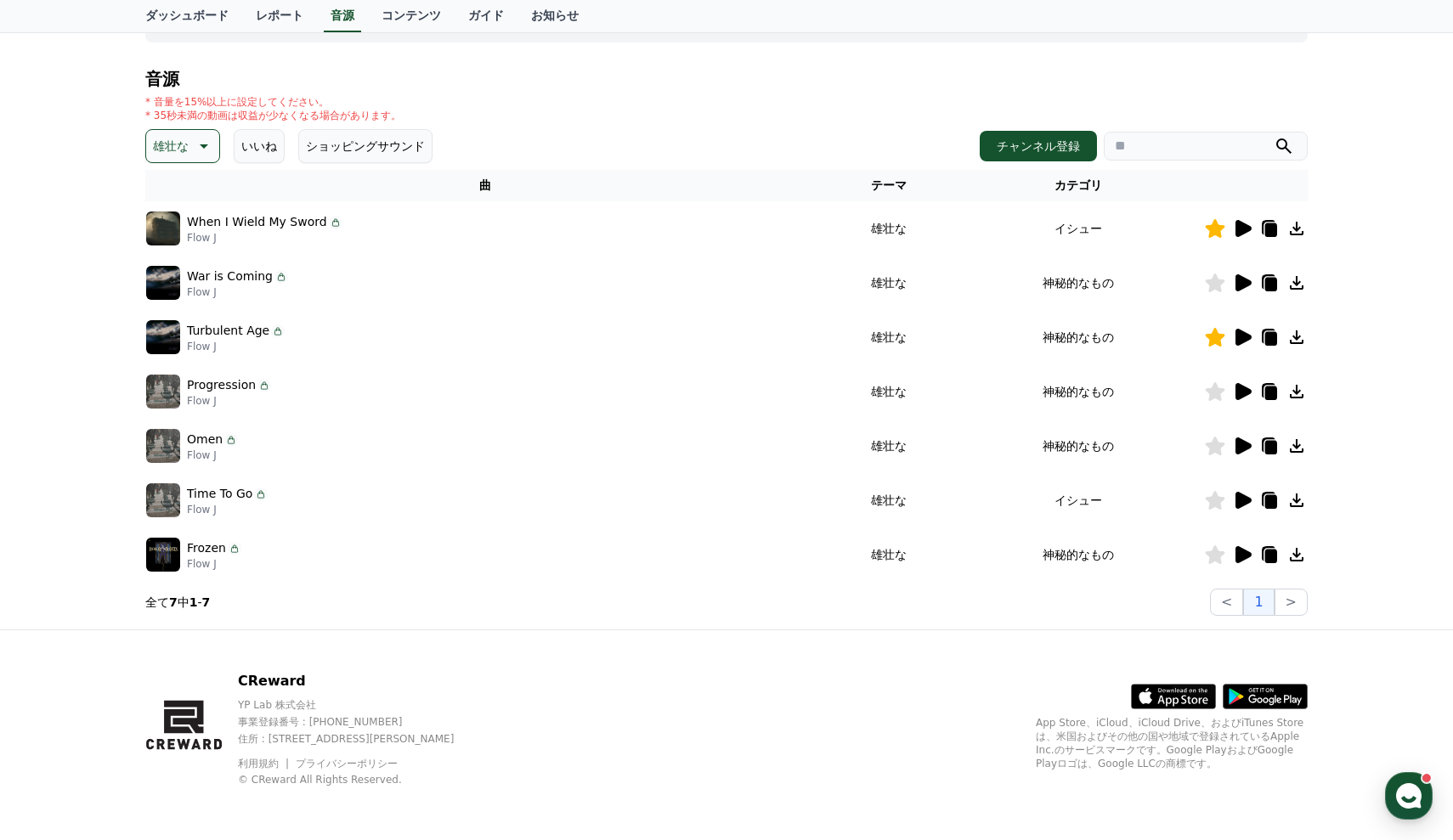
click at [1295, 451] on icon at bounding box center [1297, 446] width 20 height 20
click at [1222, 450] on icon at bounding box center [1215, 446] width 20 height 19
click at [1247, 501] on icon at bounding box center [1243, 500] width 16 height 17
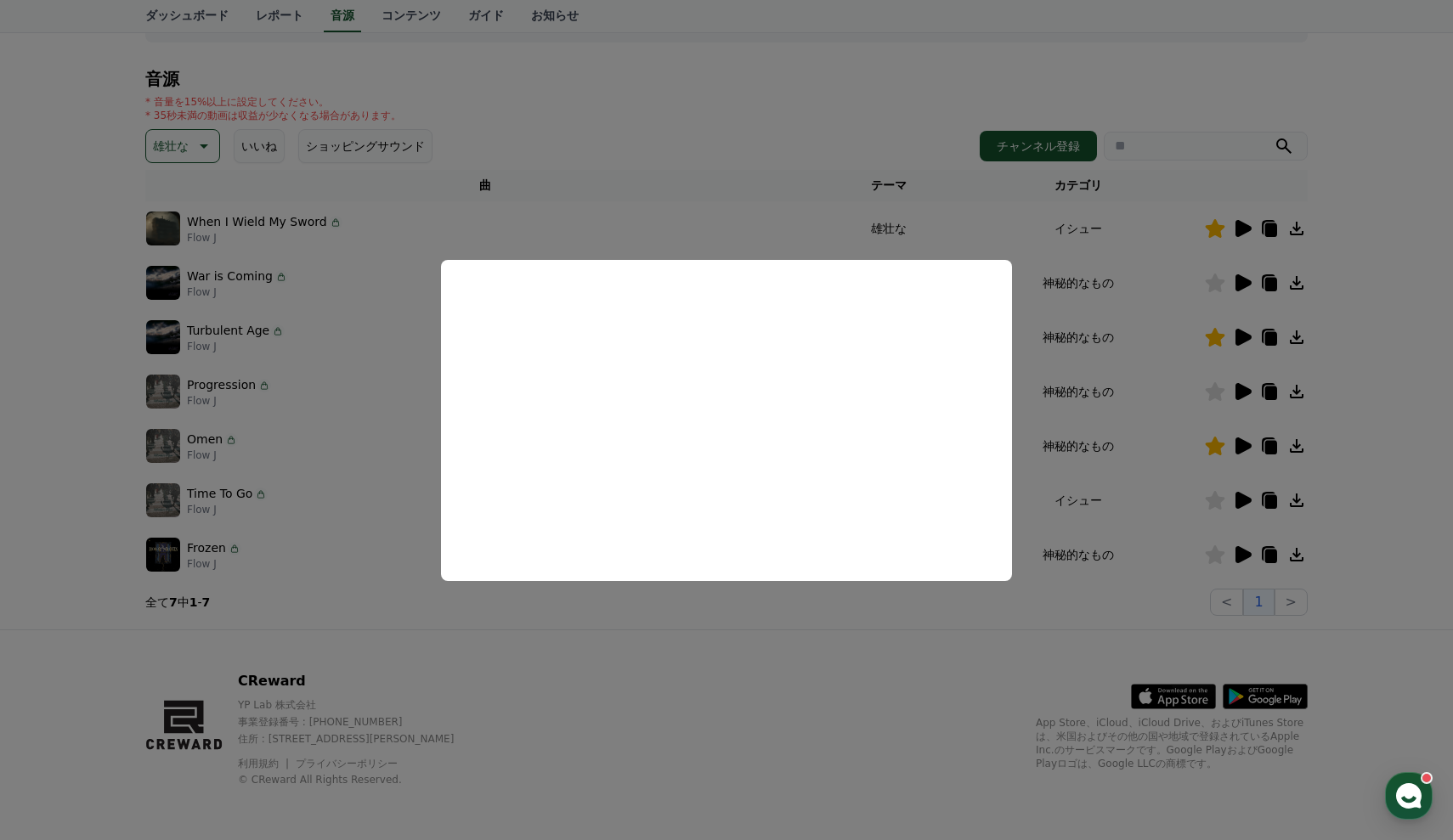
click at [1413, 522] on button "close modal" at bounding box center [726, 420] width 1453 height 840
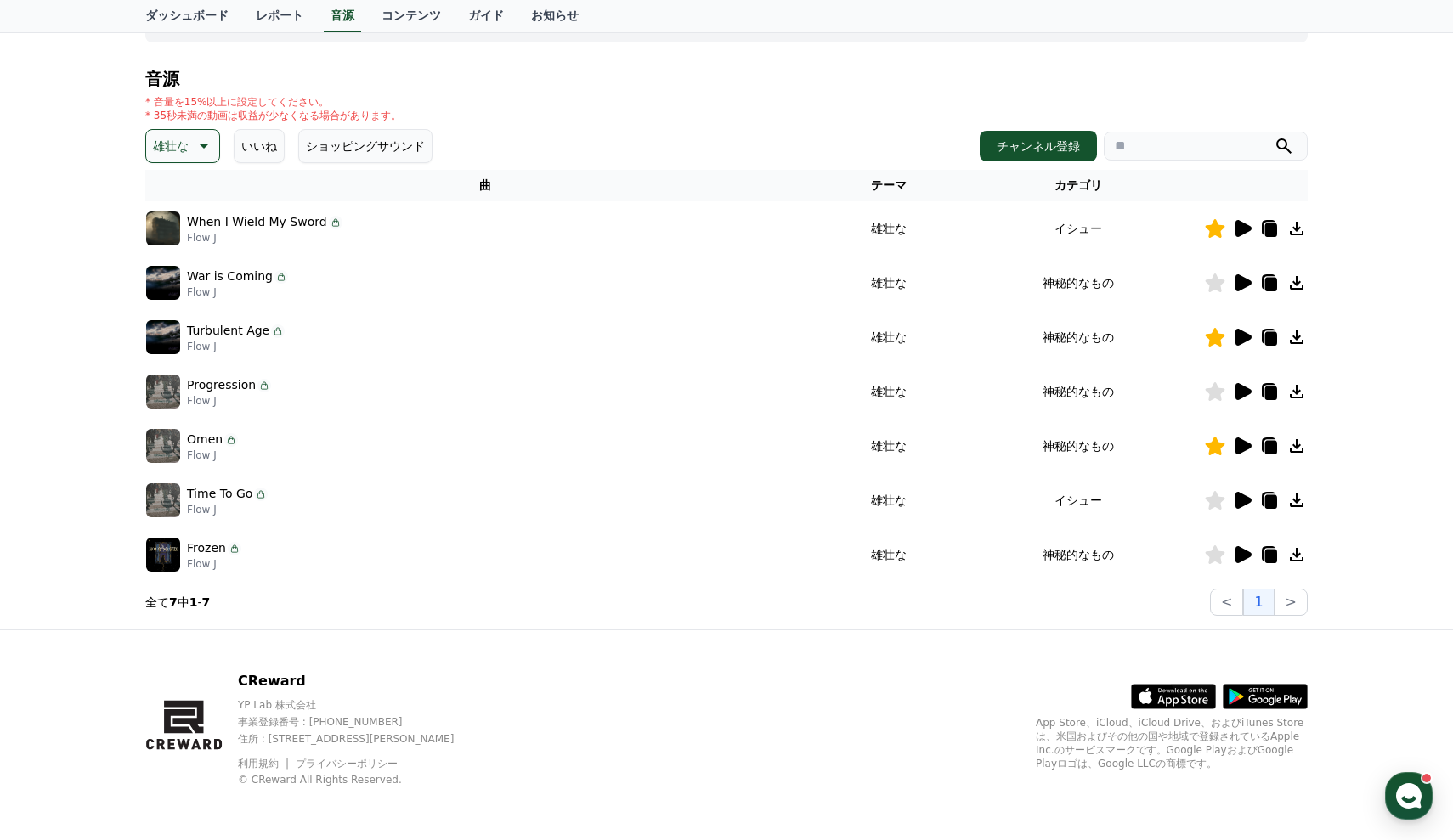
click at [1209, 505] on icon at bounding box center [1215, 500] width 20 height 19
click at [1288, 503] on icon at bounding box center [1297, 500] width 20 height 20
click at [1243, 556] on icon at bounding box center [1243, 555] width 16 height 17
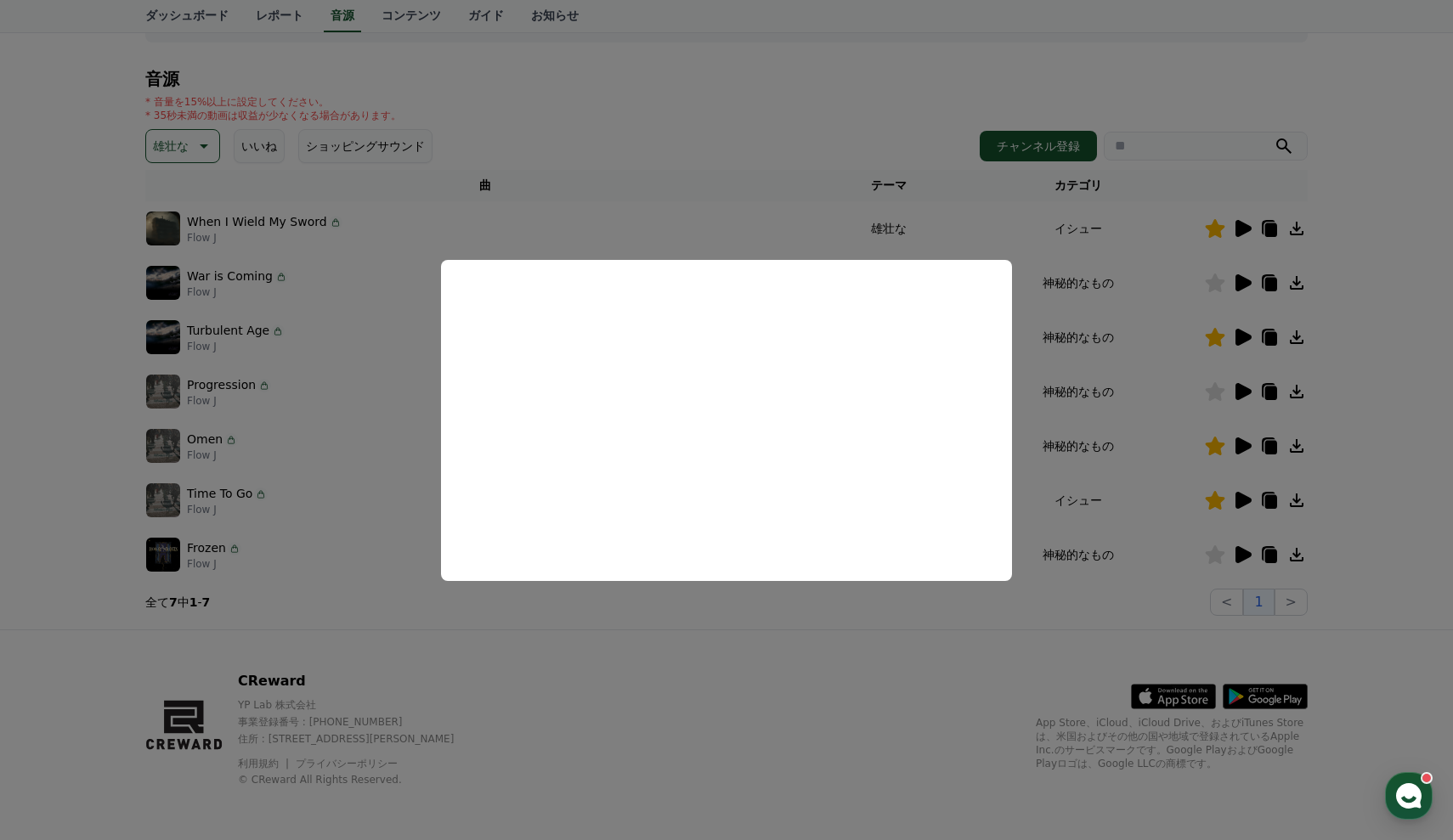
click at [826, 647] on button "close modal" at bounding box center [726, 420] width 1453 height 840
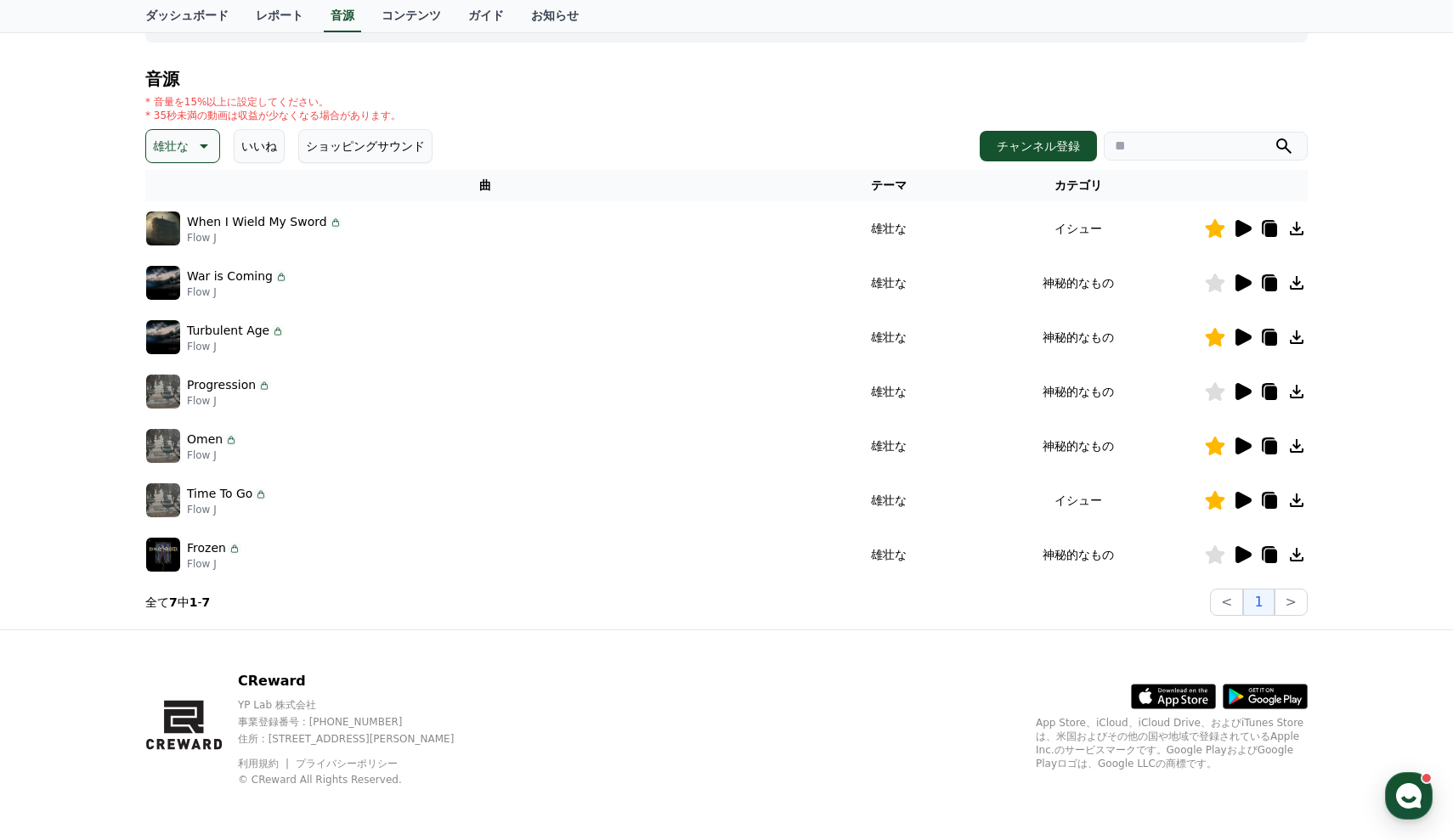
click at [1207, 562] on icon at bounding box center [1215, 555] width 20 height 19
click at [1294, 554] on icon at bounding box center [1297, 555] width 14 height 14
click at [472, 14] on link "ガイド" at bounding box center [486, 16] width 63 height 33
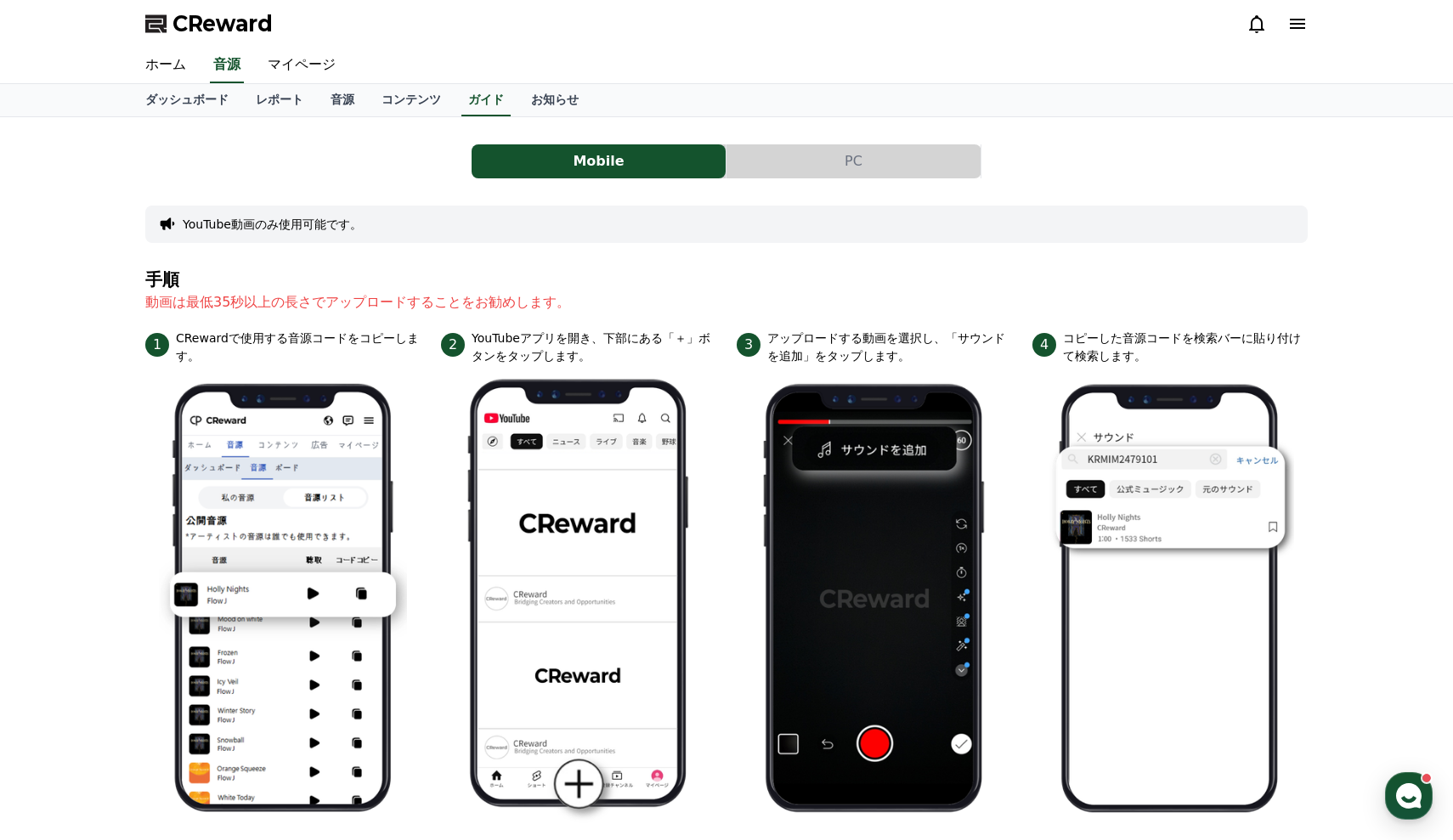
click at [765, 162] on button "PC" at bounding box center [853, 161] width 254 height 34
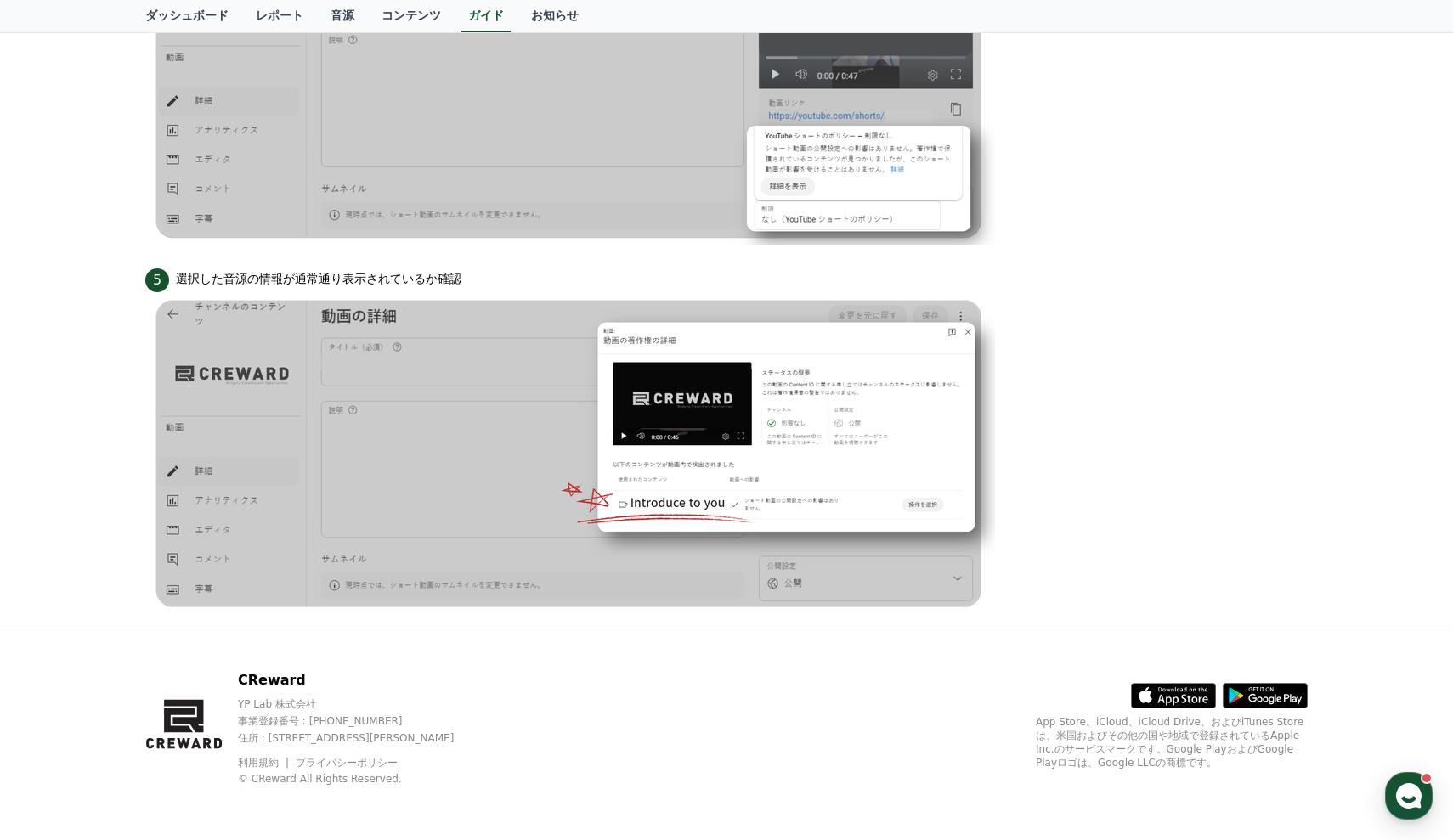
scroll to position [1503, 0]
